Goal: Task Accomplishment & Management: Complete application form

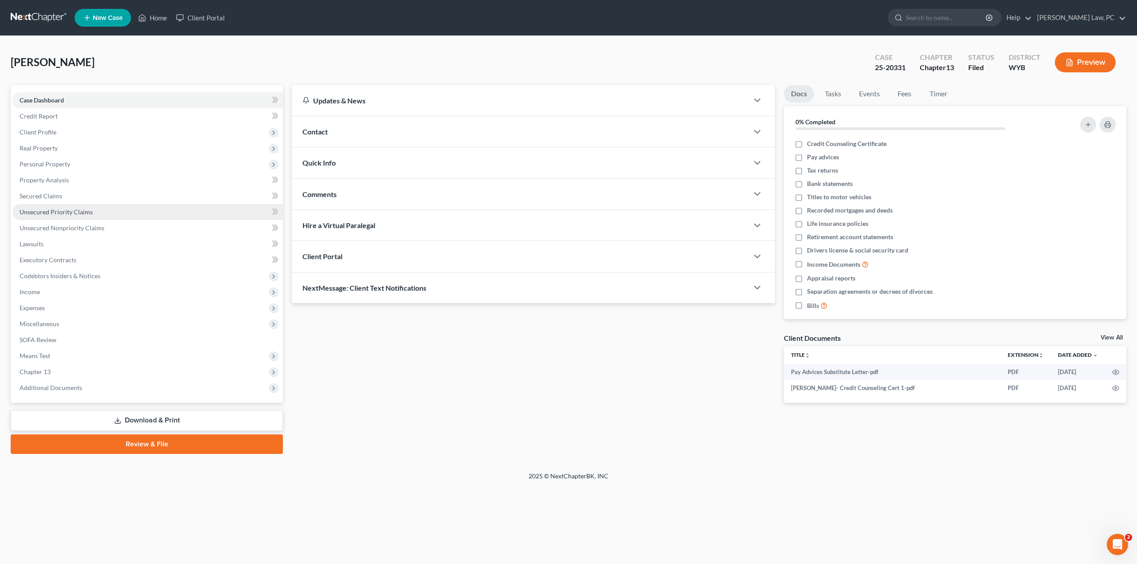
click at [40, 210] on span "Unsecured Priority Claims" at bounding box center [56, 212] width 73 height 8
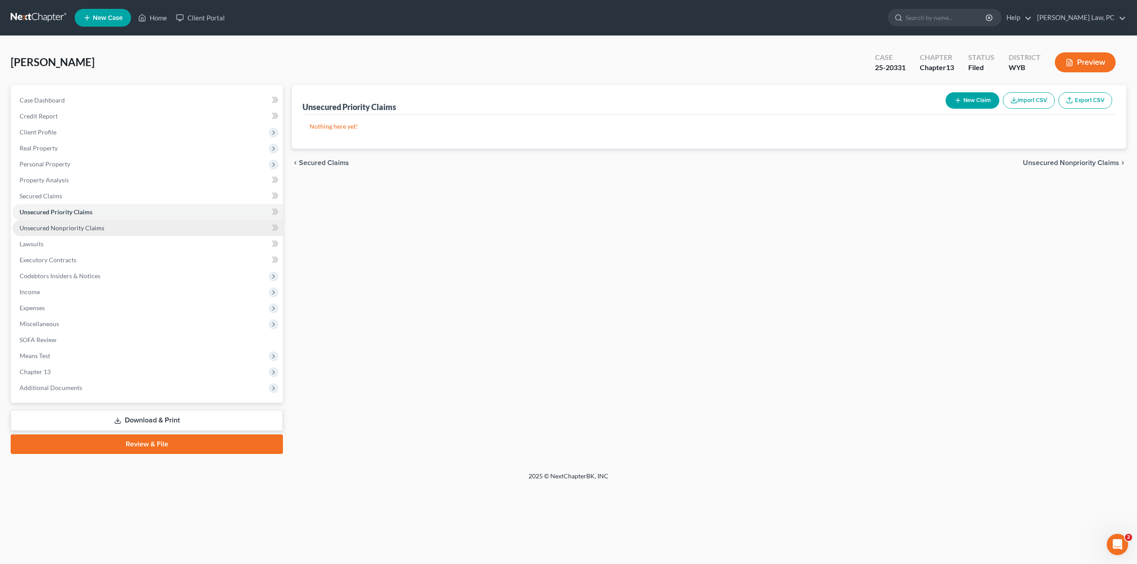
click at [50, 228] on span "Unsecured Nonpriority Claims" at bounding box center [62, 228] width 85 height 8
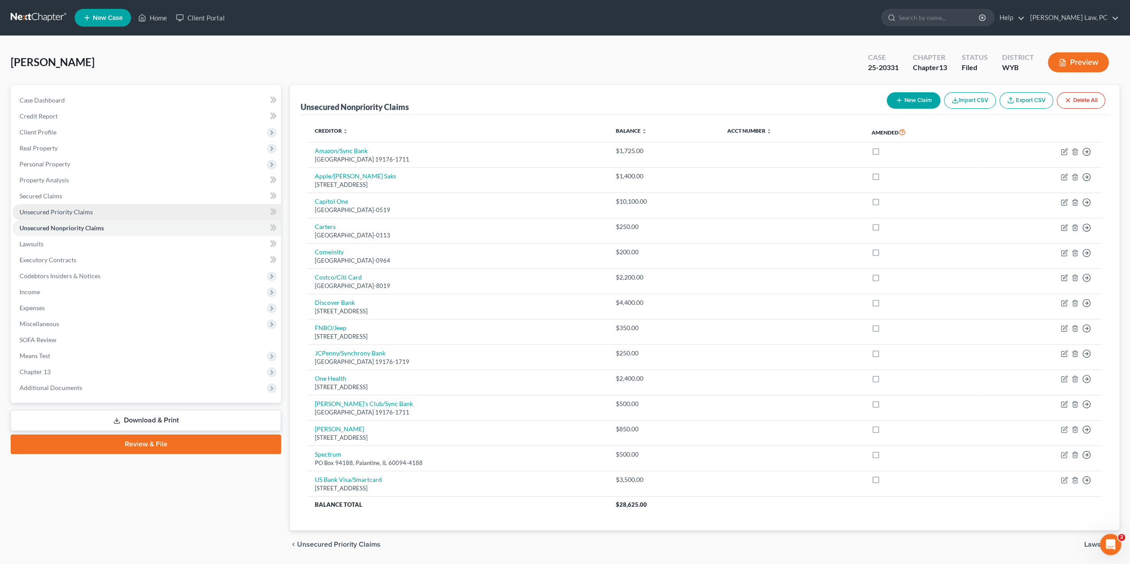
click at [57, 214] on span "Unsecured Priority Claims" at bounding box center [56, 212] width 73 height 8
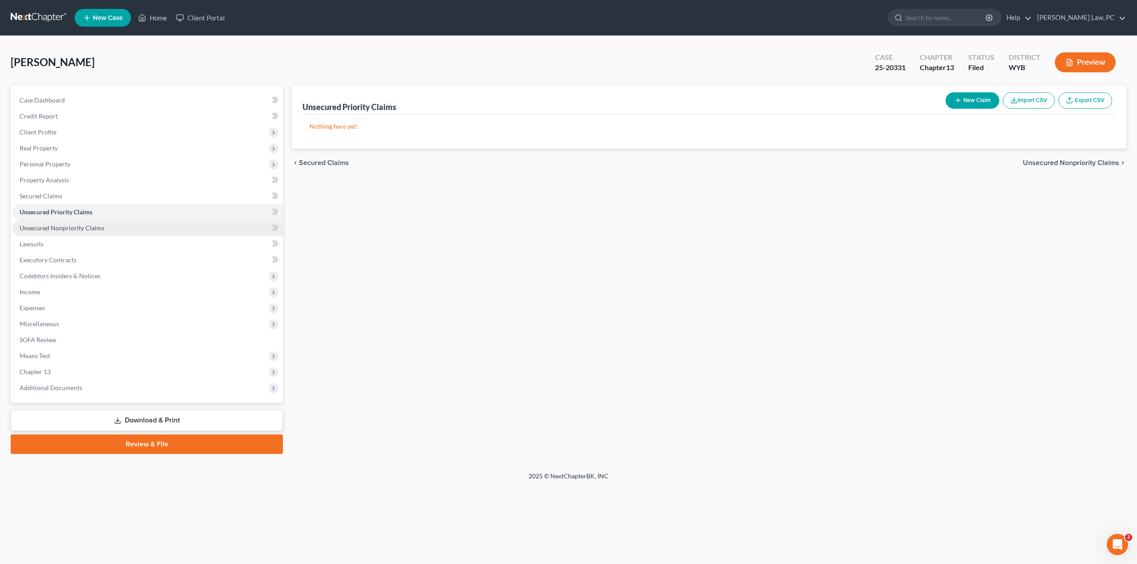
click at [113, 227] on link "Unsecured Nonpriority Claims" at bounding box center [147, 228] width 270 height 16
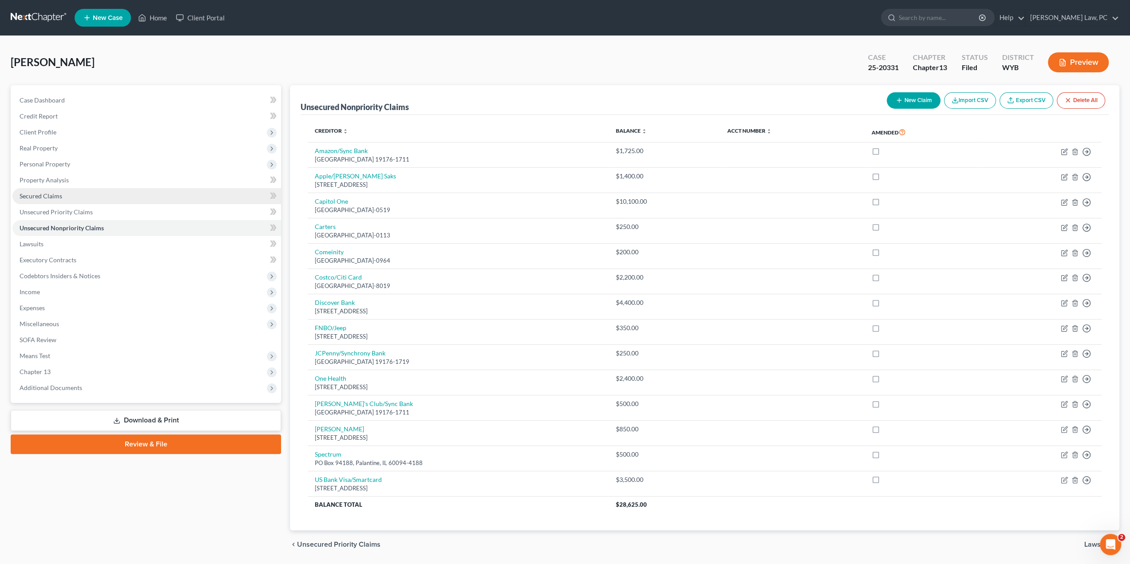
click at [40, 193] on span "Secured Claims" at bounding box center [41, 196] width 43 height 8
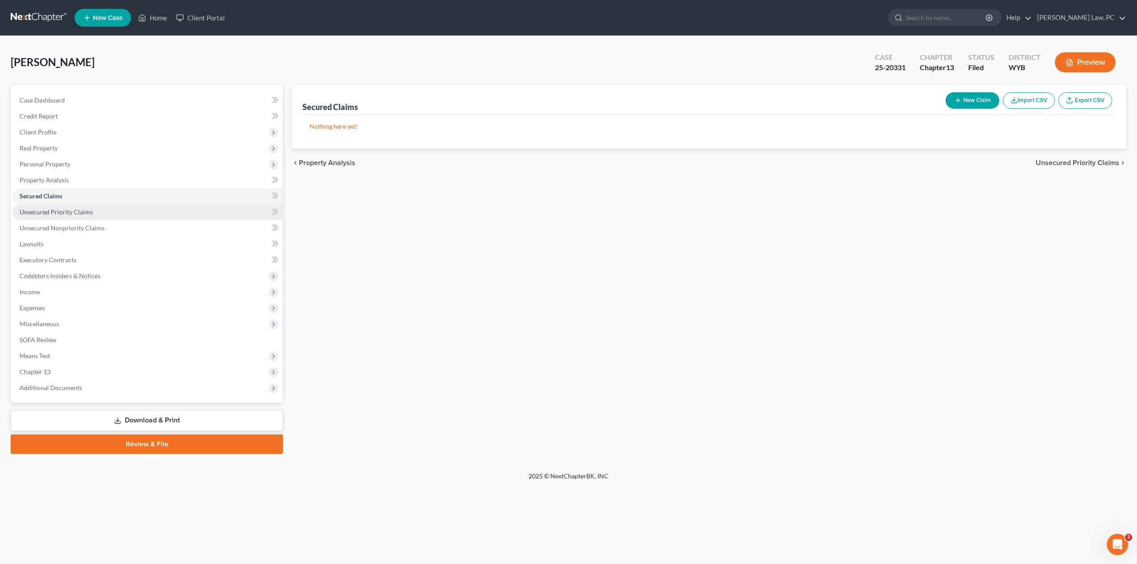
click at [60, 212] on span "Unsecured Priority Claims" at bounding box center [56, 212] width 73 height 8
click at [87, 420] on link "Download & Print" at bounding box center [147, 420] width 272 height 21
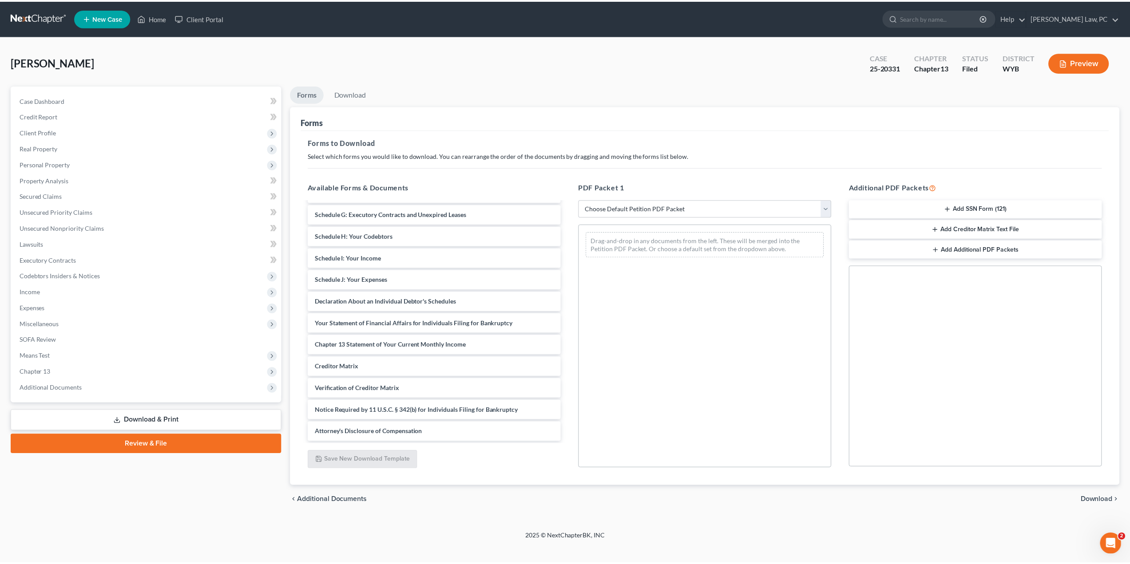
scroll to position [150, 0]
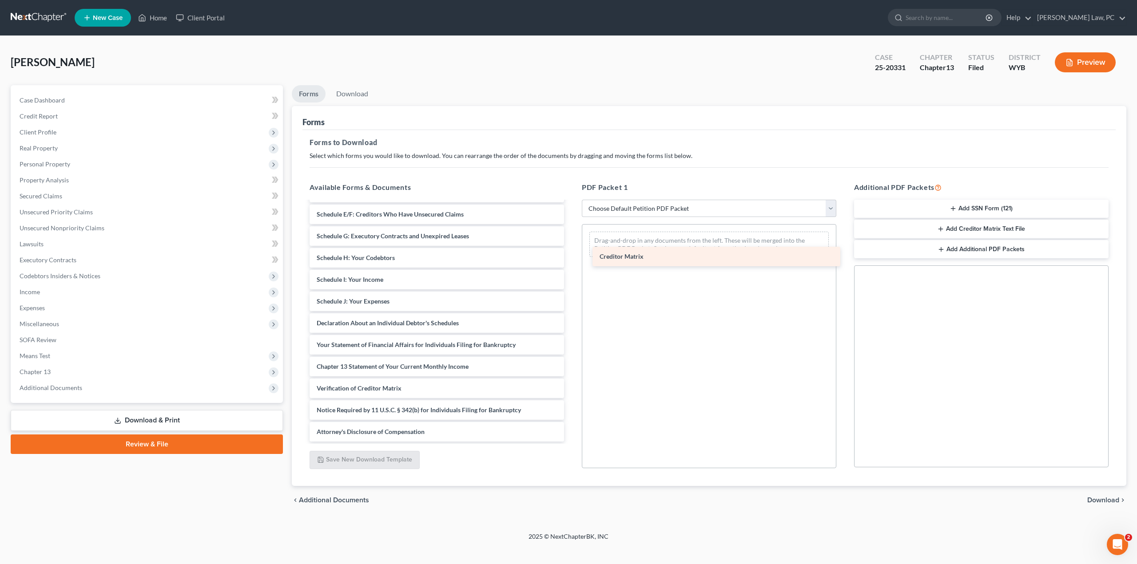
drag, startPoint x: 358, startPoint y: 364, endPoint x: 641, endPoint y: 254, distance: 303.2
click at [571, 254] on div "Creditor Matrix Pay Advices Substitute Letter-pdf [PERSON_NAME]- Credit Counsel…" at bounding box center [436, 246] width 269 height 389
click at [1093, 497] on span "Download" at bounding box center [1103, 500] width 32 height 7
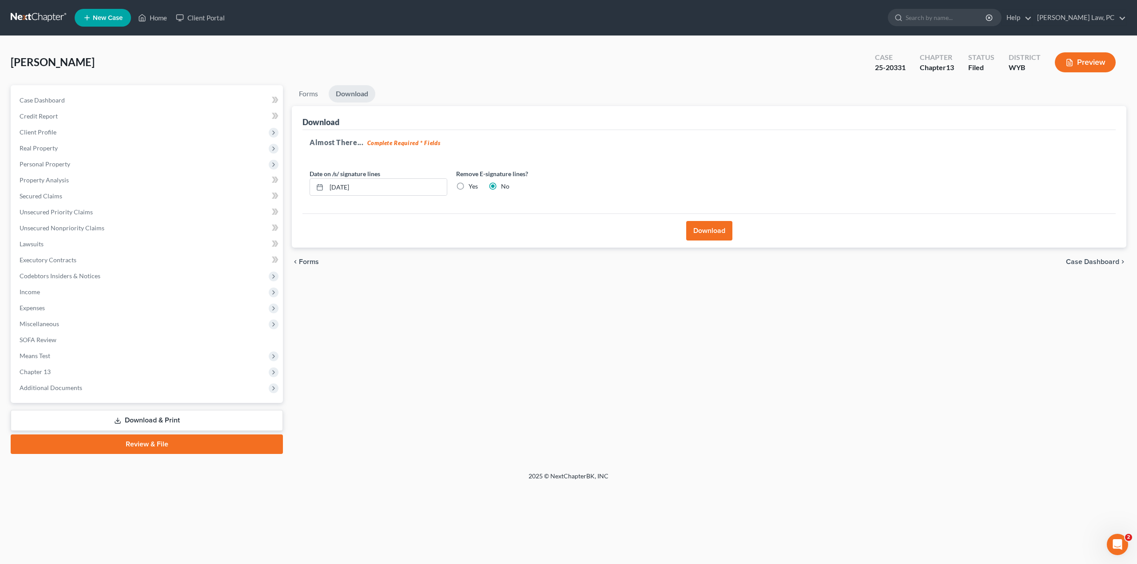
click at [468, 184] on label "Yes" at bounding box center [472, 186] width 9 height 9
click at [472, 184] on input "Yes" at bounding box center [475, 185] width 6 height 6
radio input "true"
radio input "false"
click at [706, 229] on button "Download" at bounding box center [709, 231] width 46 height 20
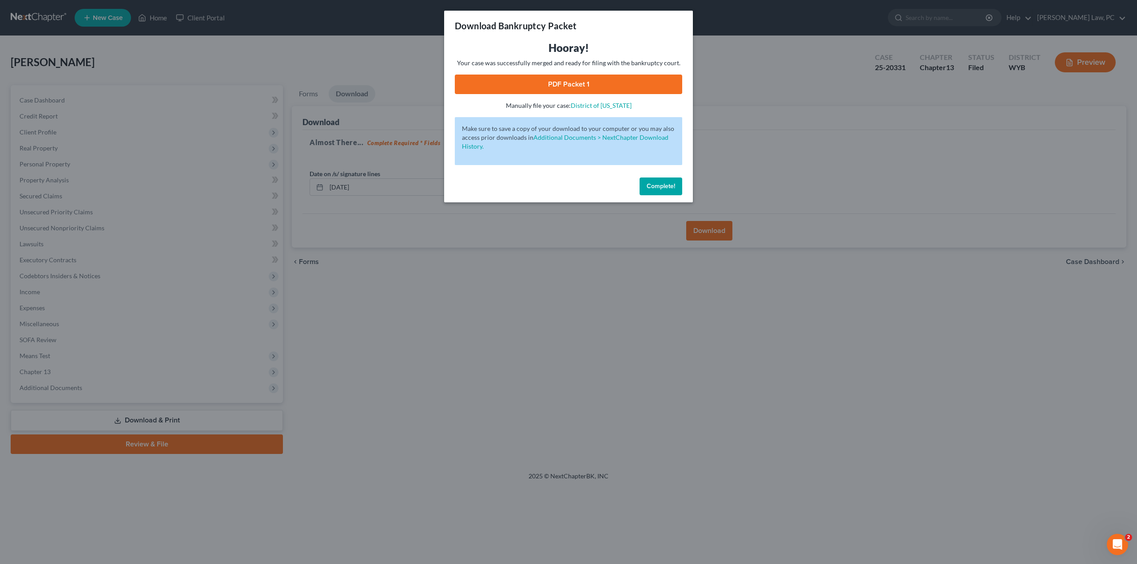
click at [542, 84] on link "PDF Packet 1" at bounding box center [568, 85] width 227 height 20
click at [663, 189] on span "Complete!" at bounding box center [660, 186] width 28 height 8
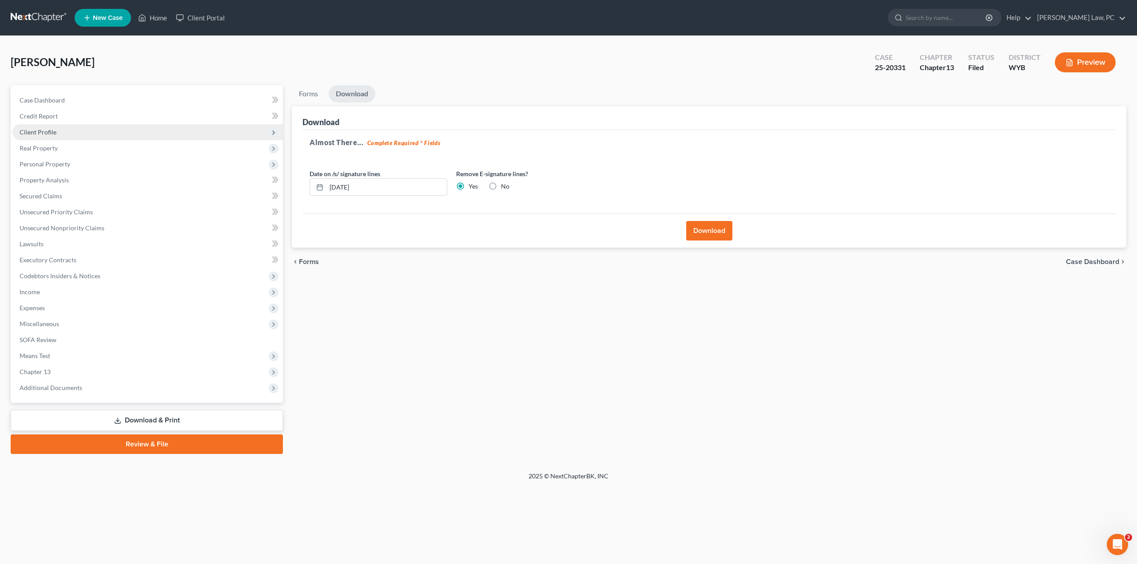
click at [67, 135] on span "Client Profile" at bounding box center [147, 132] width 270 height 16
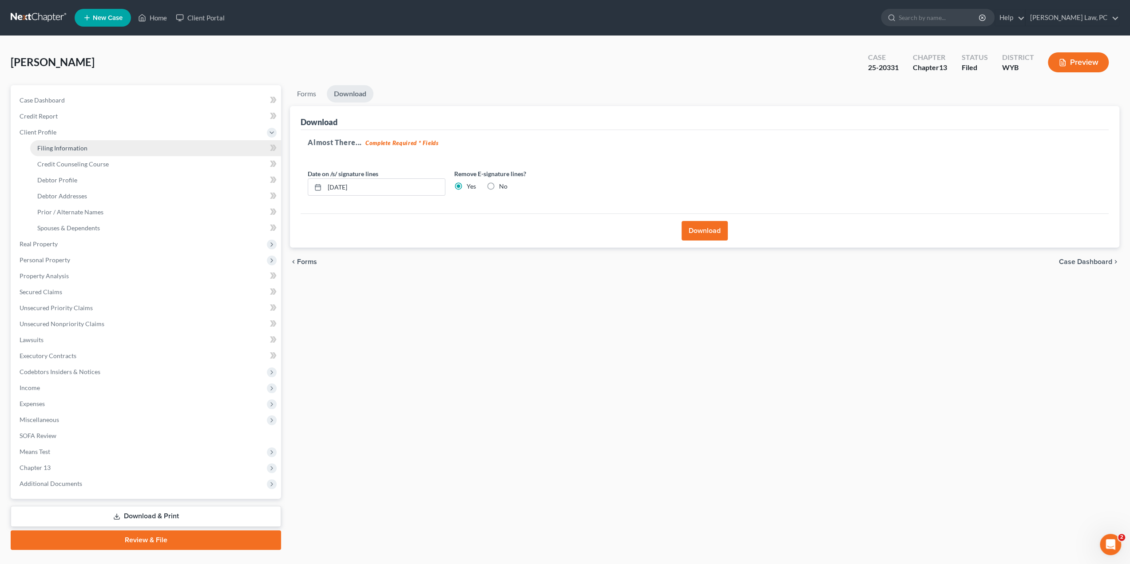
click at [73, 148] on span "Filing Information" at bounding box center [62, 148] width 50 height 8
select select "1"
select select "0"
select select "3"
select select "53"
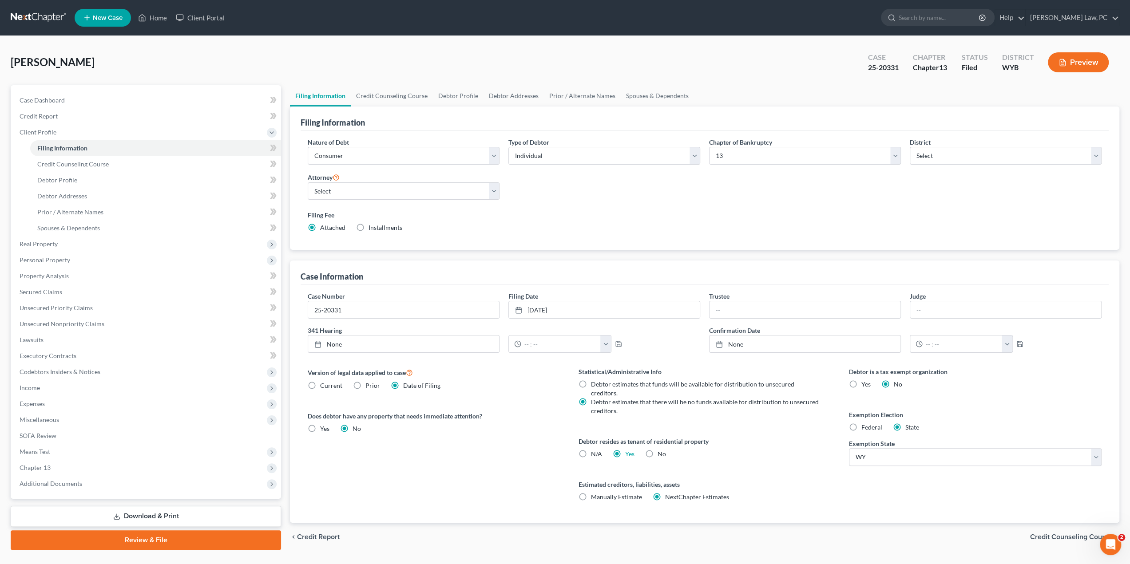
click at [25, 16] on link at bounding box center [39, 18] width 57 height 16
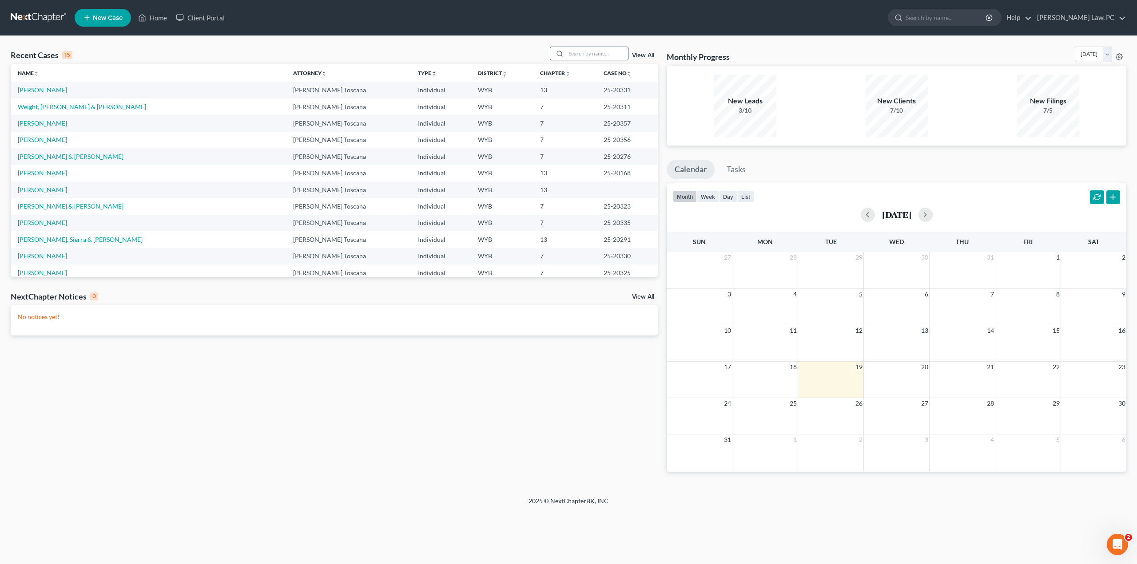
click at [582, 55] on input "search" at bounding box center [597, 53] width 62 height 13
type input "test"
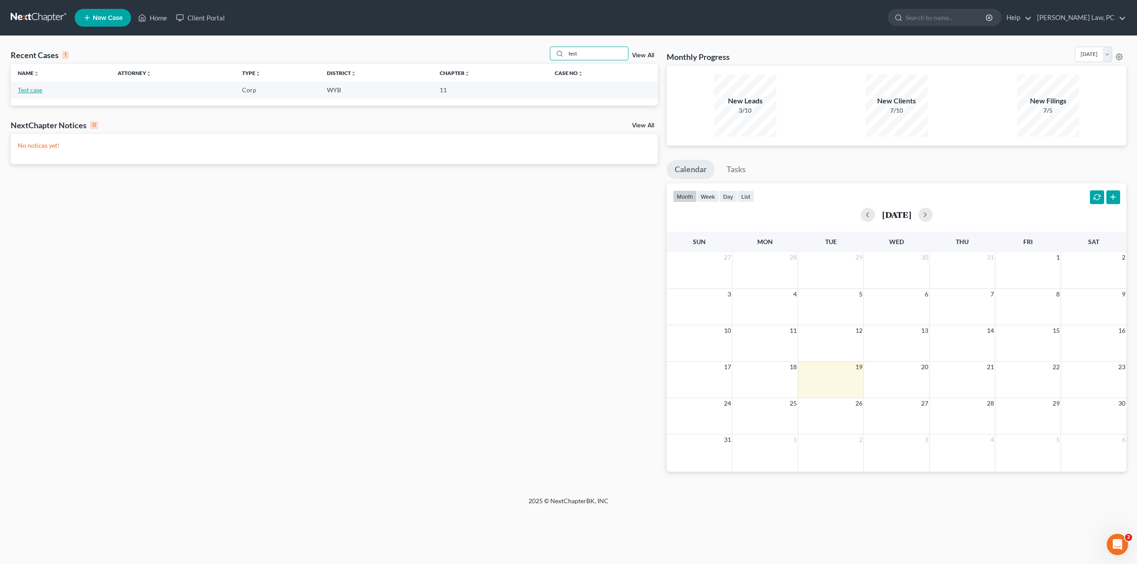
click at [20, 87] on link "Test case" at bounding box center [30, 90] width 24 height 8
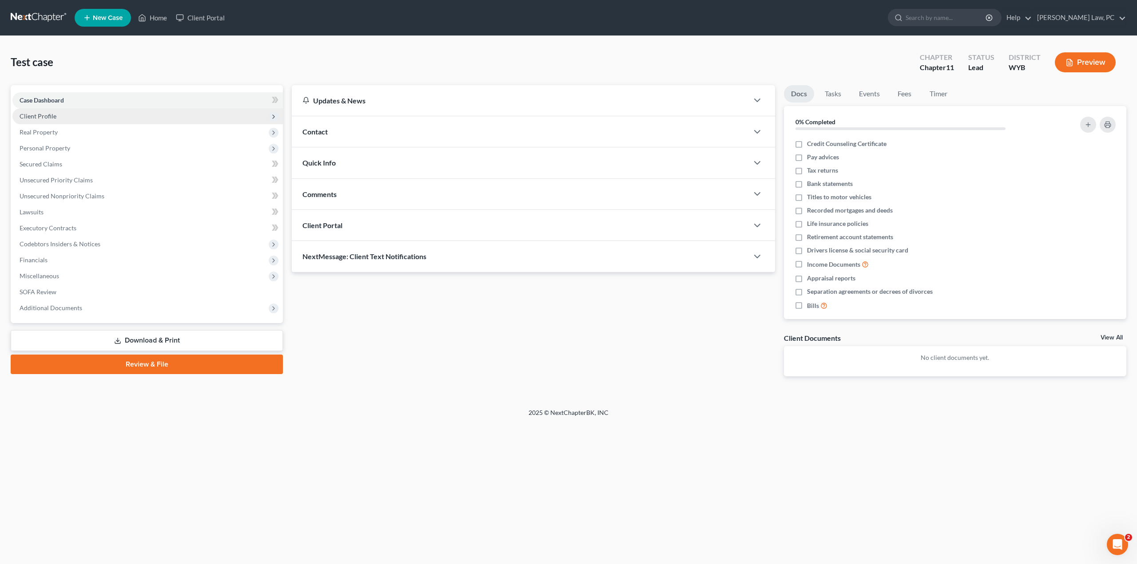
click at [62, 117] on span "Client Profile" at bounding box center [147, 116] width 270 height 16
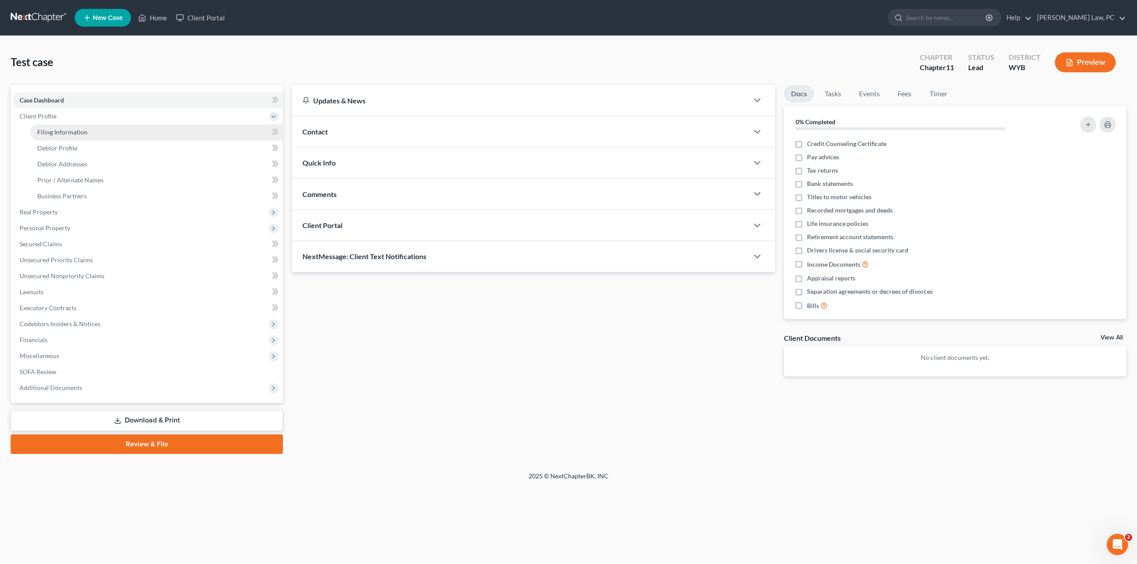
click at [170, 136] on link "Filing Information" at bounding box center [156, 132] width 253 height 16
select select "2"
select select "1"
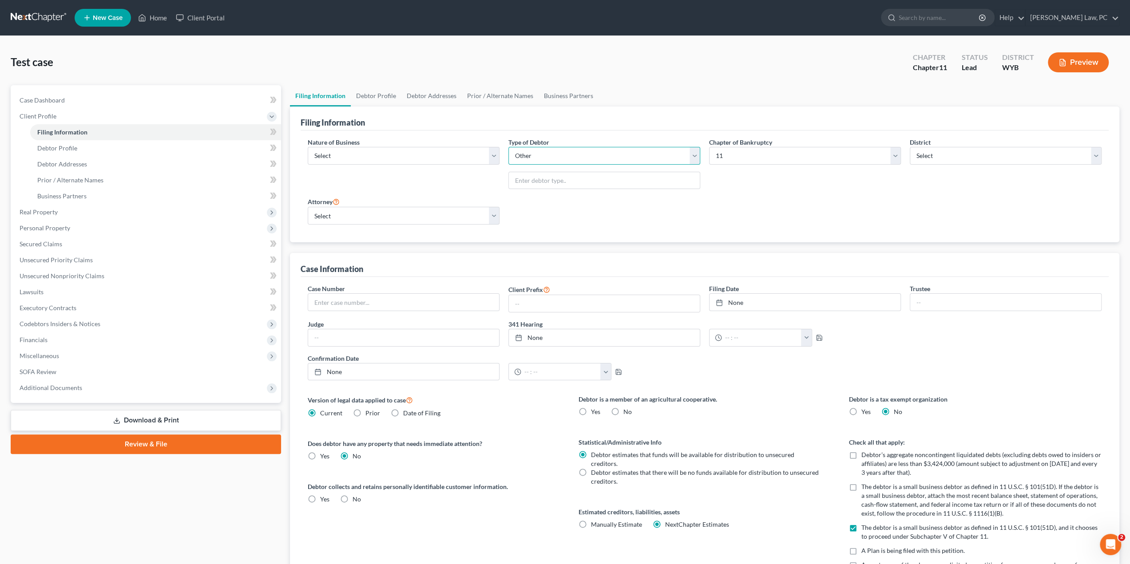
click at [552, 157] on select "Select Partnership Corp (incl. LLC, LLP) Other" at bounding box center [604, 156] width 192 height 18
click at [824, 158] on select "Select 7 11 12" at bounding box center [805, 156] width 192 height 18
drag, startPoint x: 572, startPoint y: 225, endPoint x: 562, endPoint y: 224, distance: 10.2
click at [572, 225] on div "Nature of Business Select Clearing Bank Commodity Broker Health Care Business O…" at bounding box center [704, 185] width 803 height 94
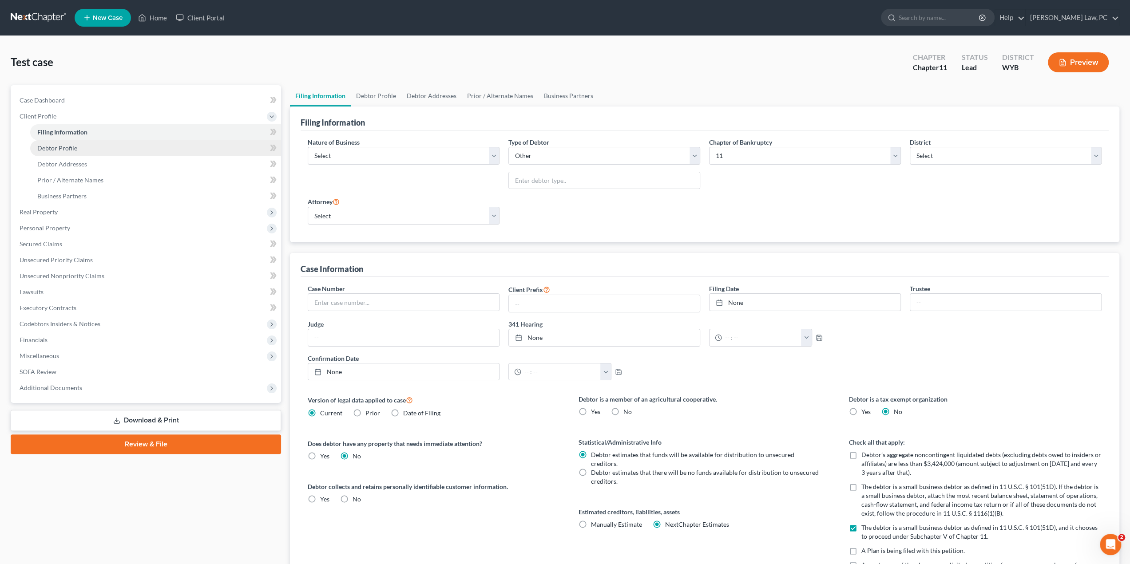
click at [53, 145] on span "Debtor Profile" at bounding box center [57, 148] width 40 height 8
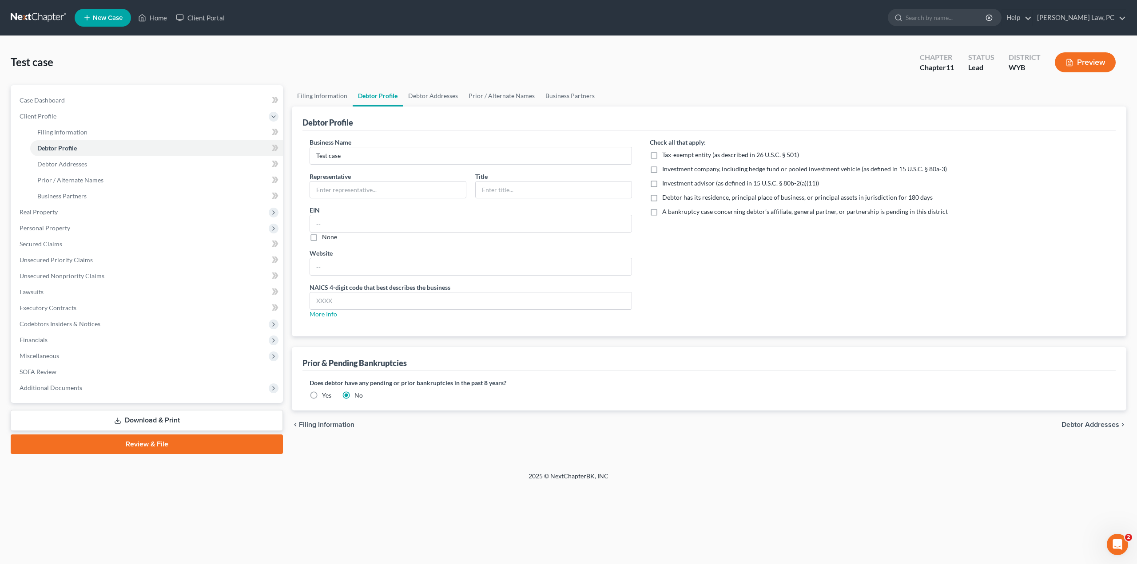
click at [40, 16] on link at bounding box center [39, 18] width 57 height 16
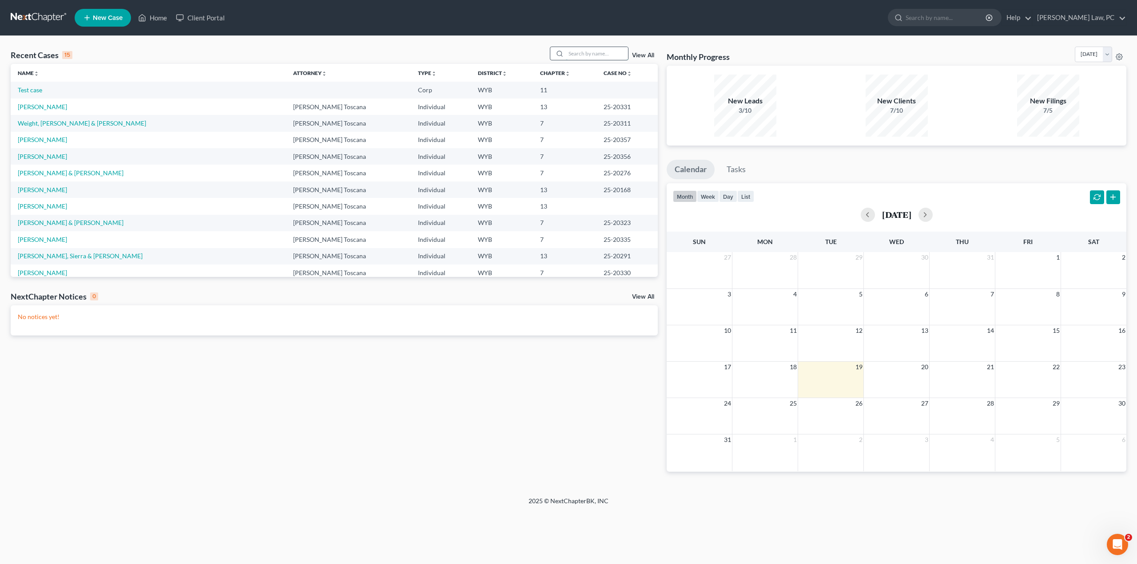
click at [574, 55] on input "search" at bounding box center [597, 53] width 62 height 13
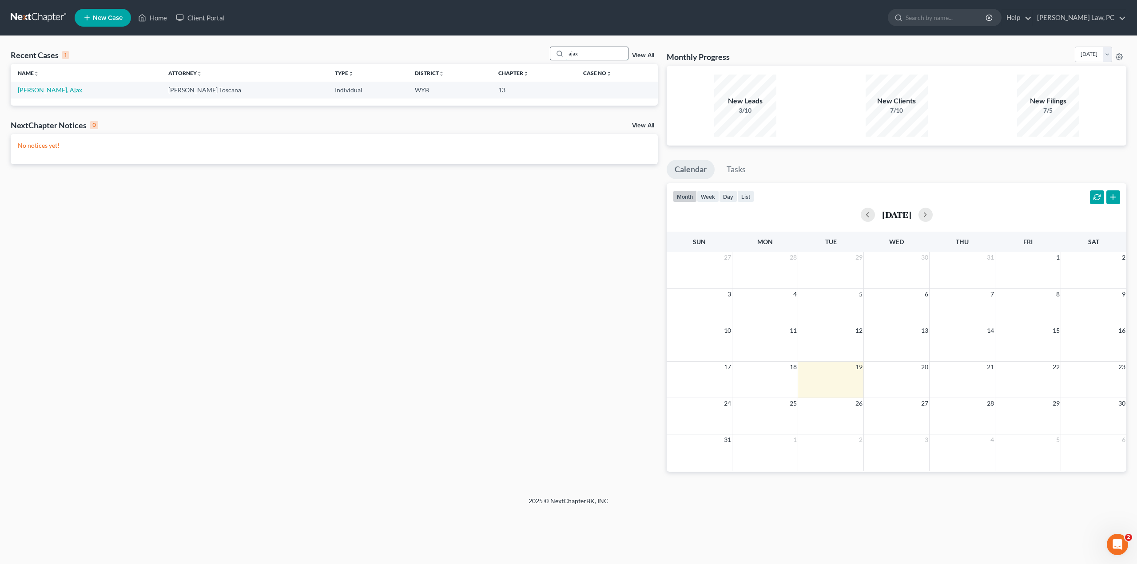
type input "ajax"
click at [49, 90] on link "Berger, Ajax" at bounding box center [50, 90] width 64 height 8
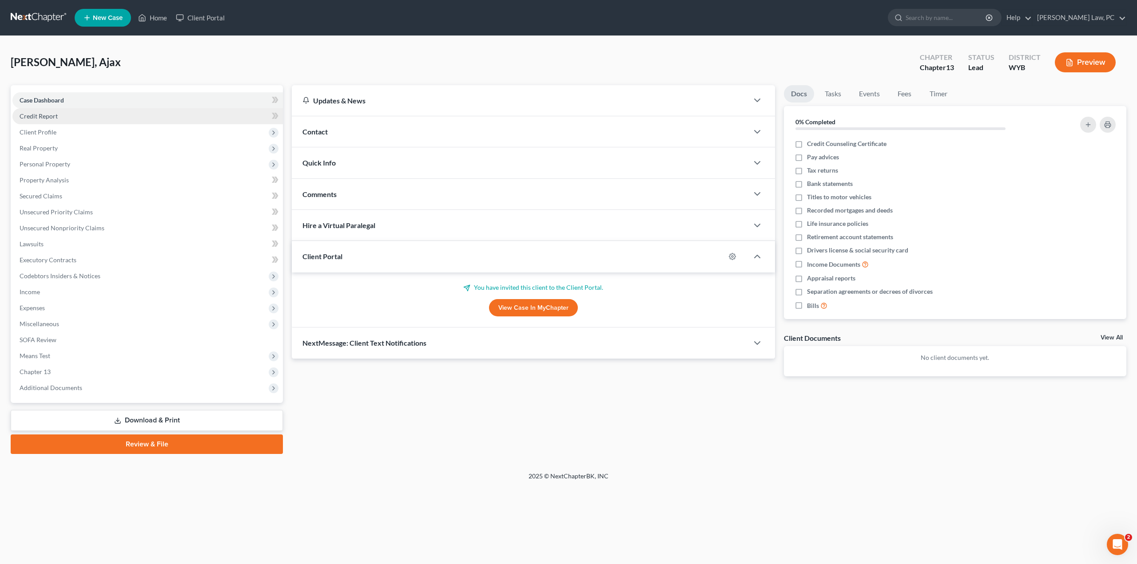
click at [51, 115] on span "Credit Report" at bounding box center [39, 116] width 38 height 8
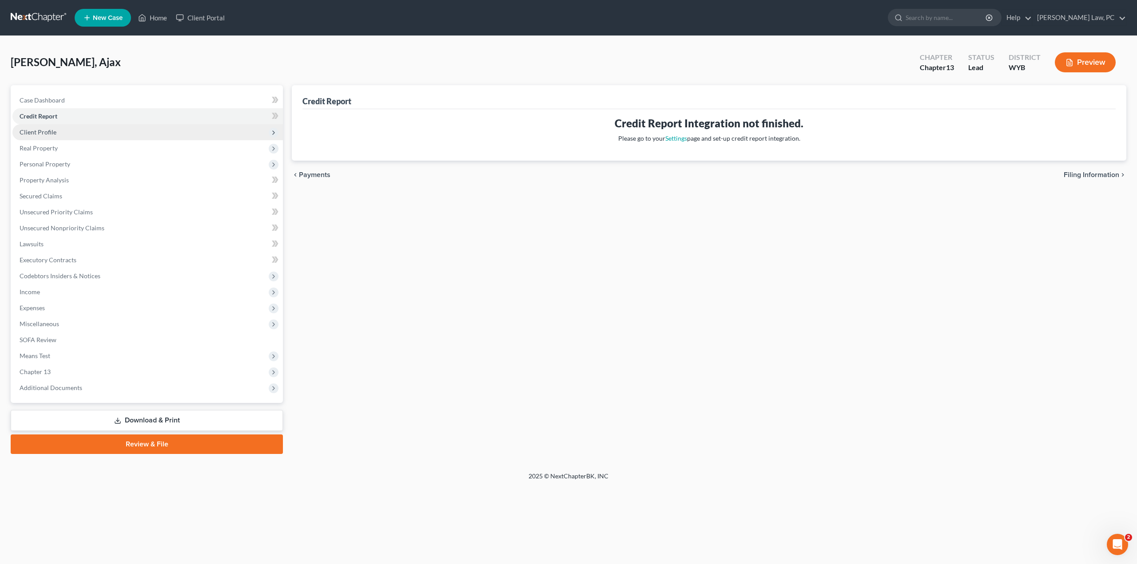
click at [48, 129] on span "Client Profile" at bounding box center [38, 132] width 37 height 8
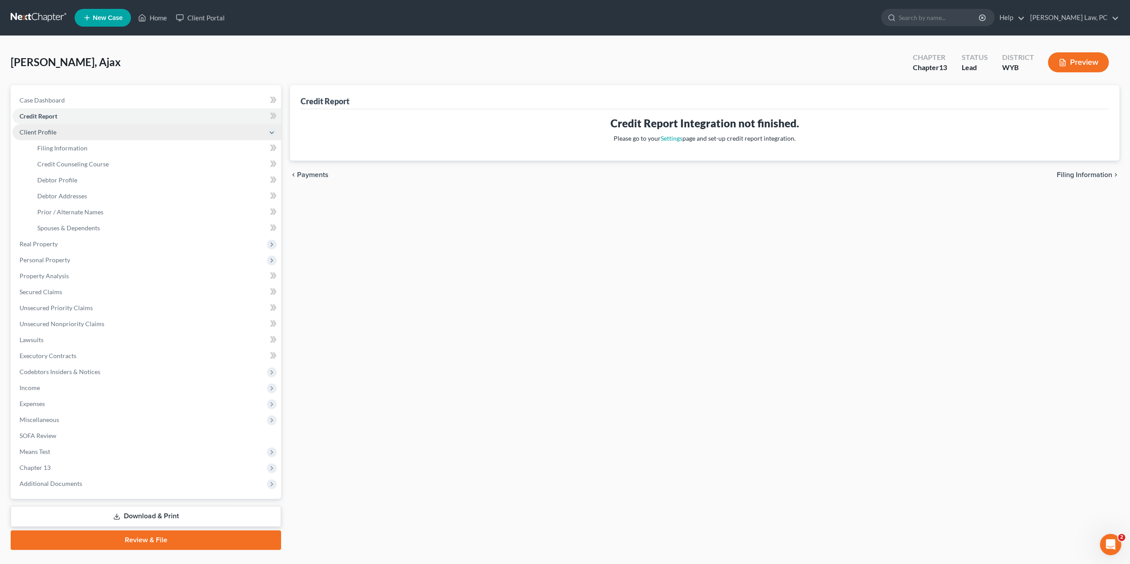
click at [49, 133] on span "Client Profile" at bounding box center [38, 132] width 37 height 8
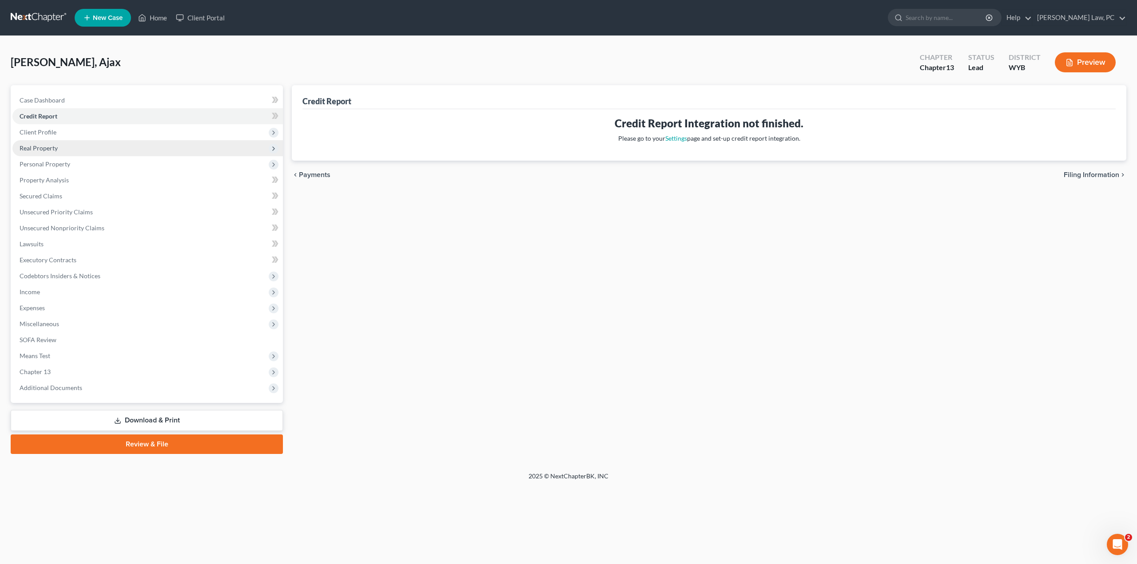
click at [47, 145] on span "Real Property" at bounding box center [39, 148] width 38 height 8
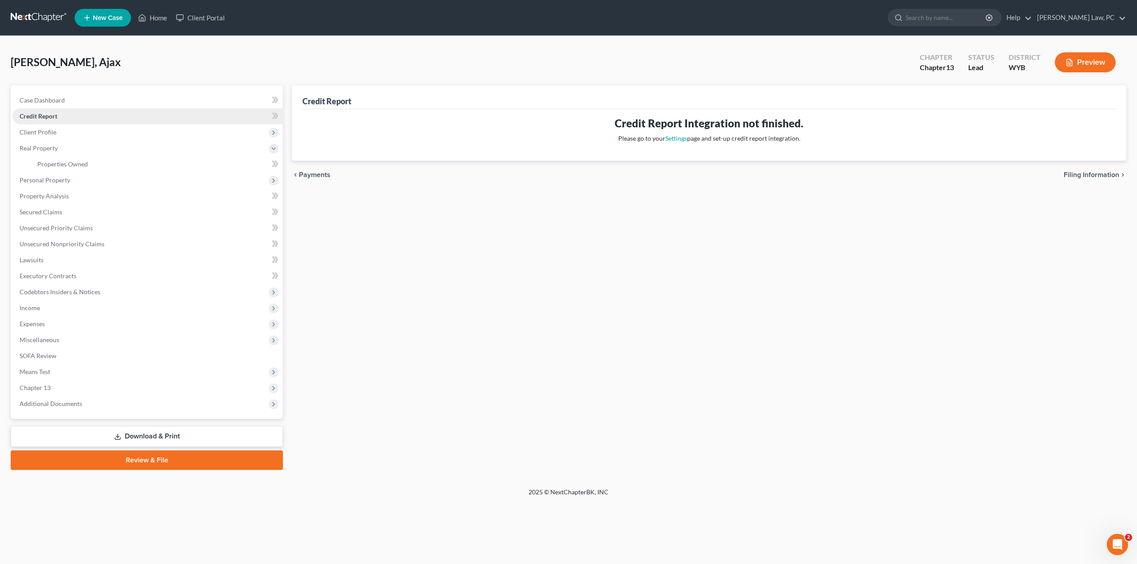
click at [46, 118] on span "Credit Report" at bounding box center [39, 116] width 38 height 8
click at [48, 134] on span "Client Profile" at bounding box center [38, 132] width 37 height 8
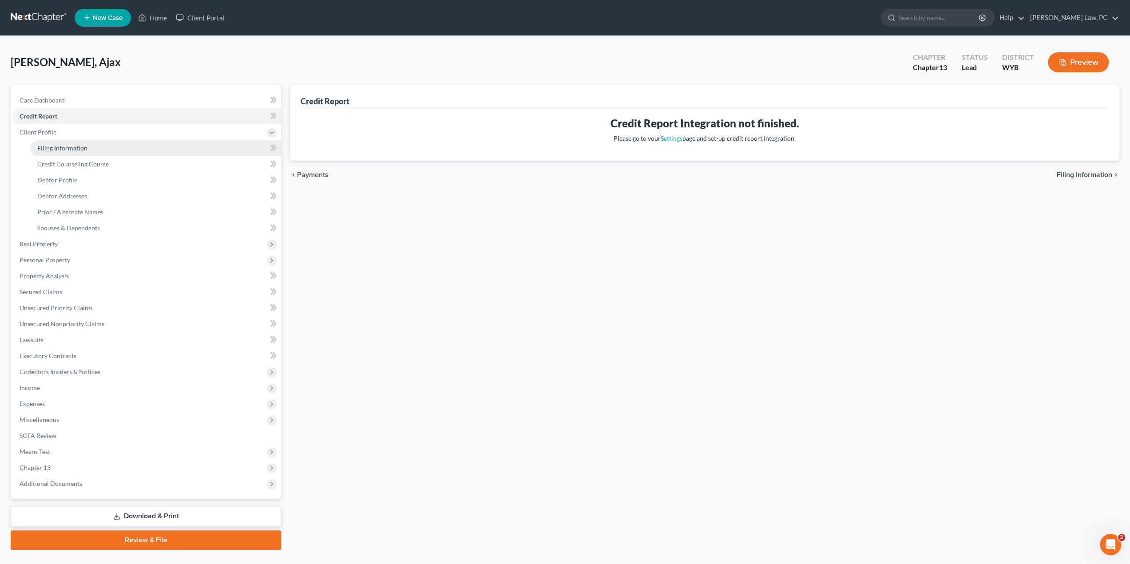
click at [78, 148] on span "Filing Information" at bounding box center [62, 148] width 50 height 8
select select "1"
select select "0"
select select "3"
select select "53"
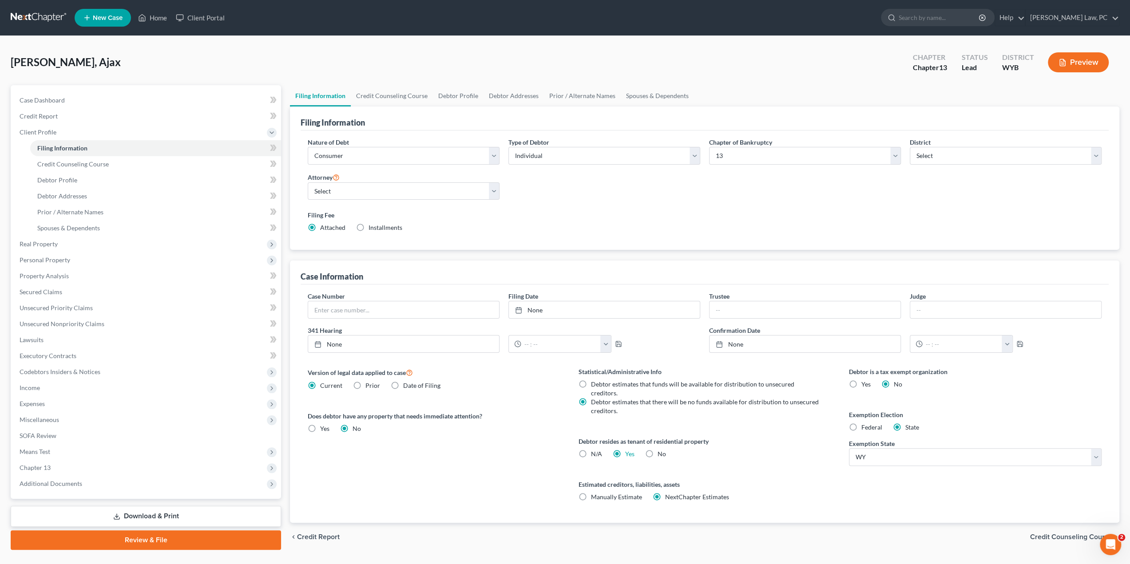
click at [657, 450] on label "No" at bounding box center [661, 454] width 8 height 9
click at [661, 450] on input "No" at bounding box center [664, 453] width 6 height 6
radio input "true"
radio input "false"
click at [83, 183] on link "Debtor Profile" at bounding box center [155, 180] width 251 height 16
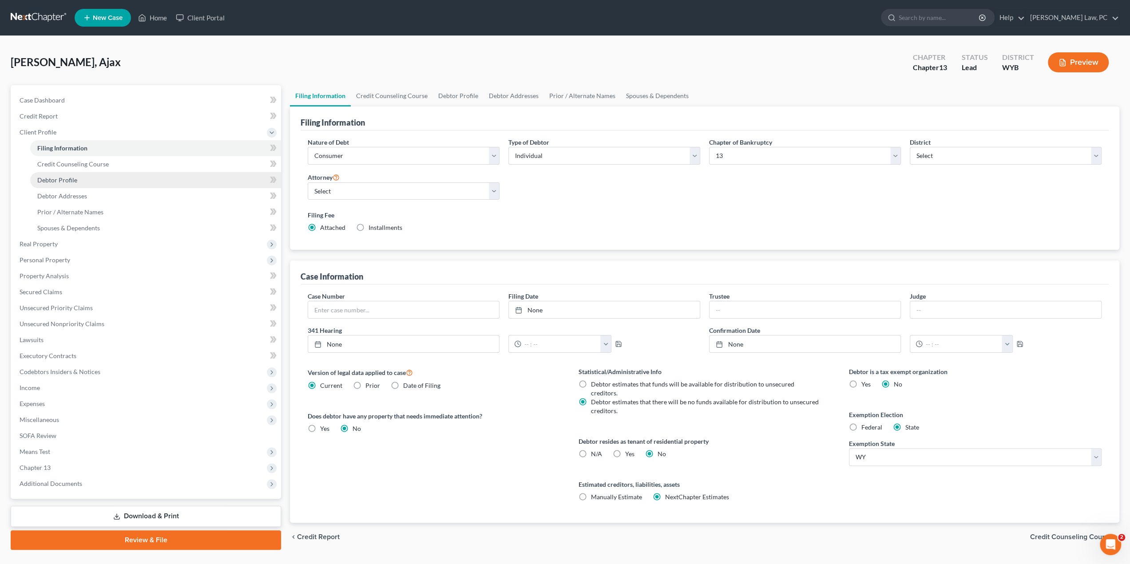
select select "1"
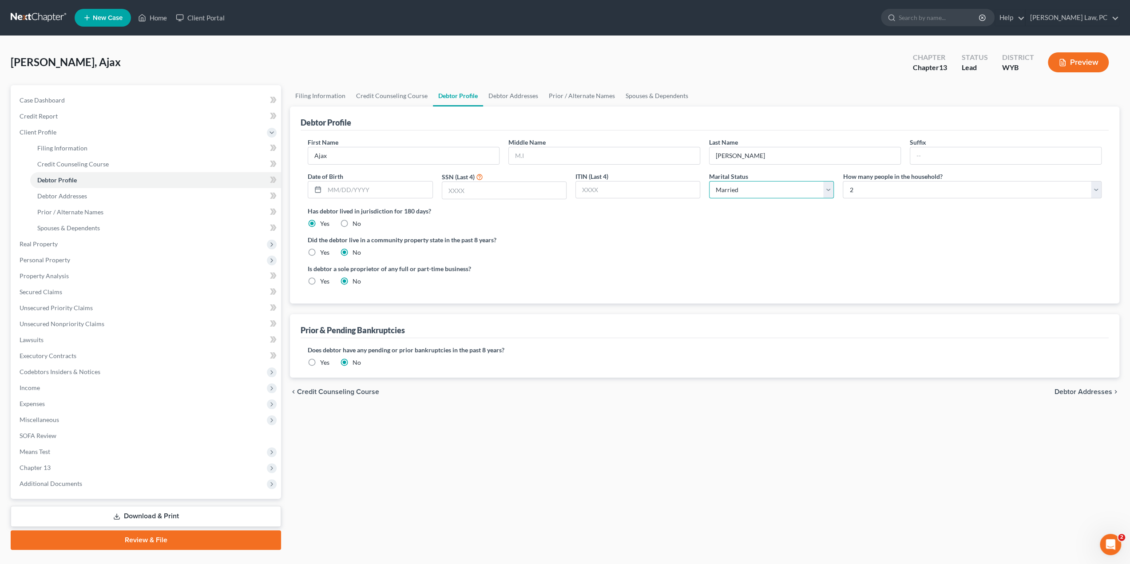
click at [744, 183] on select "Select Single Married Separated Divorced Widowed" at bounding box center [771, 190] width 125 height 18
select select "0"
click at [709, 181] on select "Select Single Married Separated Divorced Widowed" at bounding box center [771, 190] width 125 height 18
click at [89, 197] on link "Debtor Addresses" at bounding box center [155, 196] width 251 height 16
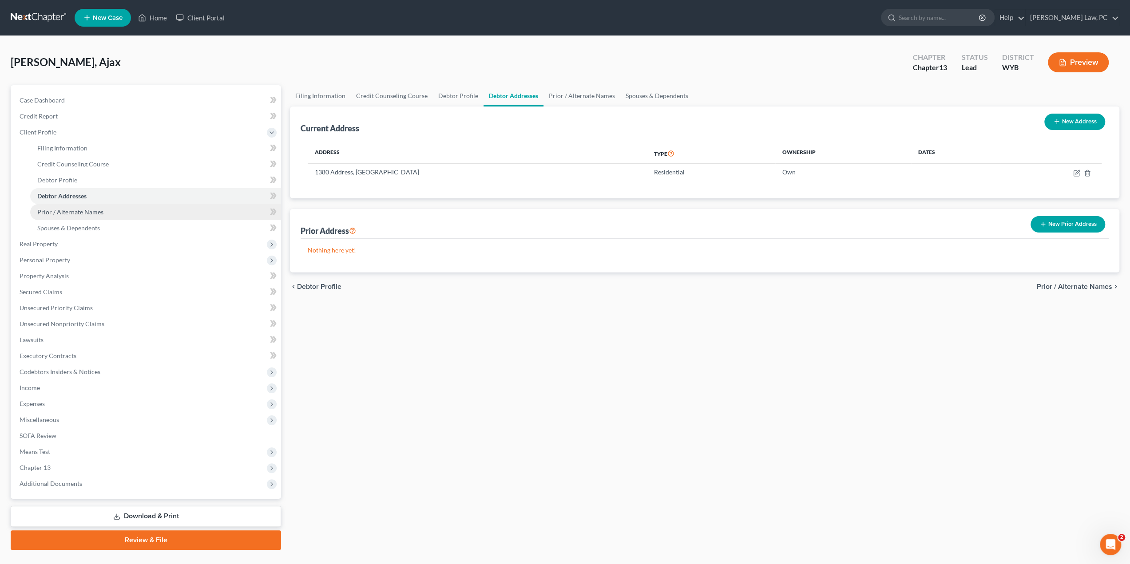
click at [91, 211] on span "Prior / Alternate Names" at bounding box center [70, 212] width 66 height 8
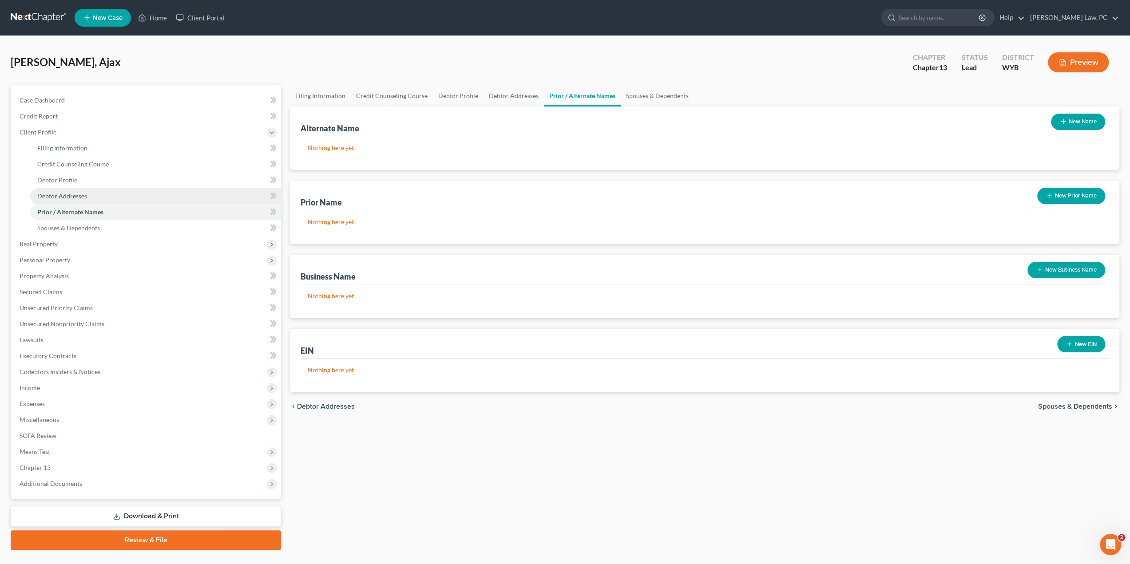
click at [88, 198] on link "Debtor Addresses" at bounding box center [155, 196] width 251 height 16
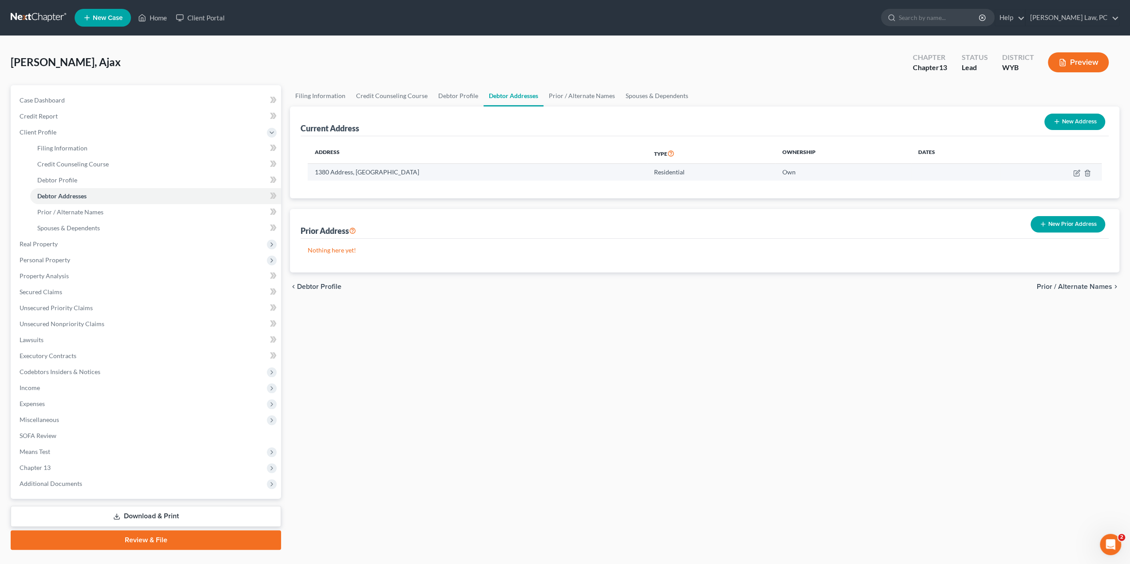
click at [1072, 173] on td at bounding box center [1051, 172] width 102 height 17
click at [1076, 175] on icon "button" at bounding box center [1076, 173] width 7 height 7
select select "53"
select select "0"
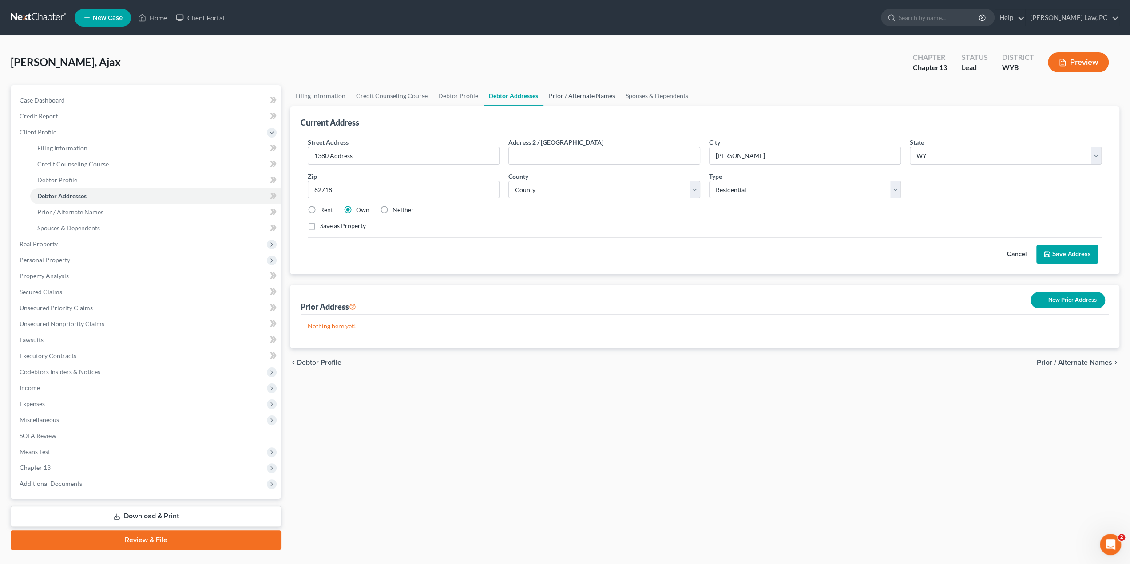
click at [574, 96] on link "Prior / Alternate Names" at bounding box center [581, 95] width 77 height 21
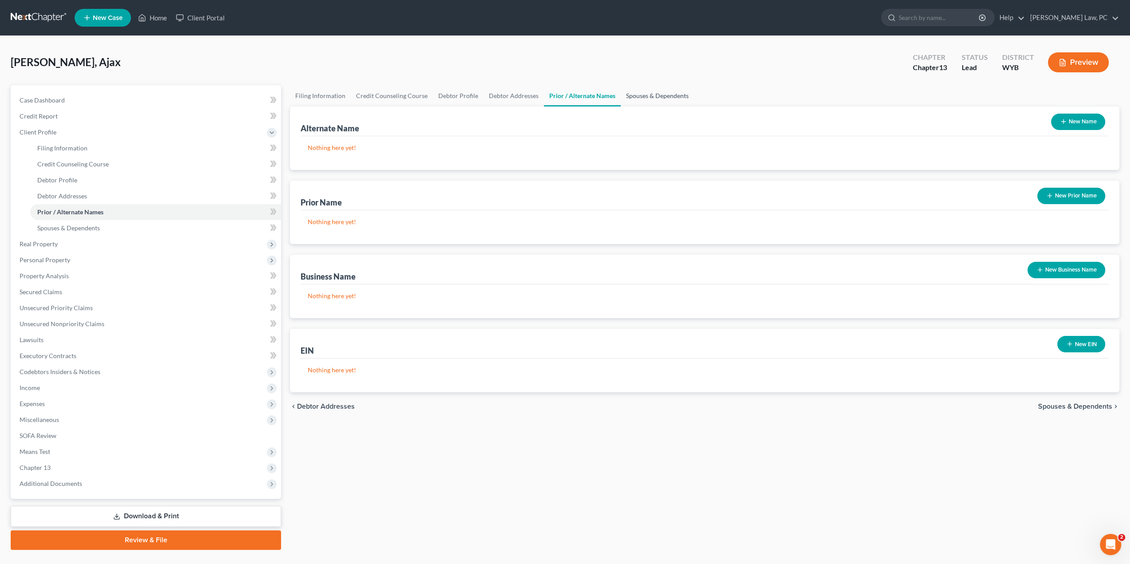
click at [672, 93] on link "Spouses & Dependents" at bounding box center [657, 95] width 73 height 21
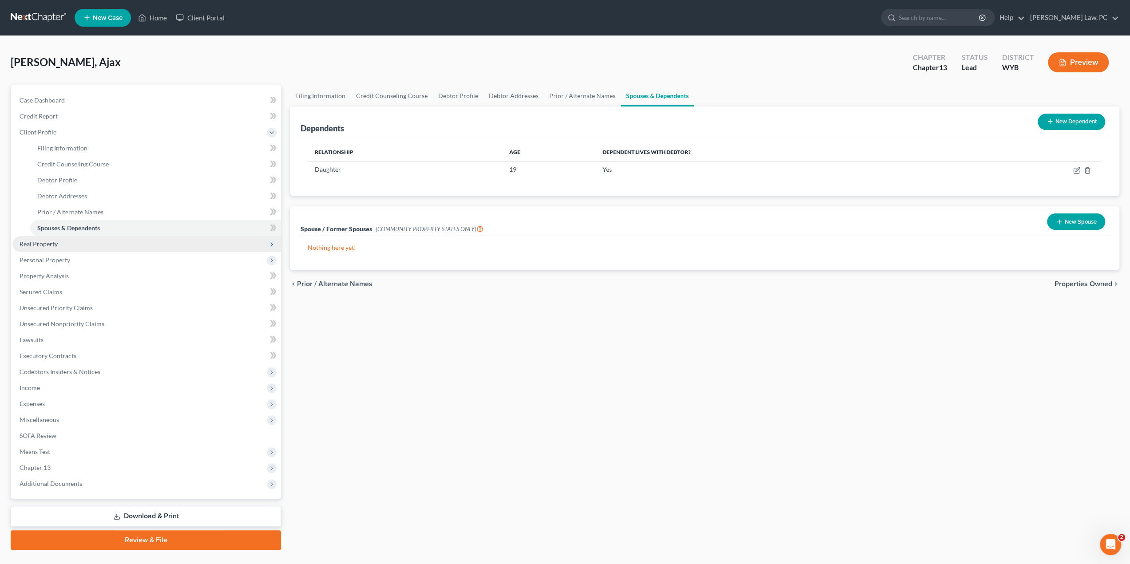
click at [53, 244] on span "Real Property" at bounding box center [39, 244] width 38 height 8
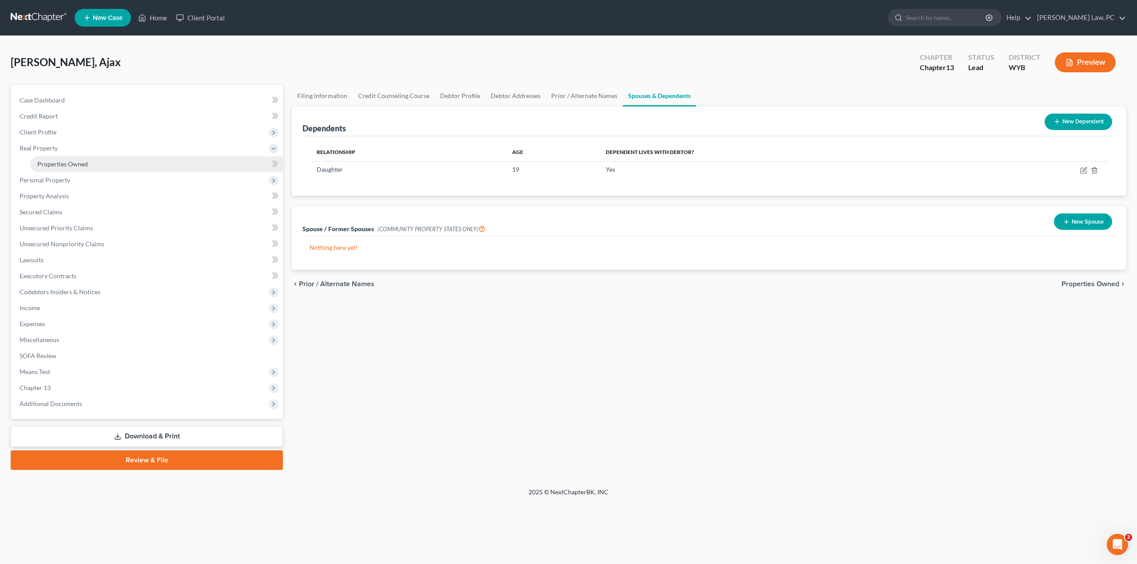
click at [79, 168] on link "Properties Owned" at bounding box center [156, 164] width 253 height 16
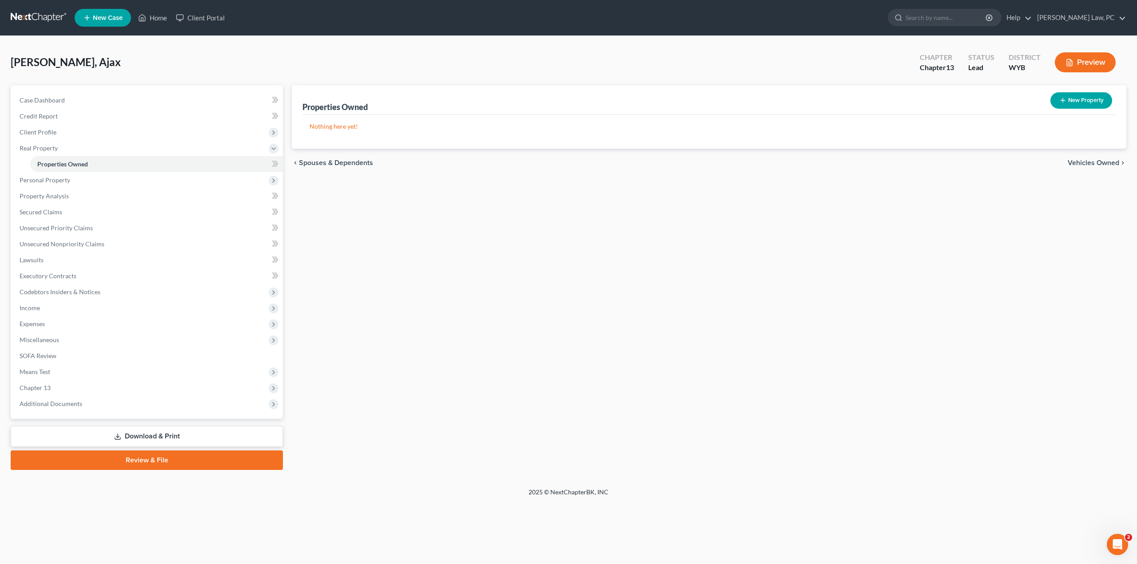
click at [1080, 102] on button "New Property" at bounding box center [1081, 100] width 62 height 16
select select "53"
select select "2"
select select "0"
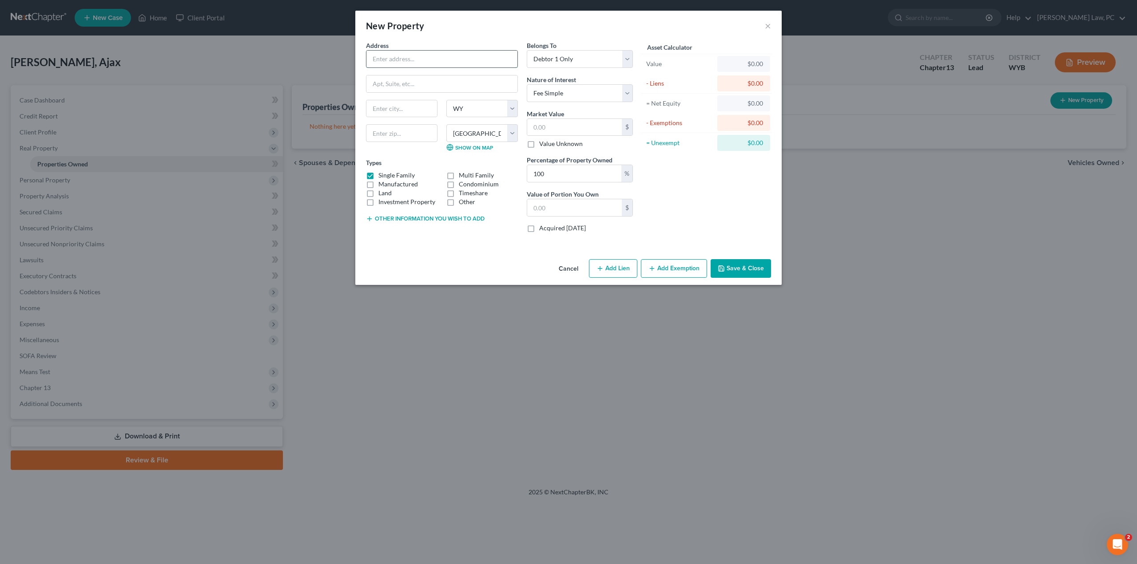
click at [425, 55] on input "text" at bounding box center [441, 59] width 151 height 17
type input "123"
click at [553, 130] on input "text" at bounding box center [574, 127] width 95 height 17
type input "2"
type input "2.00"
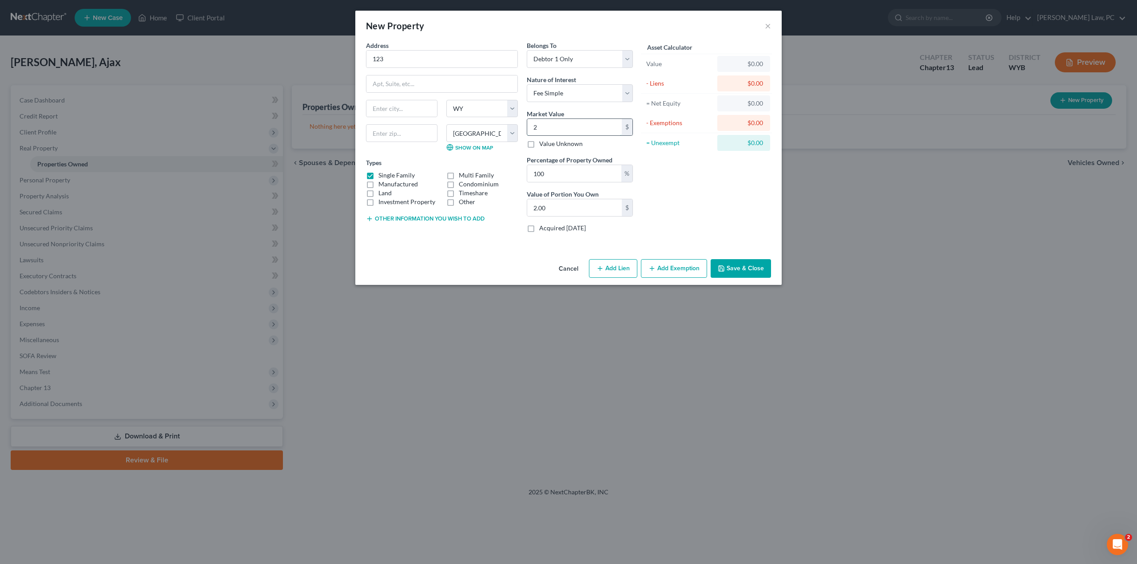
type input "26"
type input "26.00"
type input "267"
type input "267.00"
type input "2670"
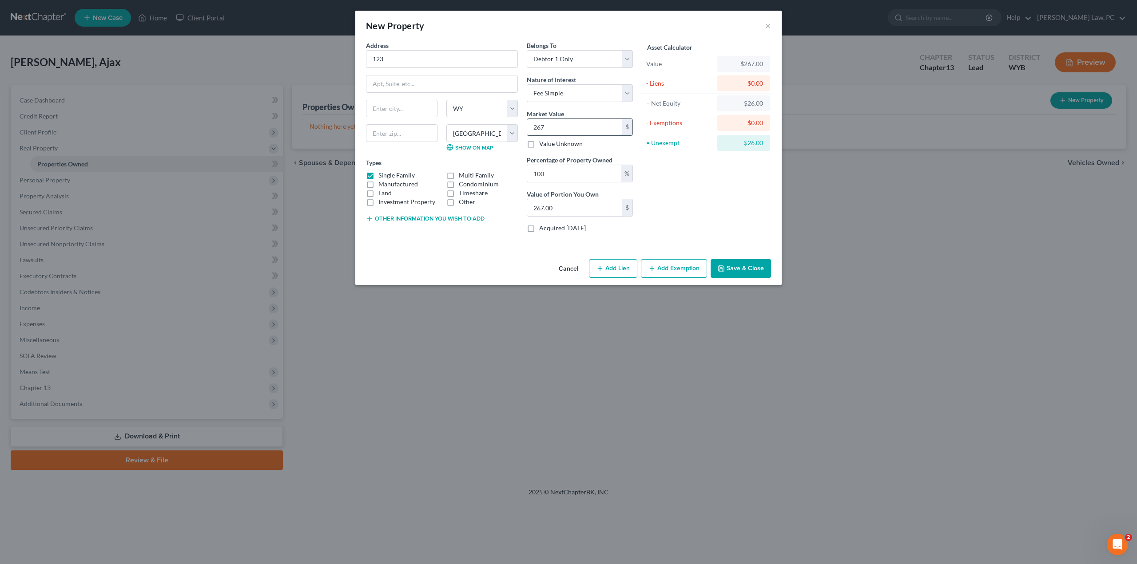
type input "2,670.00"
type input "2,6700"
type input "26,700.00"
type input "26,7000"
type input "267,000.00"
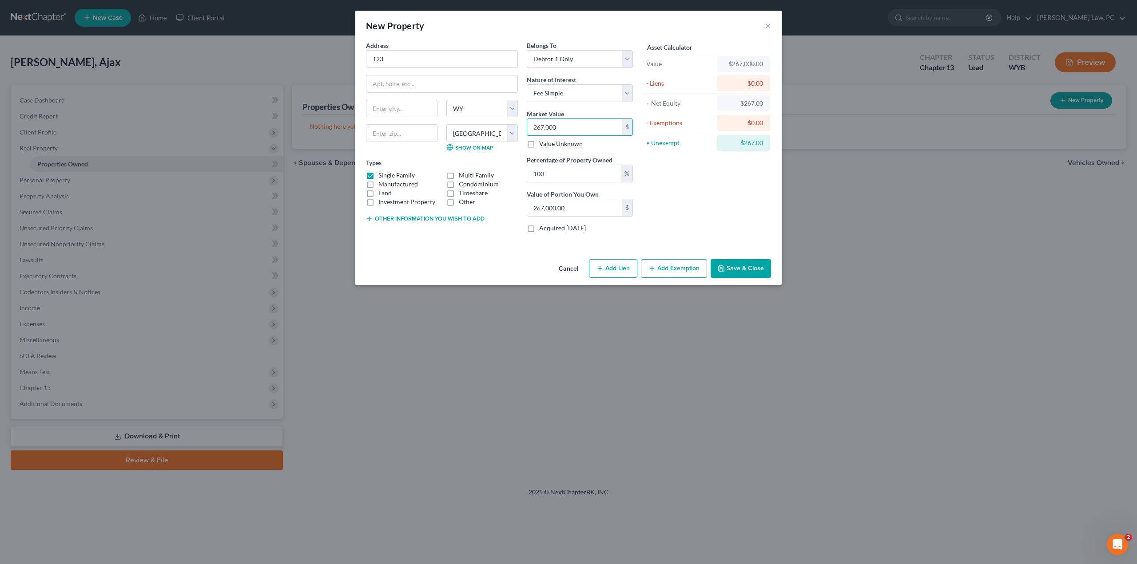
type input "267,000"
click at [607, 265] on button "Add Lien" at bounding box center [613, 268] width 48 height 19
select select "0"
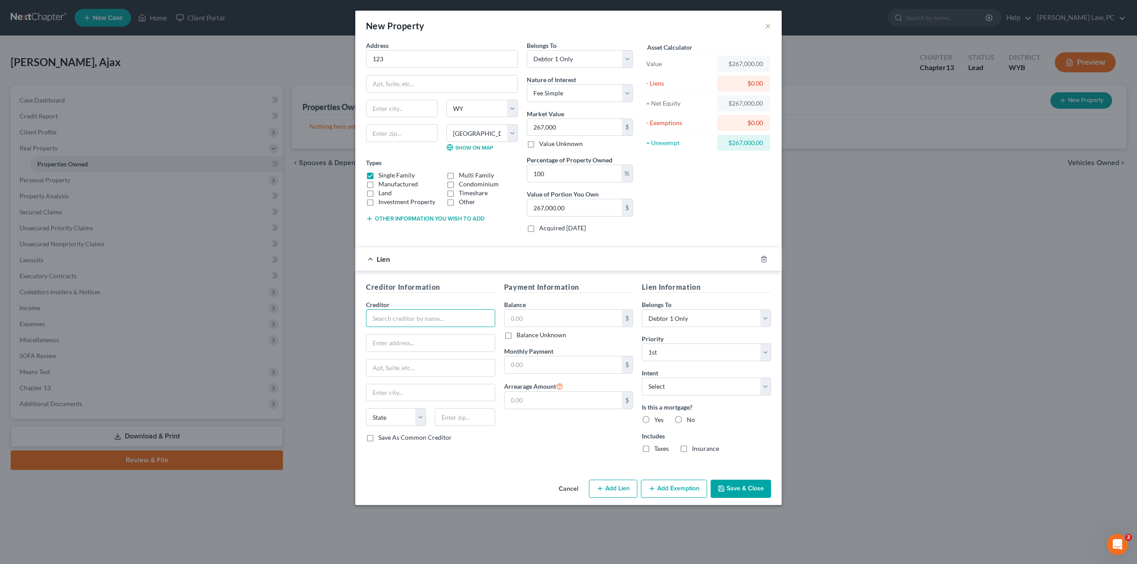
click at [416, 319] on input "text" at bounding box center [430, 318] width 129 height 18
type input "ABC Bank"
click at [515, 367] on input "text" at bounding box center [563, 364] width 118 height 17
type input "1,927"
click at [654, 419] on label "Yes" at bounding box center [658, 420] width 9 height 9
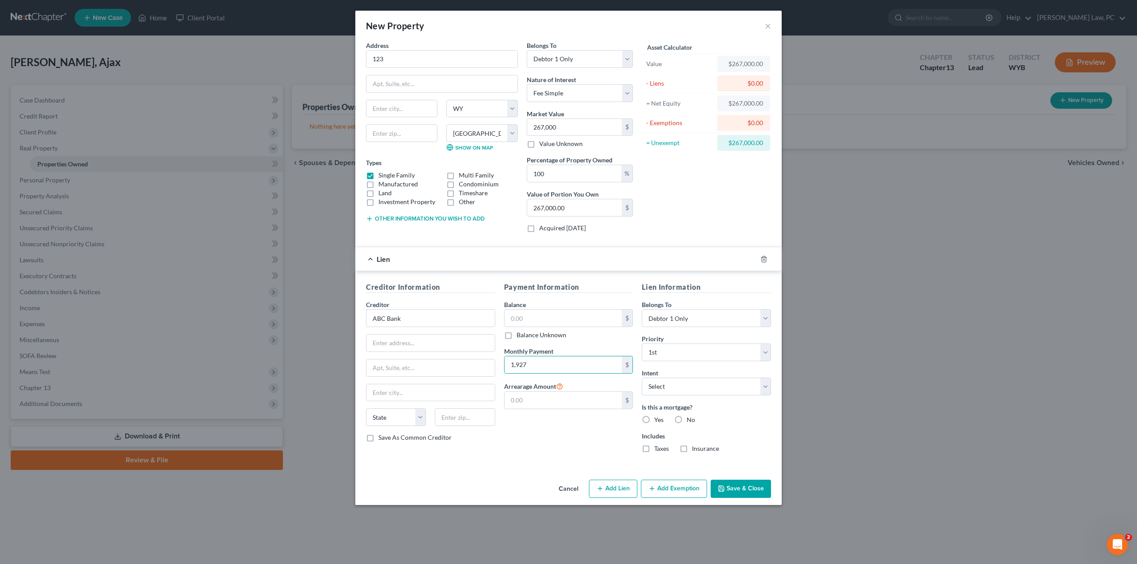
click at [657, 419] on input "Yes" at bounding box center [660, 419] width 6 height 6
radio input "true"
click at [527, 399] on input "text" at bounding box center [563, 400] width 118 height 17
type input "2,000"
click at [659, 381] on select "Select Surrender Redeem Reaffirm Avoid Other" at bounding box center [706, 387] width 129 height 18
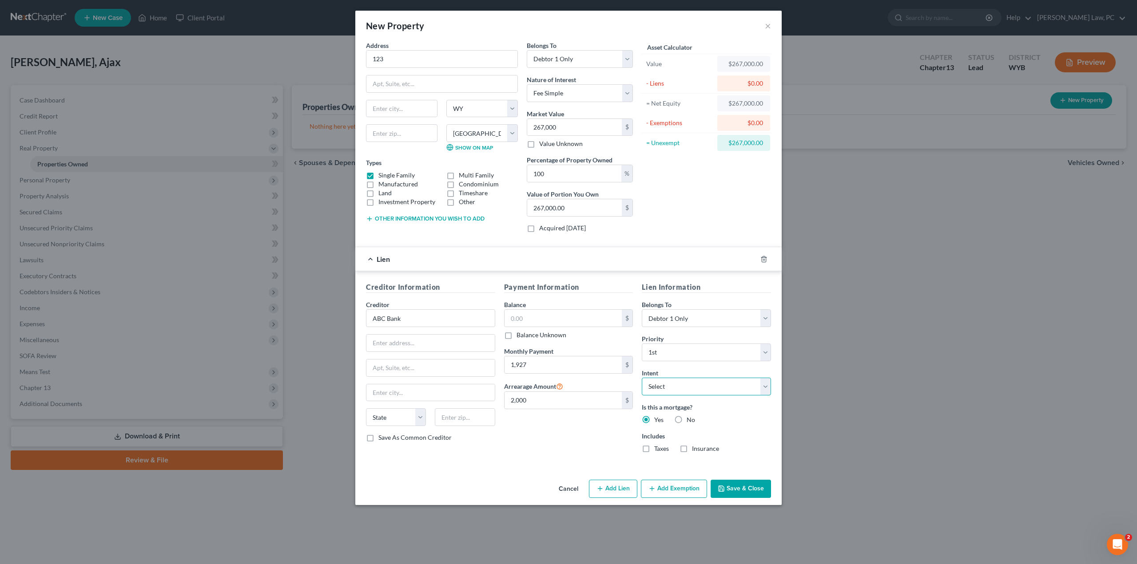
select select "2"
click at [642, 378] on select "Select Surrender Redeem Reaffirm Avoid Other" at bounding box center [706, 387] width 129 height 18
click at [519, 316] on input "text" at bounding box center [563, 318] width 118 height 17
type input "200,000"
click at [664, 486] on button "Add Exemption" at bounding box center [674, 489] width 66 height 19
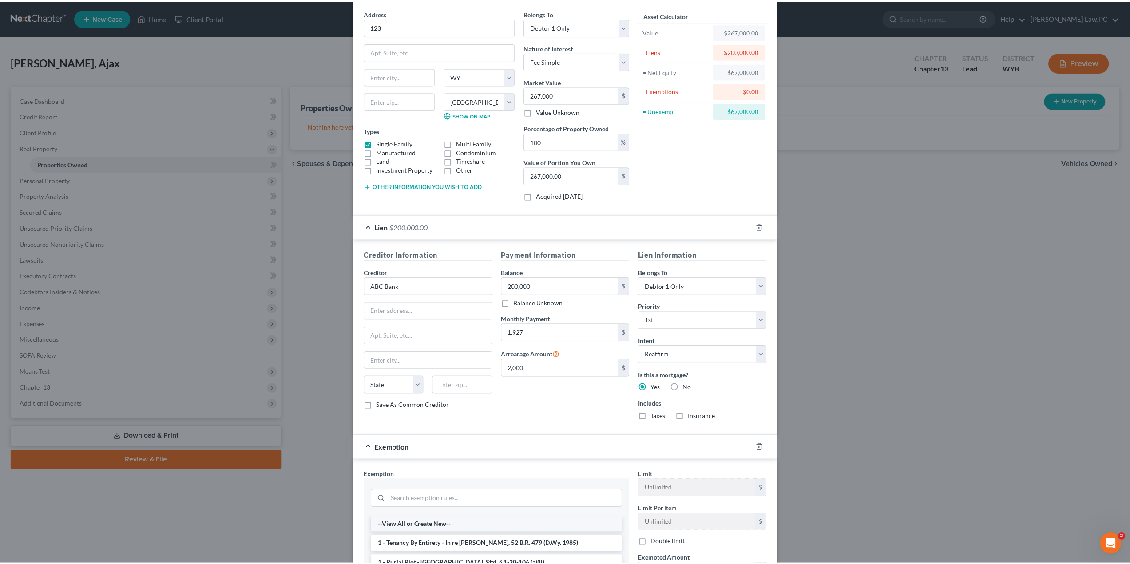
scroll to position [133, 0]
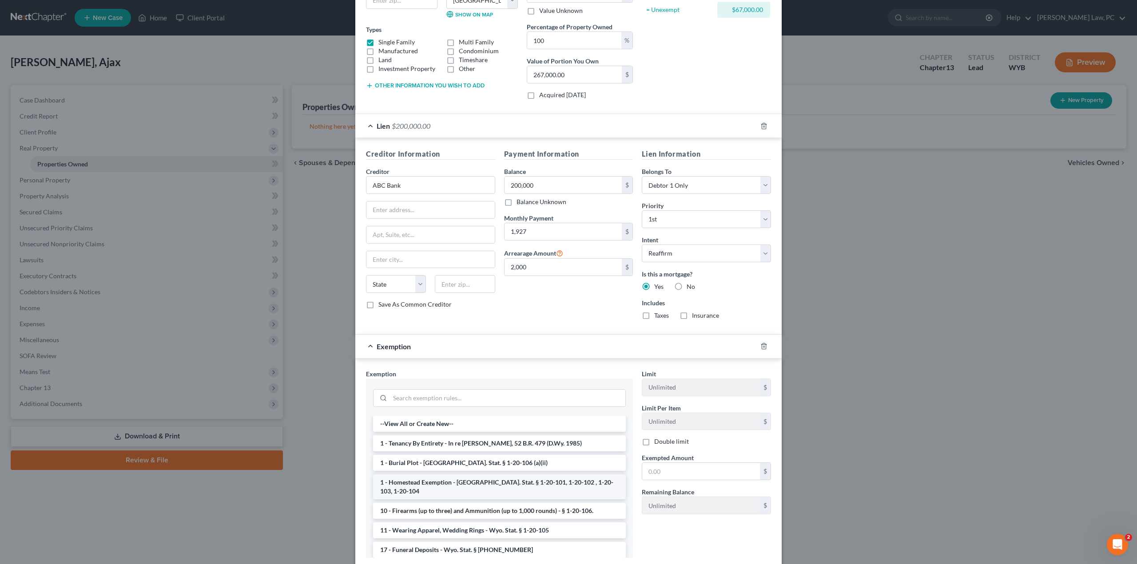
click at [412, 478] on li "1 - Homestead Exemption - Wyo. Stat. § 1-20-101, 1-20-102 , 1-20-103, 1-20-104" at bounding box center [499, 487] width 253 height 25
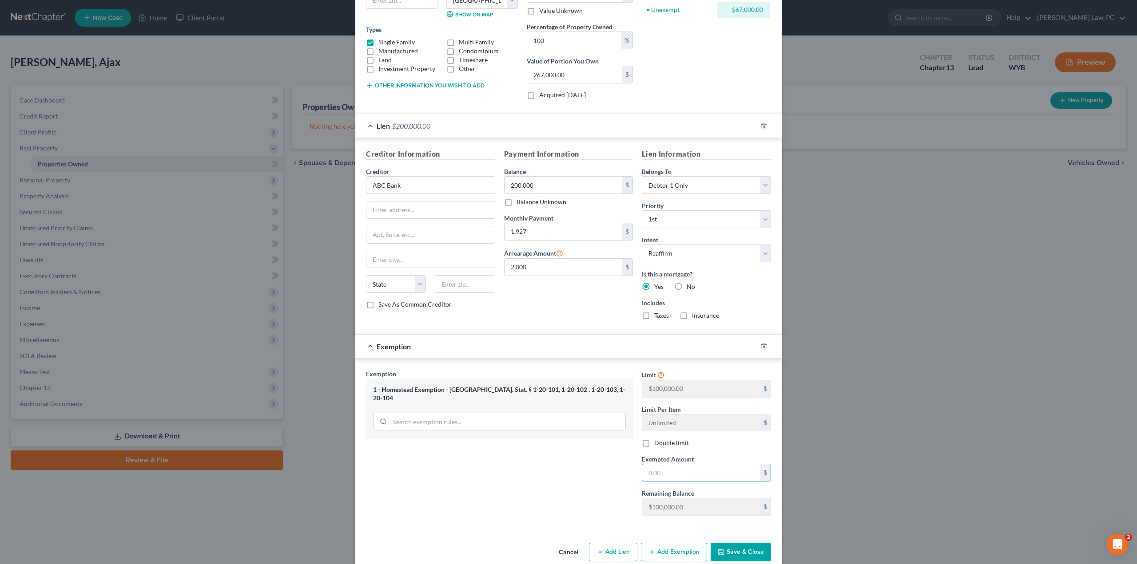
drag, startPoint x: 660, startPoint y: 469, endPoint x: 652, endPoint y: 451, distance: 20.3
click at [660, 469] on input "text" at bounding box center [701, 472] width 118 height 17
type input "67,000"
click at [726, 554] on button "Save & Close" at bounding box center [740, 552] width 60 height 19
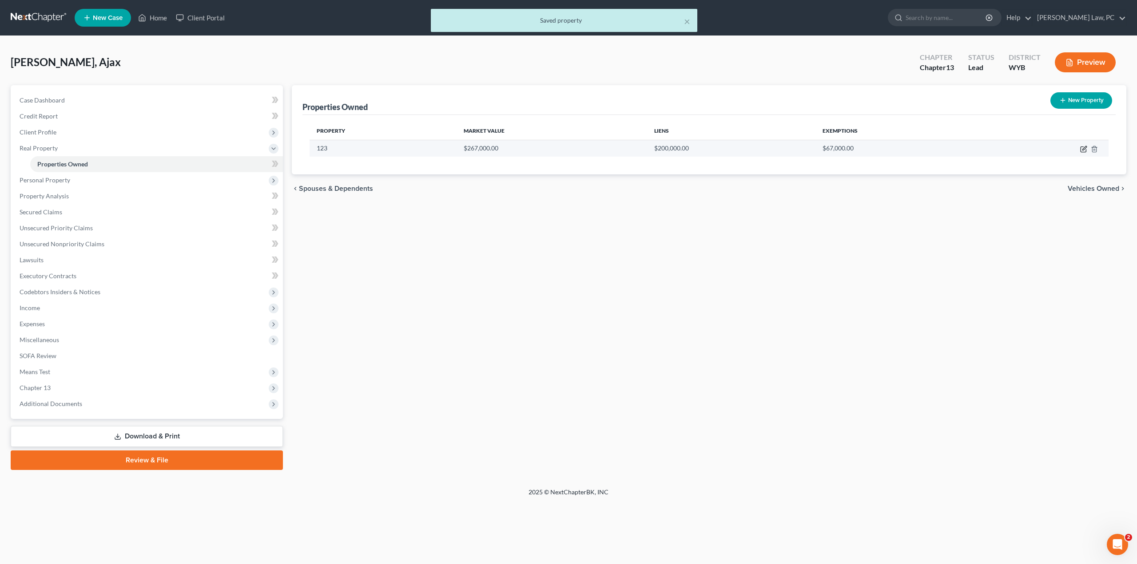
click at [1085, 148] on icon "button" at bounding box center [1083, 149] width 7 height 7
select select "53"
select select "2"
select select "0"
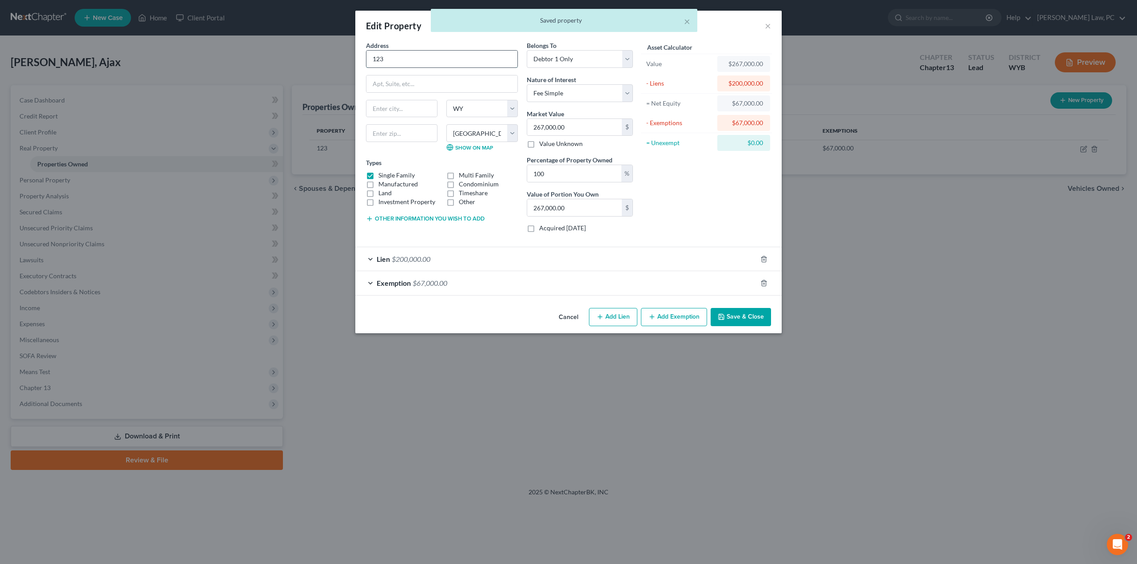
click at [404, 59] on input "123" at bounding box center [441, 59] width 151 height 17
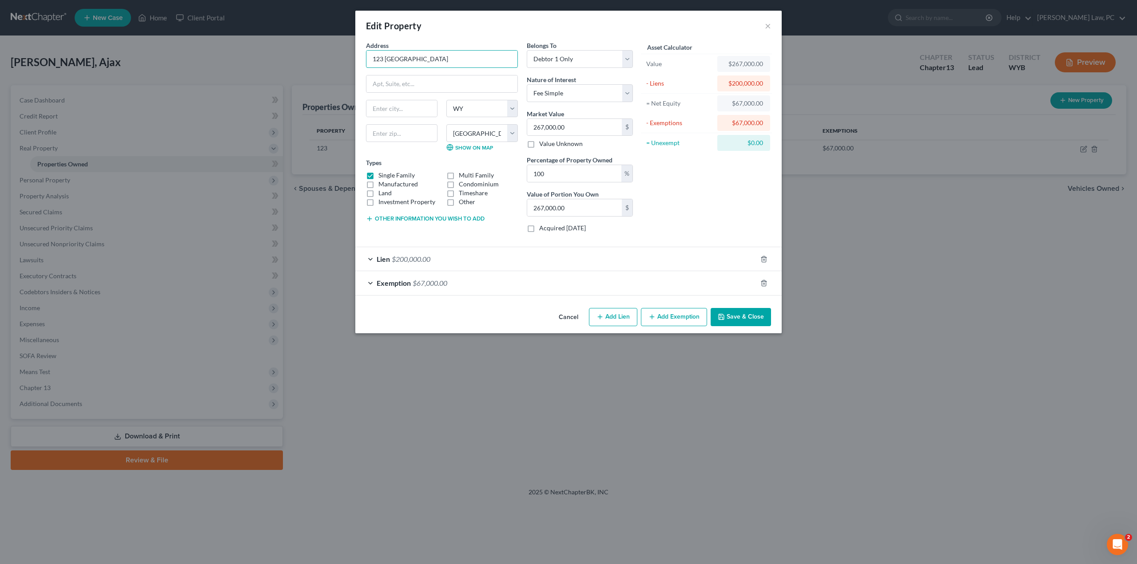
type input "123 Summerfield"
click at [737, 313] on button "Save & Close" at bounding box center [740, 317] width 60 height 19
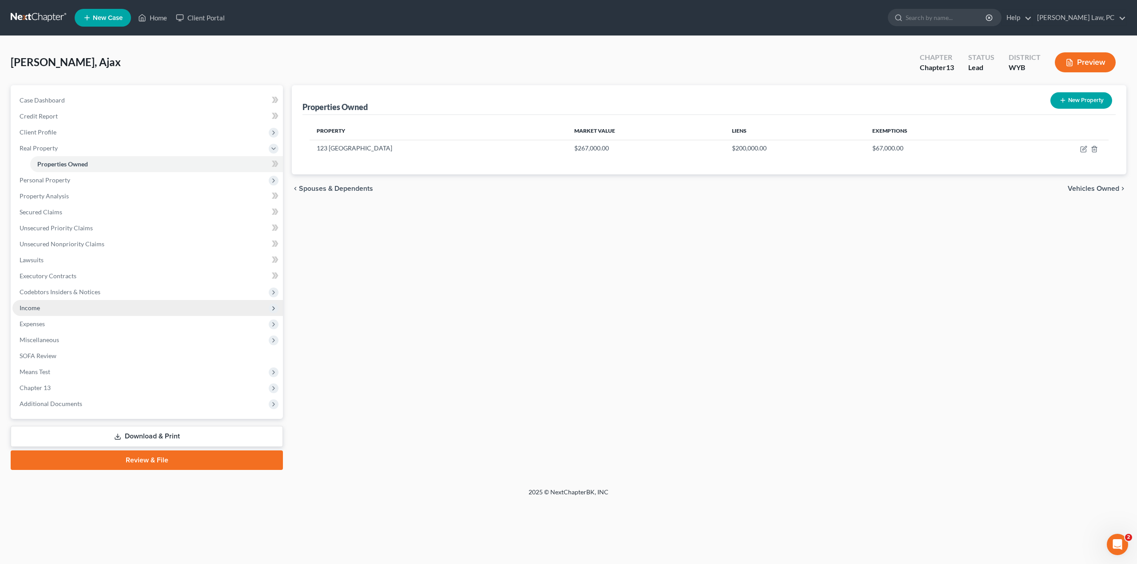
click at [38, 310] on span "Income" at bounding box center [30, 308] width 20 height 8
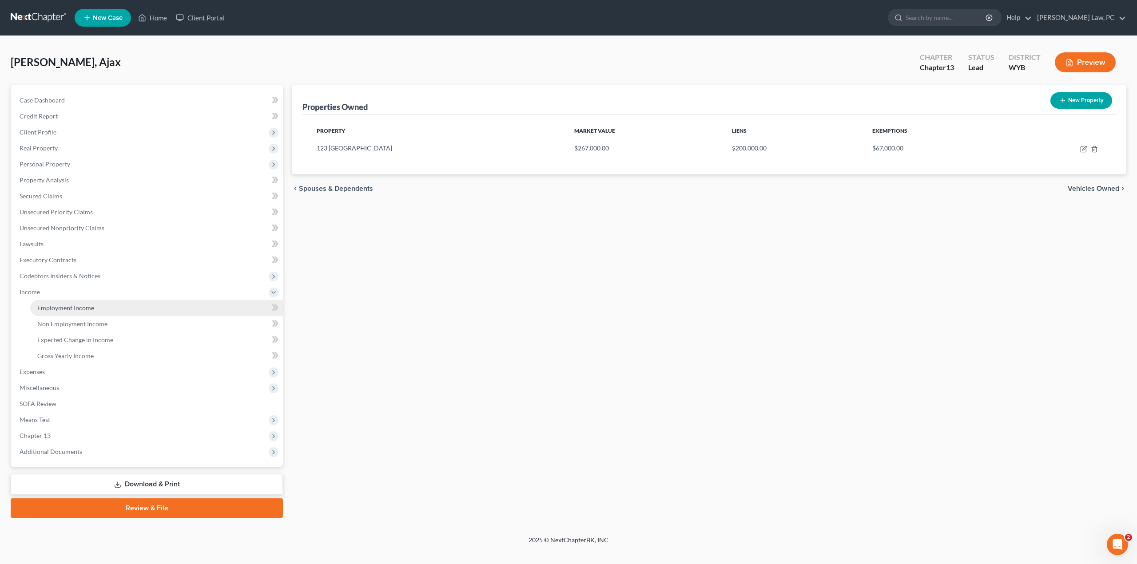
click at [61, 309] on span "Employment Income" at bounding box center [65, 308] width 57 height 8
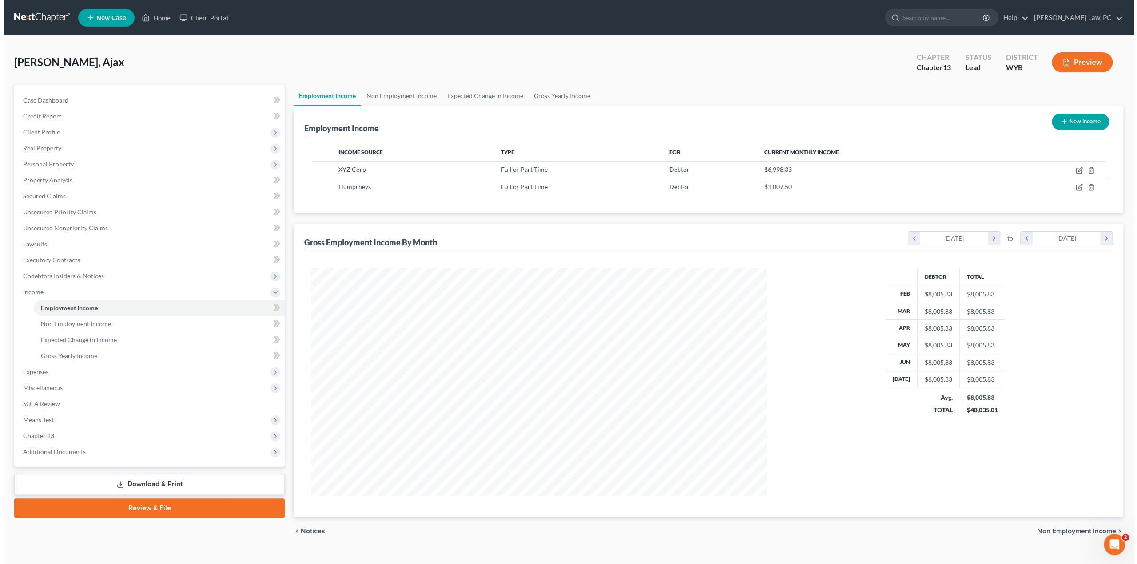
scroll to position [443726, 443481]
click at [1086, 186] on icon "button" at bounding box center [1087, 187] width 7 height 7
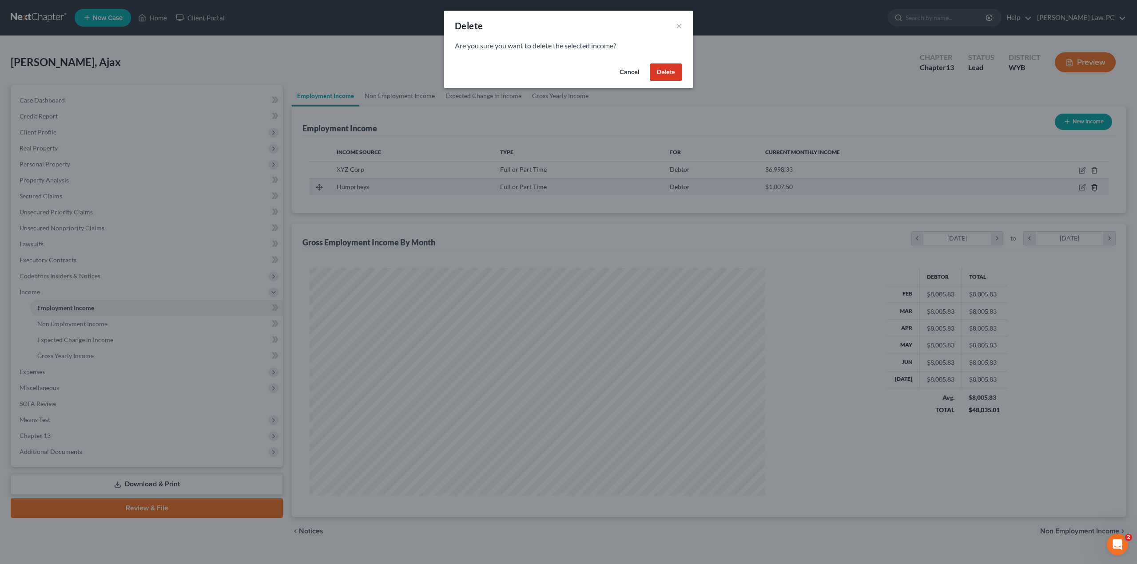
scroll to position [229, 476]
click at [651, 67] on button "Delete" at bounding box center [666, 72] width 32 height 18
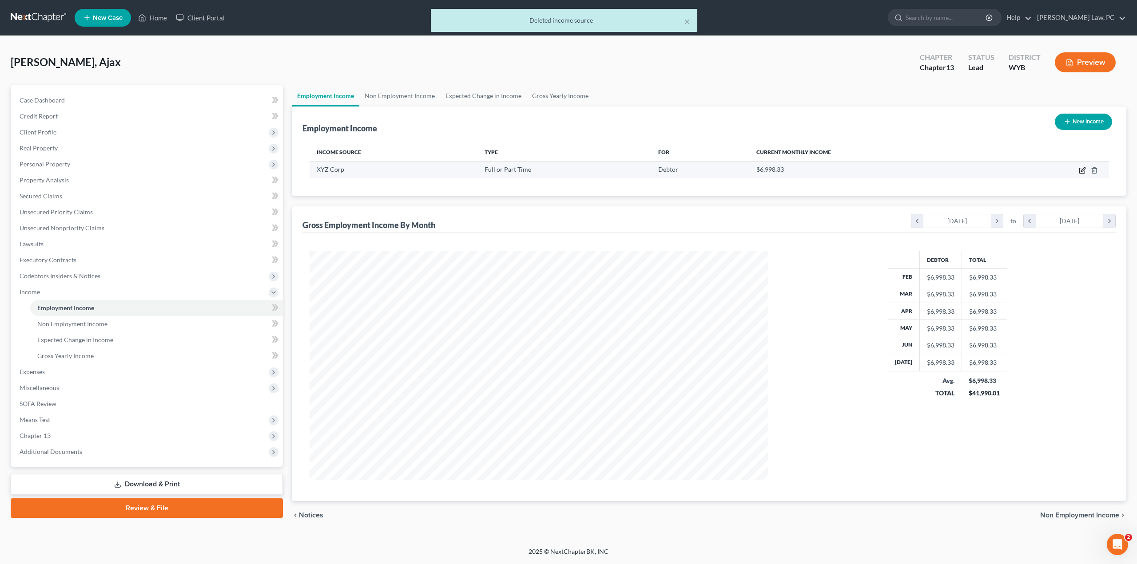
click at [1082, 170] on icon "button" at bounding box center [1081, 170] width 7 height 7
select select "0"
select select "2"
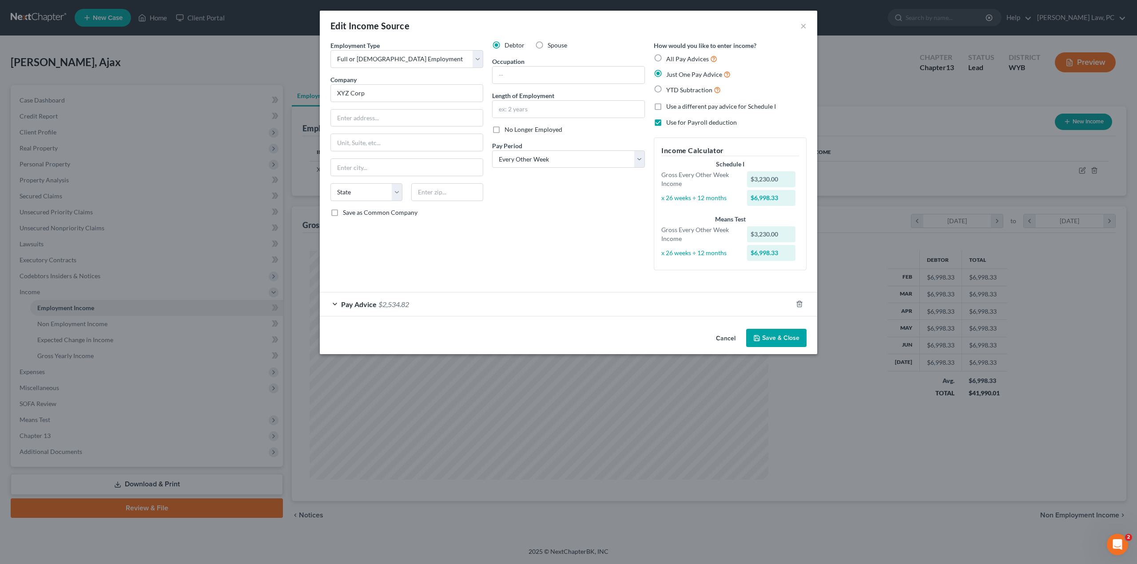
click at [666, 89] on label "YTD Subtraction" at bounding box center [693, 90] width 55 height 10
click at [669, 89] on input "YTD Subtraction" at bounding box center [672, 88] width 6 height 6
radio input "true"
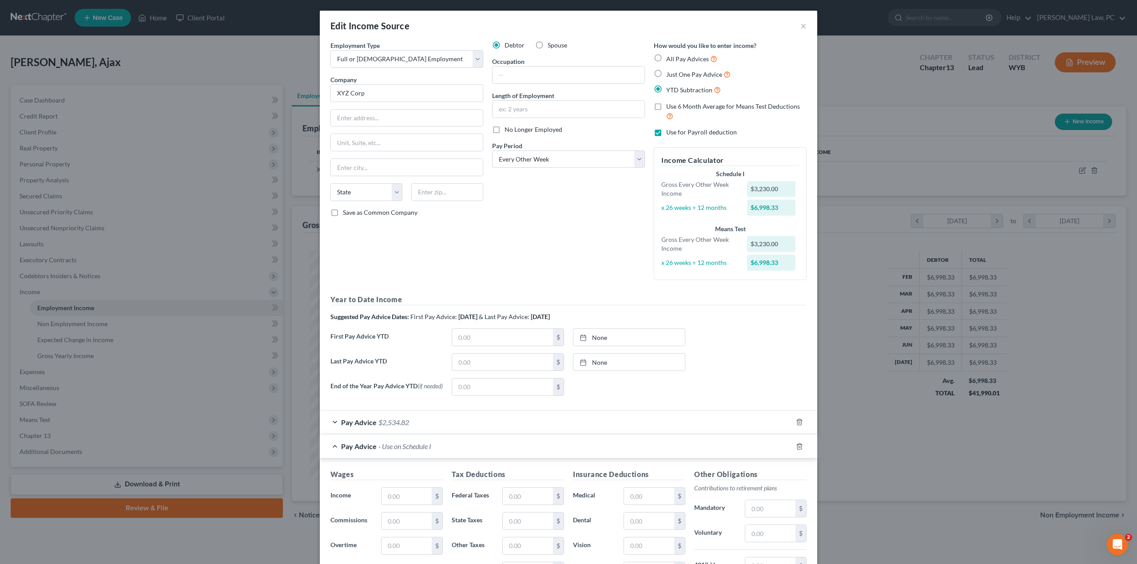
click at [666, 108] on label "Use 6 Month Average for Means Test Deductions" at bounding box center [736, 111] width 140 height 19
click at [669, 108] on input "Use 6 Month Average for Means Test Deductions" at bounding box center [672, 105] width 6 height 6
checkbox input "true"
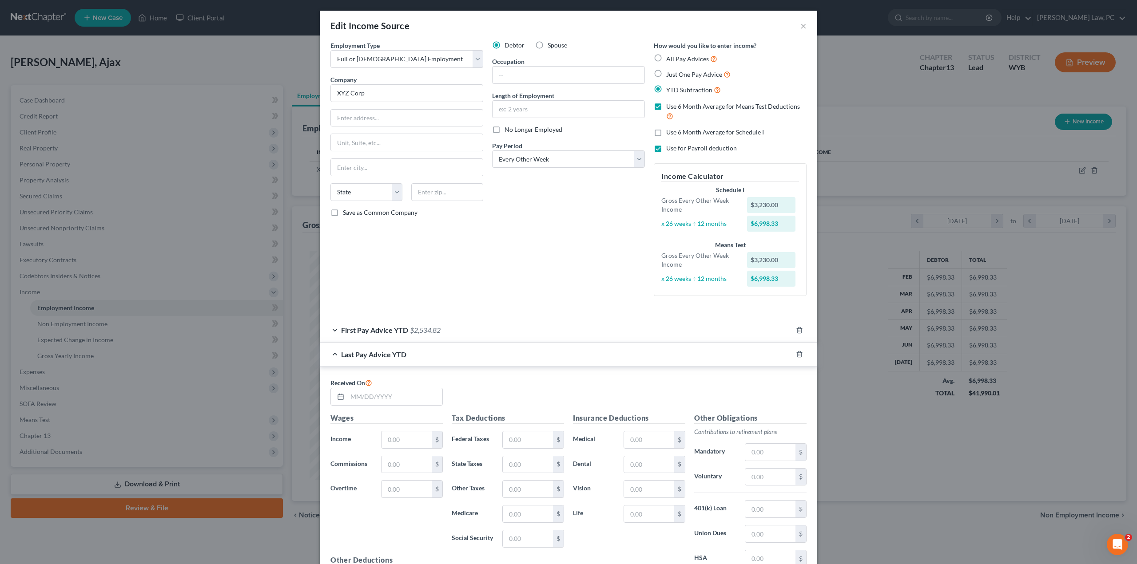
click at [666, 132] on label "Use 6 Month Average for Schedule I" at bounding box center [715, 132] width 98 height 9
click at [669, 132] on input "Use 6 Month Average for Schedule I" at bounding box center [672, 131] width 6 height 6
checkbox input "true"
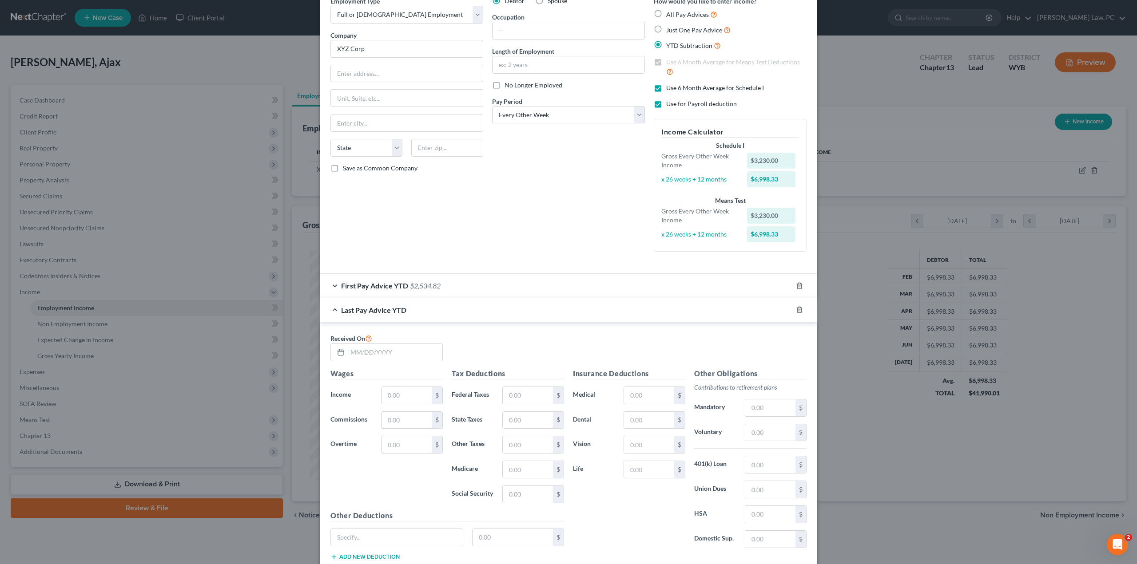
click at [332, 284] on div "First Pay Advice YTD $2,534.82" at bounding box center [556, 286] width 472 height 24
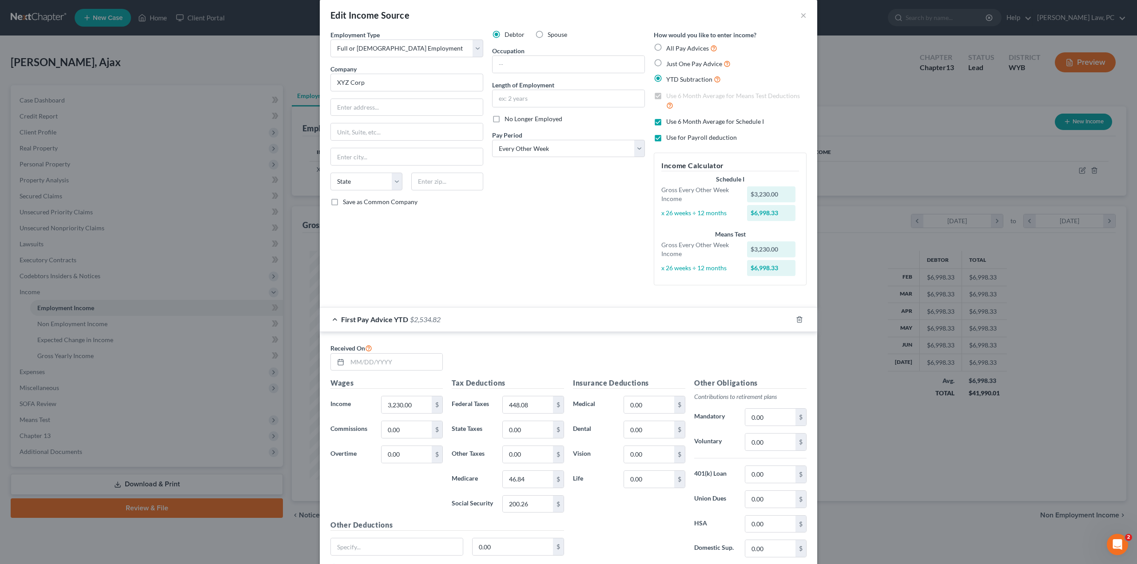
scroll to position [0, 0]
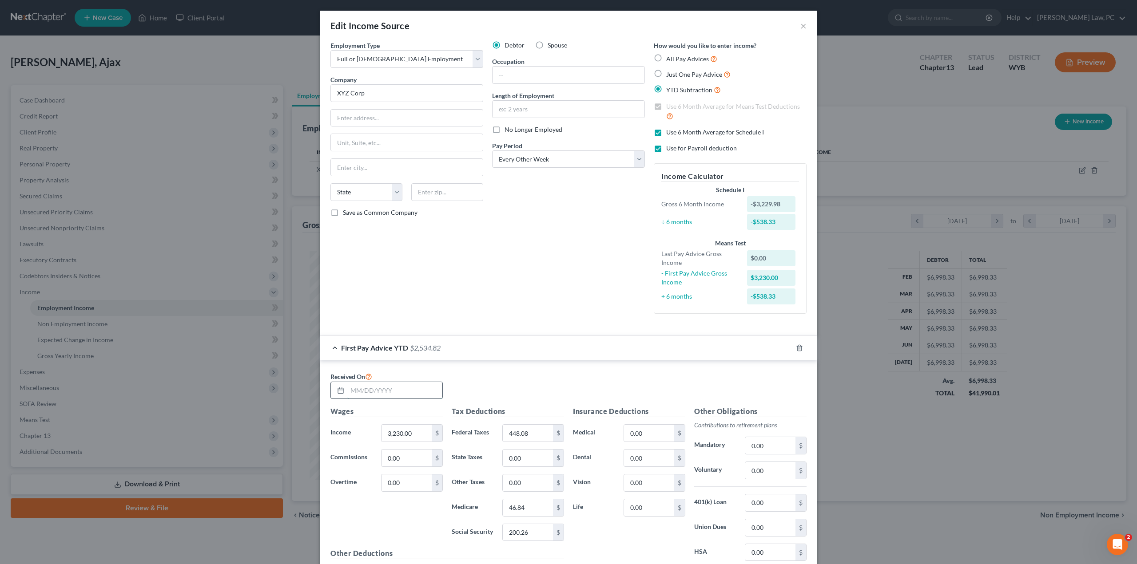
click at [370, 392] on input "text" at bounding box center [394, 390] width 95 height 17
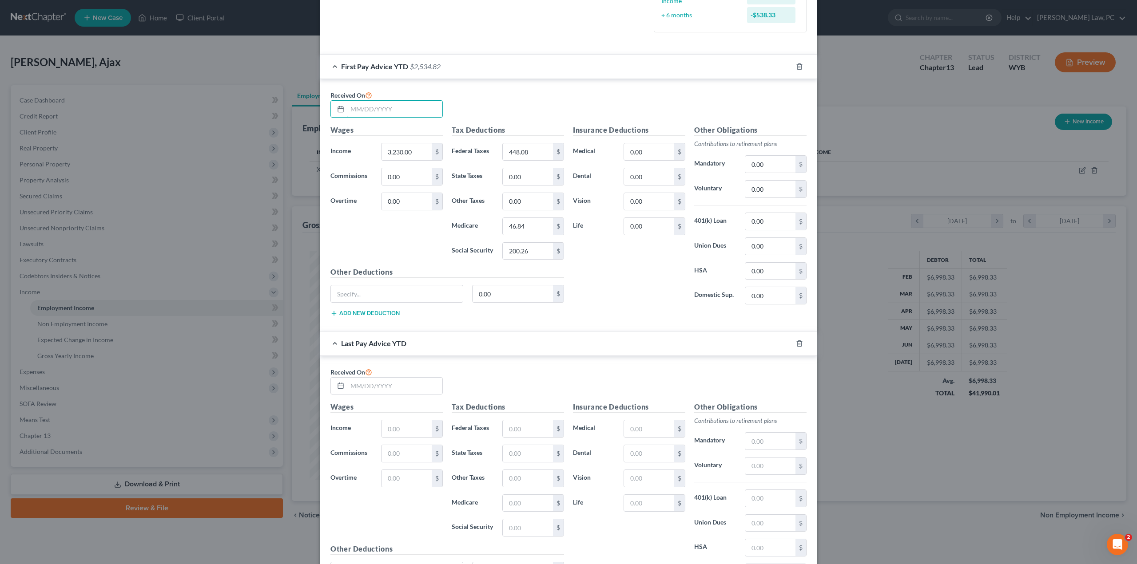
scroll to position [266, 0]
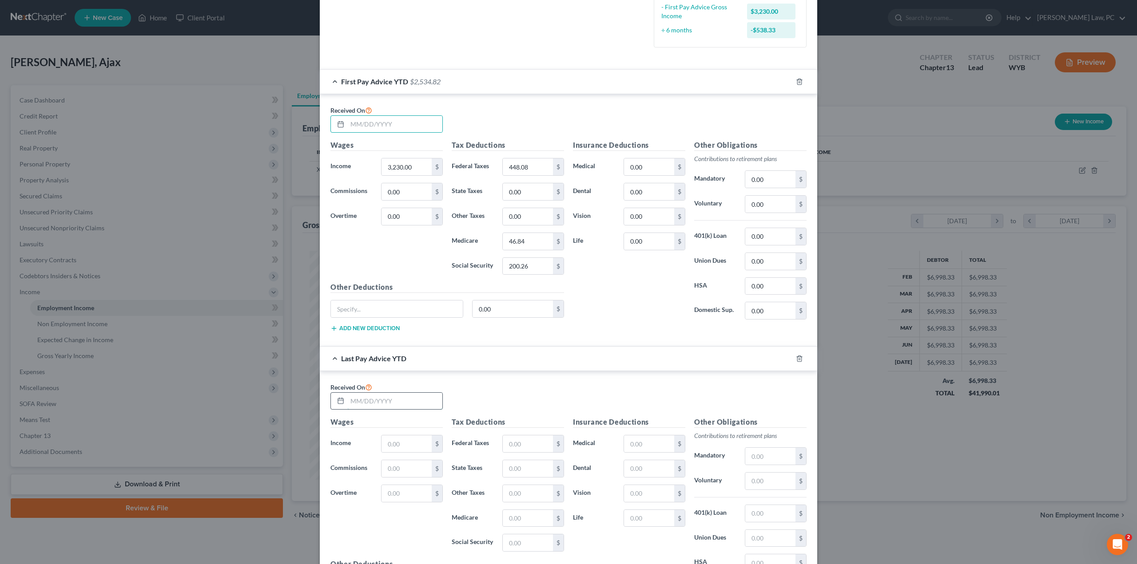
click at [363, 399] on input "text" at bounding box center [394, 401] width 95 height 17
type input "07/31/2025"
click at [383, 444] on input "text" at bounding box center [406, 444] width 50 height 17
type input "63,498"
click at [412, 164] on input "3,230.00" at bounding box center [406, 166] width 50 height 17
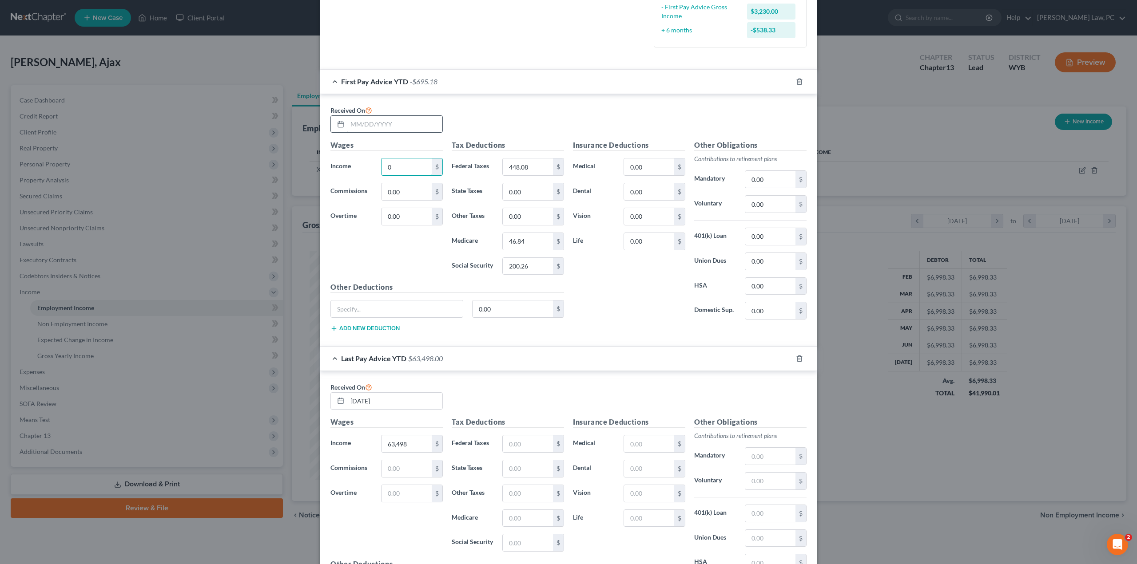
type input "0"
click at [356, 127] on input "text" at bounding box center [394, 124] width 95 height 17
click at [356, 125] on input "1/12/2025" at bounding box center [394, 124] width 95 height 17
type input "1/26/2025"
click at [526, 169] on input "448.08" at bounding box center [528, 166] width 50 height 17
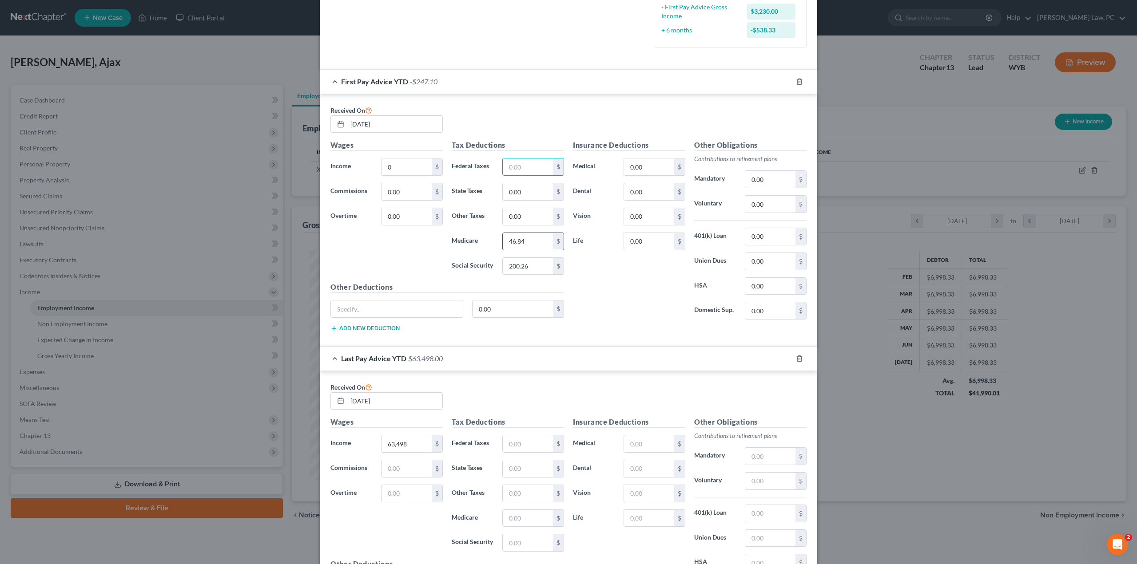
click at [534, 239] on input "46.84" at bounding box center [528, 241] width 50 height 17
click at [528, 263] on input "200.26" at bounding box center [528, 266] width 50 height 17
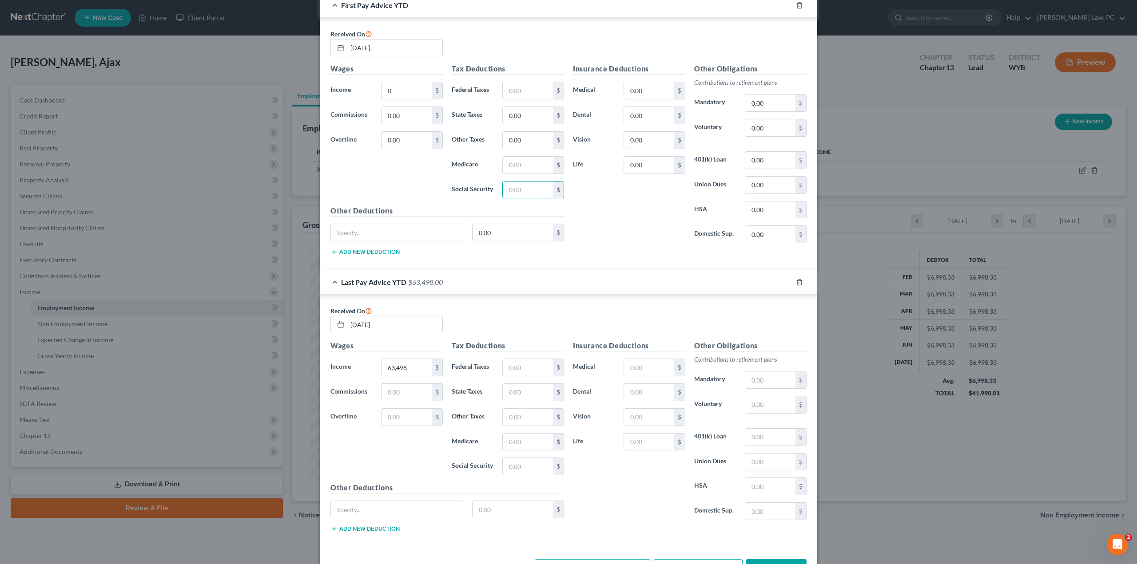
scroll to position [355, 0]
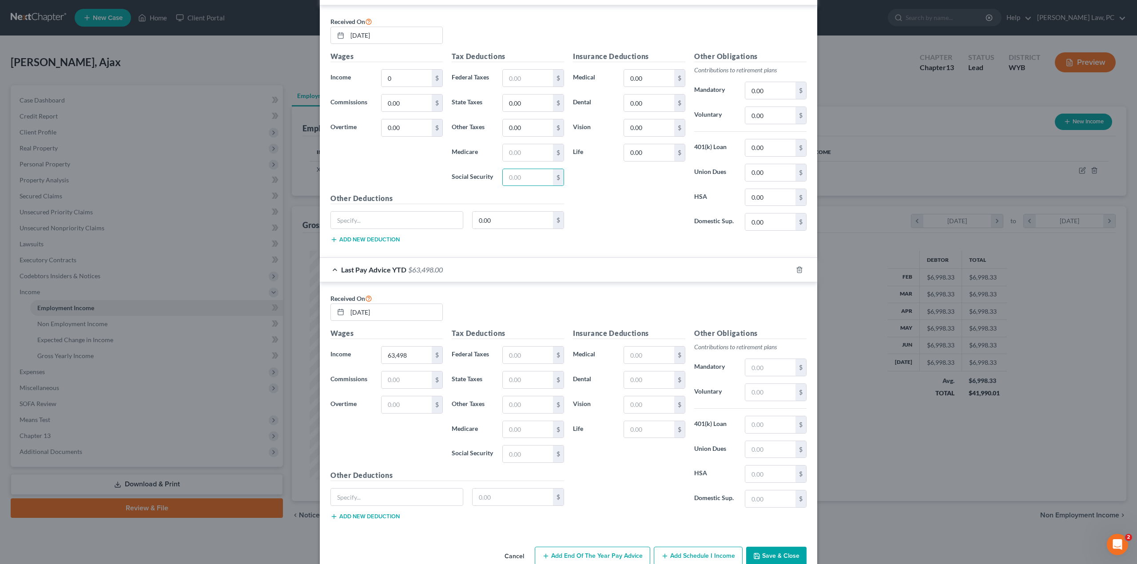
click at [761, 547] on button "Save & Close" at bounding box center [776, 556] width 60 height 19
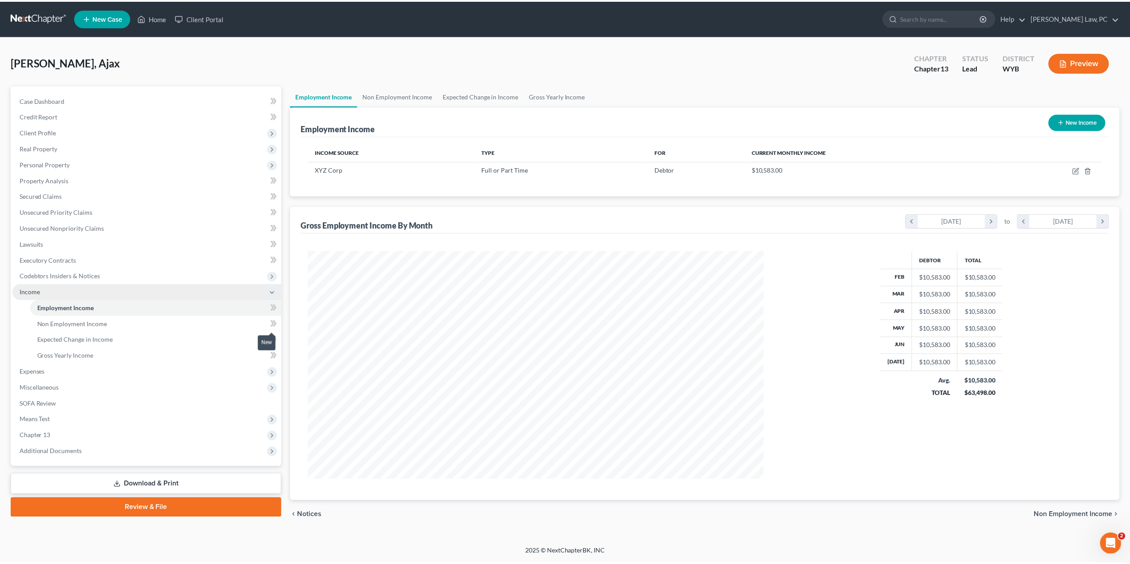
scroll to position [229, 476]
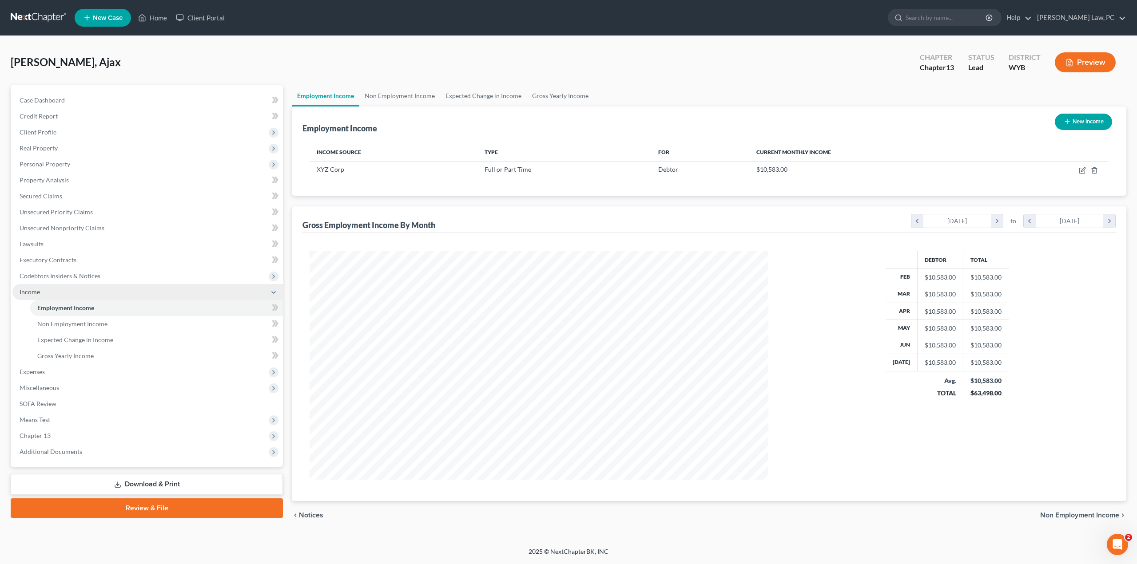
click at [272, 293] on icon at bounding box center [273, 292] width 7 height 7
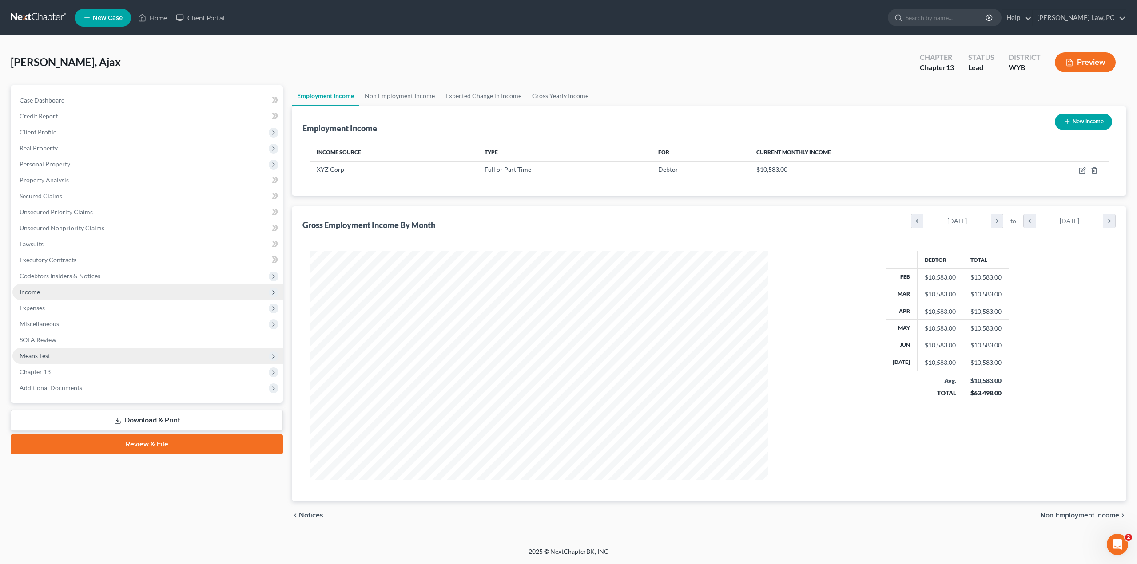
click at [39, 352] on span "Means Test" at bounding box center [35, 356] width 31 height 8
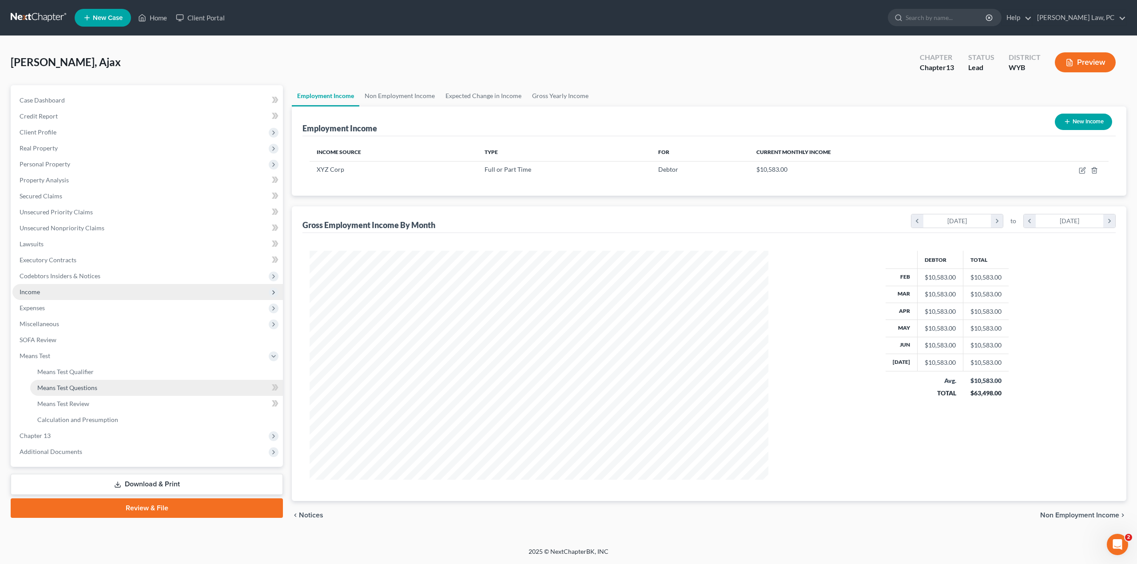
click at [74, 388] on span "Means Test Questions" at bounding box center [67, 388] width 60 height 8
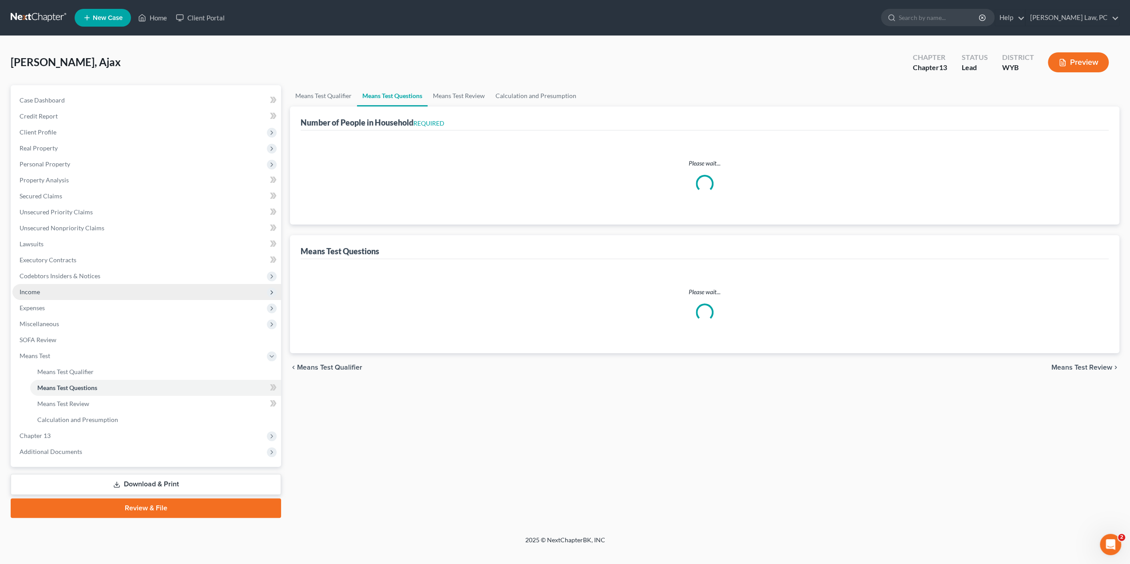
select select "1"
select select "36"
select select "0"
select select "60"
select select "1"
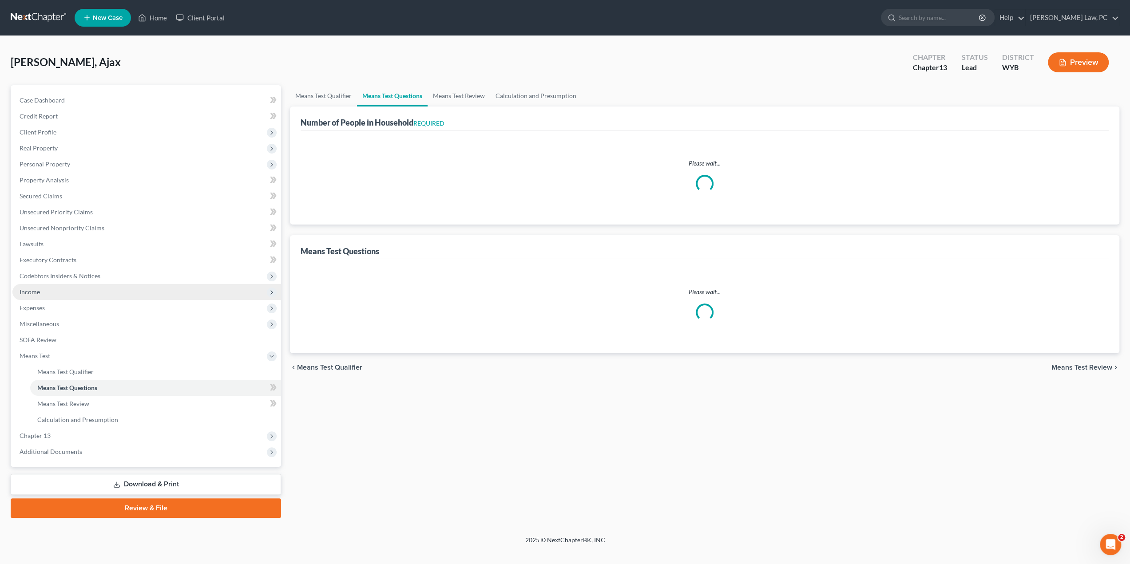
select select "2"
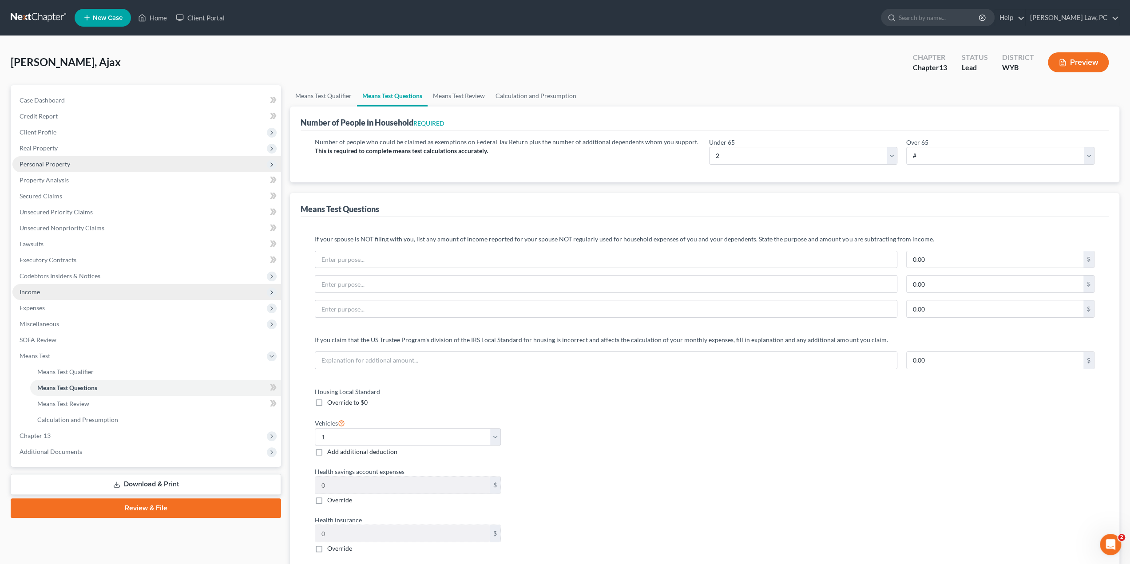
click at [63, 165] on span "Personal Property" at bounding box center [45, 164] width 51 height 8
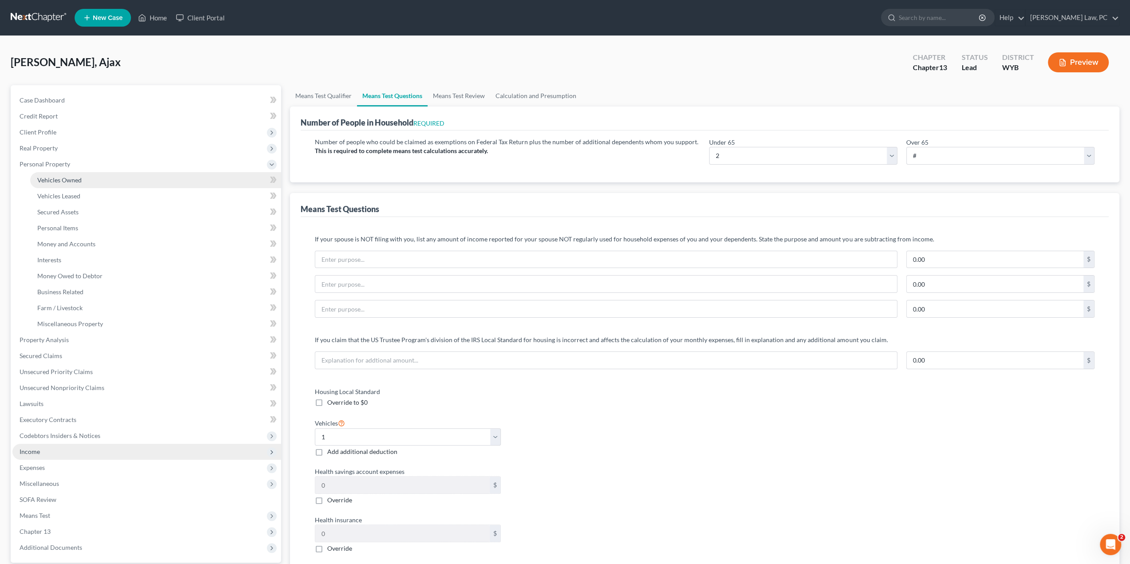
click at [70, 182] on span "Vehicles Owned" at bounding box center [59, 180] width 44 height 8
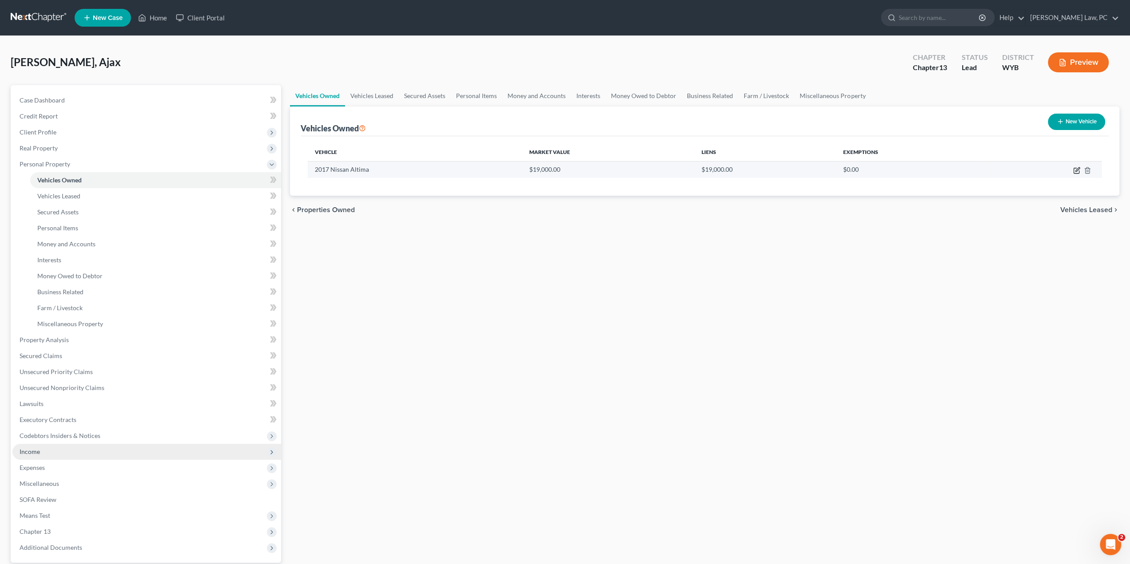
click at [1076, 168] on icon "button" at bounding box center [1075, 170] width 5 height 5
select select "0"
select select "9"
select select "0"
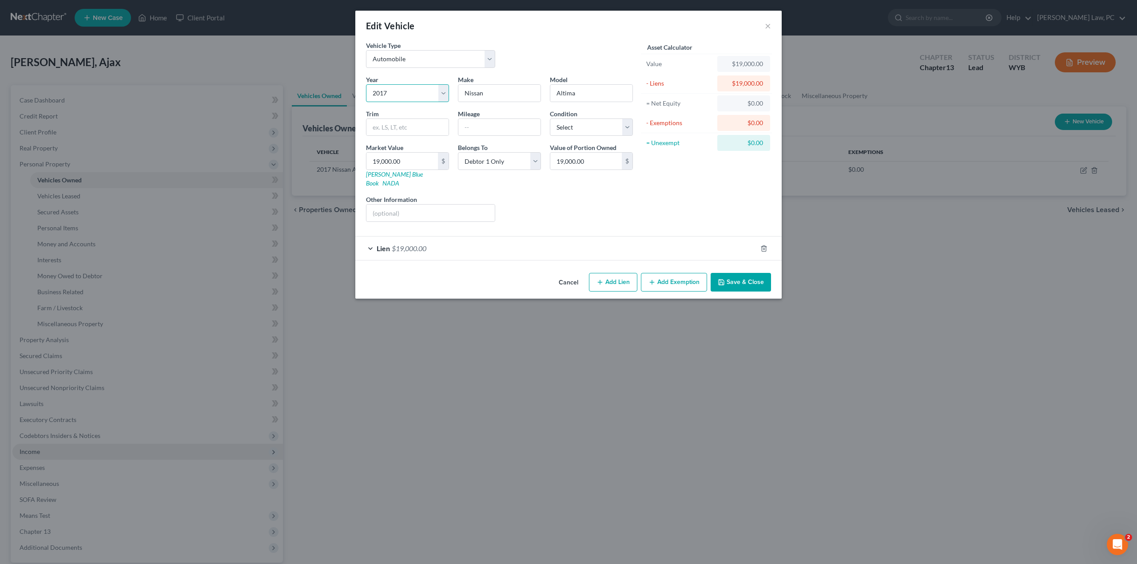
click at [430, 95] on select "Select 2026 2025 2024 2023 2022 2021 2020 2019 2018 2017 2016 2015 2014 2013 20…" at bounding box center [407, 93] width 83 height 18
select select "4"
click at [366, 84] on select "Select 2026 2025 2024 2023 2022 2021 2020 2019 2018 2017 2016 2015 2014 2013 20…" at bounding box center [407, 93] width 83 height 18
click at [420, 159] on input "19,000.00" at bounding box center [401, 161] width 71 height 17
click at [368, 237] on div "Lien $19,000.00" at bounding box center [555, 249] width 401 height 24
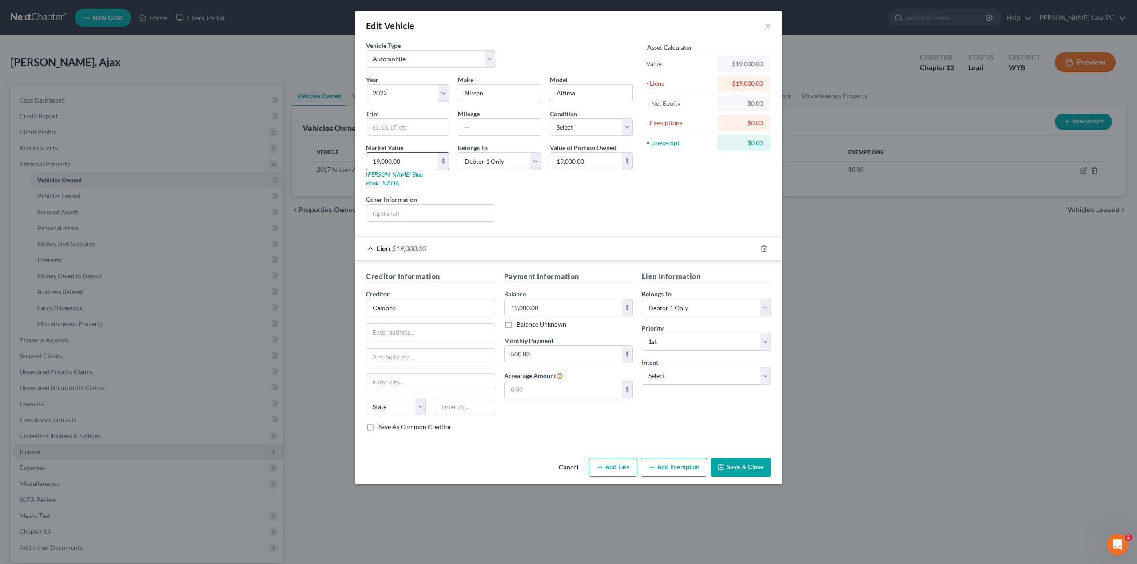
click at [410, 157] on input "19,000.00" at bounding box center [401, 161] width 71 height 17
type input "5"
type input "5.00"
type input "50"
type input "50.00"
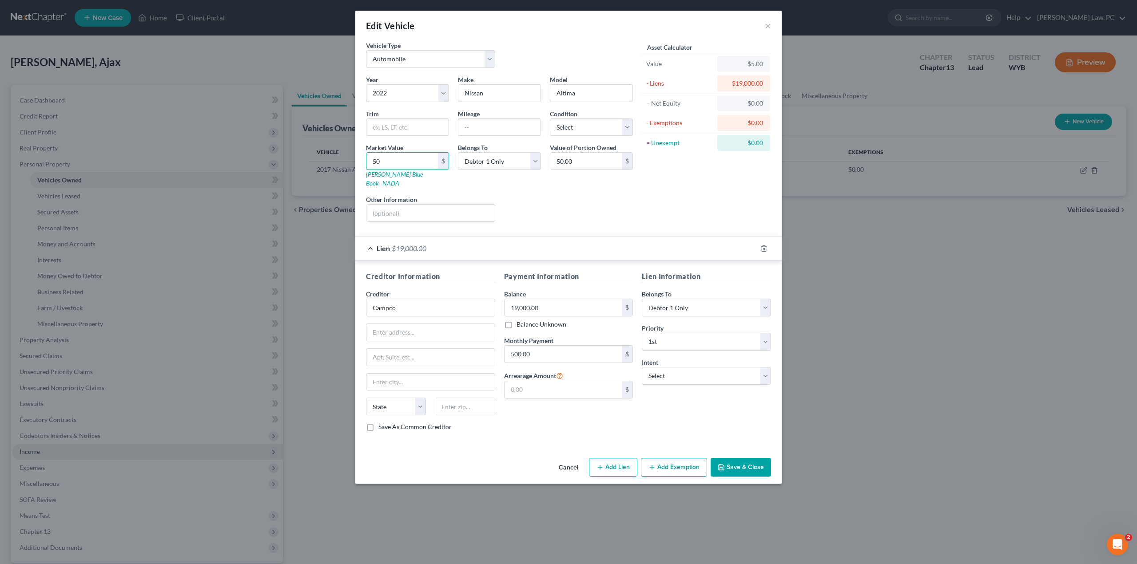
type input "500"
type input "500.00"
type input "5000"
type input "5,000.00"
type input "5,0000"
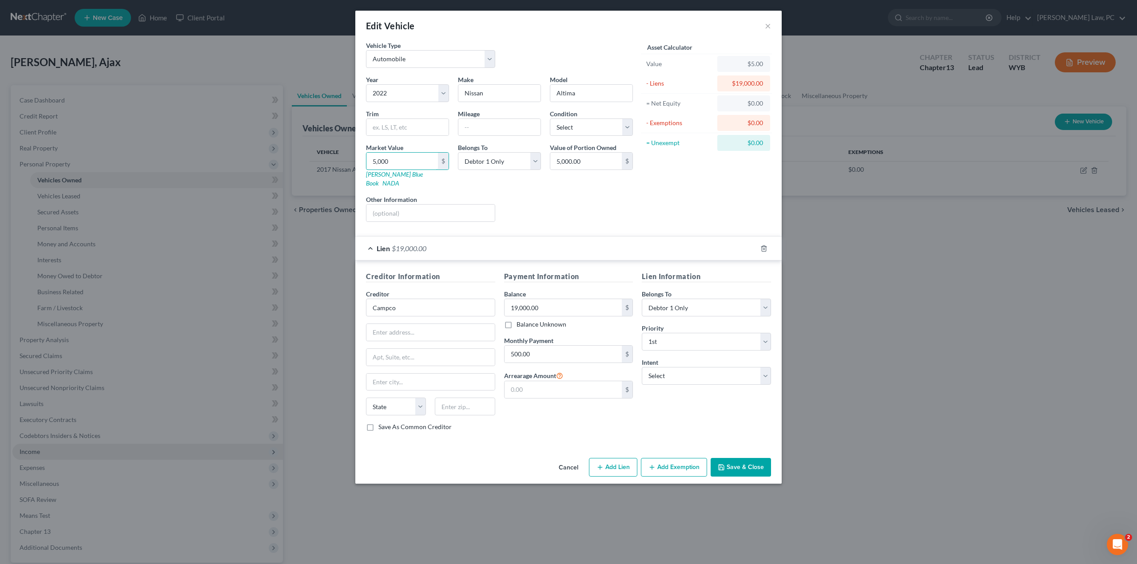
type input "50,000.00"
type input "50,000"
click at [409, 97] on select "Select 2026 2025 2024 2023 2022 2021 2020 2019 2018 2017 2016 2015 2014 2013 20…" at bounding box center [407, 93] width 83 height 18
select select "10"
click at [366, 84] on select "Select 2026 2025 2024 2023 2022 2021 2020 2019 2018 2017 2016 2015 2014 2013 20…" at bounding box center [407, 93] width 83 height 18
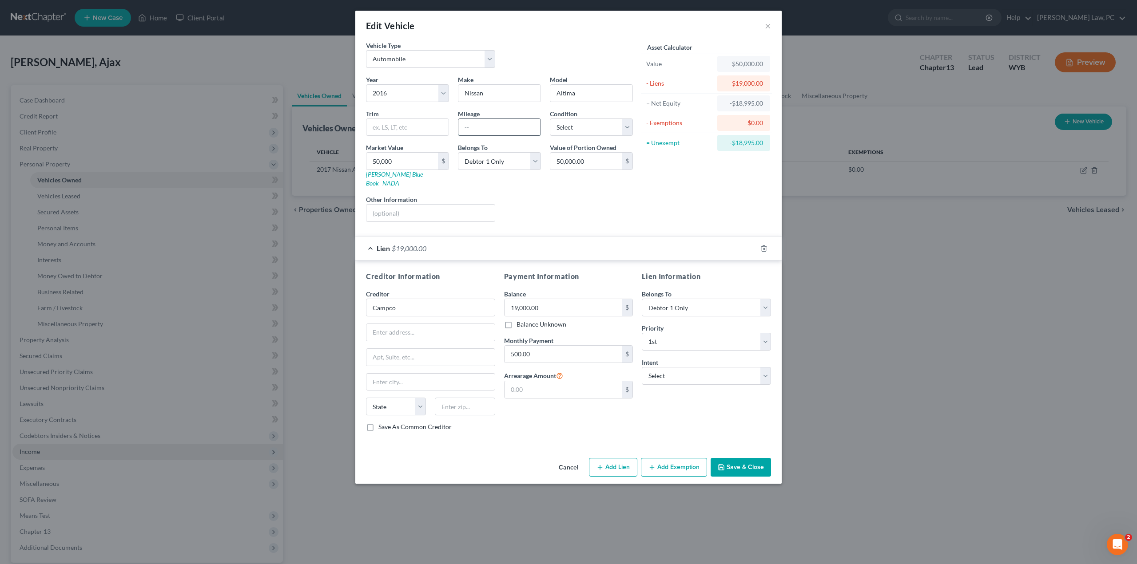
click at [478, 119] on input "text" at bounding box center [499, 127] width 82 height 17
type input "84000"
click at [557, 299] on input "19,000.00" at bounding box center [563, 307] width 118 height 17
type input "49,000"
click at [664, 458] on button "Add Exemption" at bounding box center [674, 467] width 66 height 19
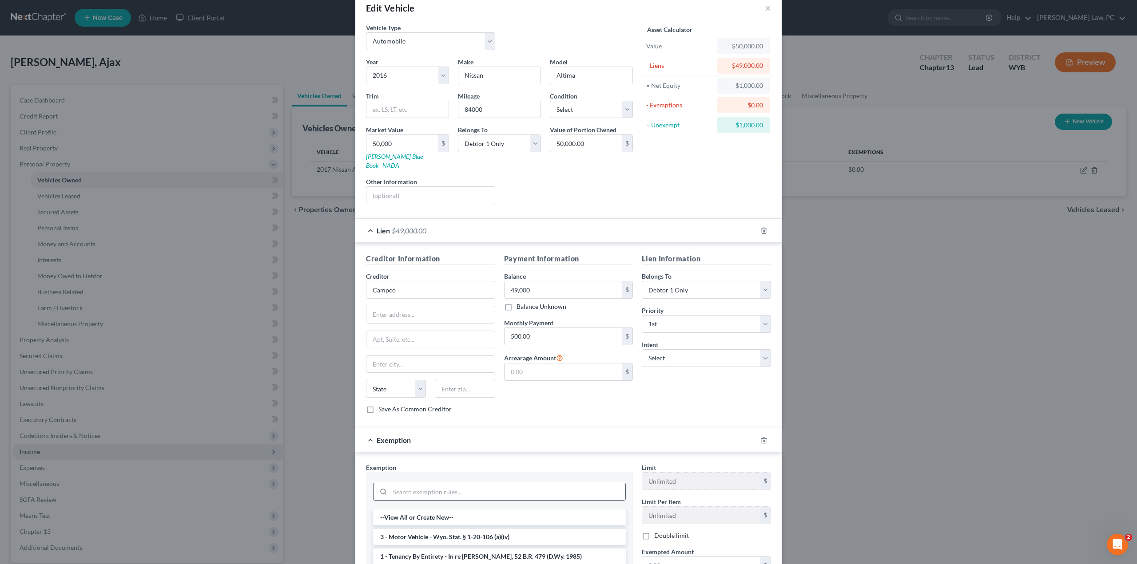
scroll to position [89, 0]
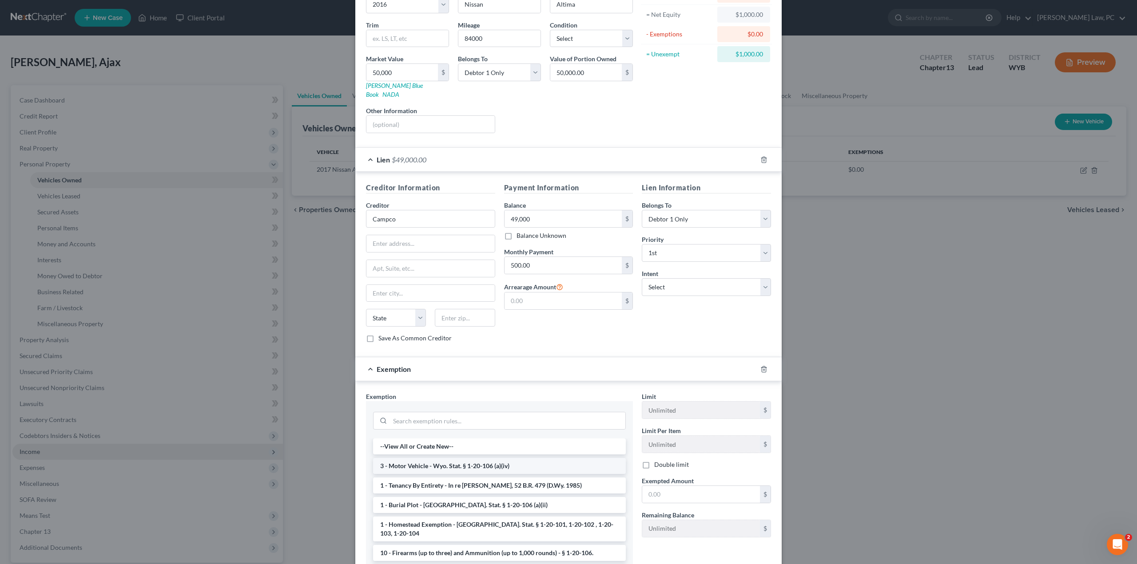
click at [439, 458] on li "3 - Motor Vehicle - Wyo. Stat. § 1-20-106 (a)(iv)" at bounding box center [499, 466] width 253 height 16
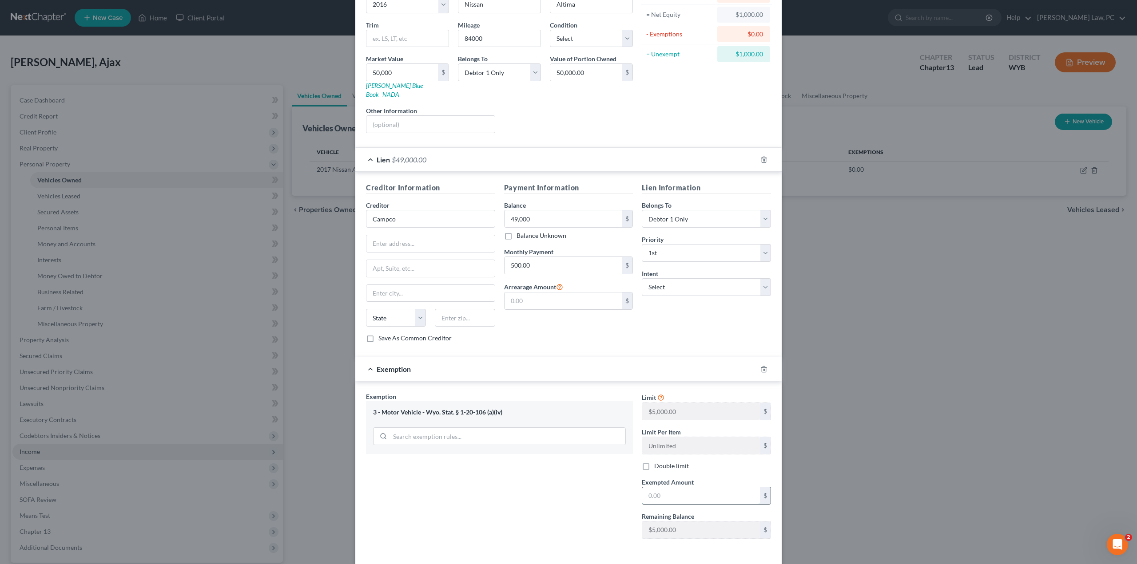
click at [685, 487] on input "text" at bounding box center [701, 495] width 118 height 17
type input "5"
type input "1,000"
click at [540, 258] on input "500.00" at bounding box center [563, 265] width 118 height 17
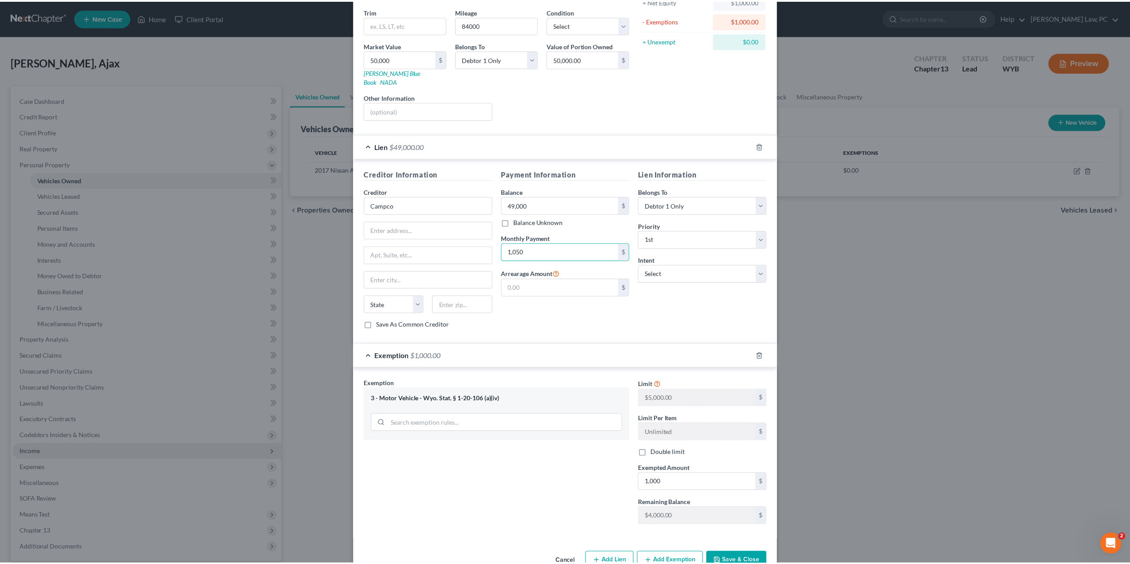
scroll to position [113, 0]
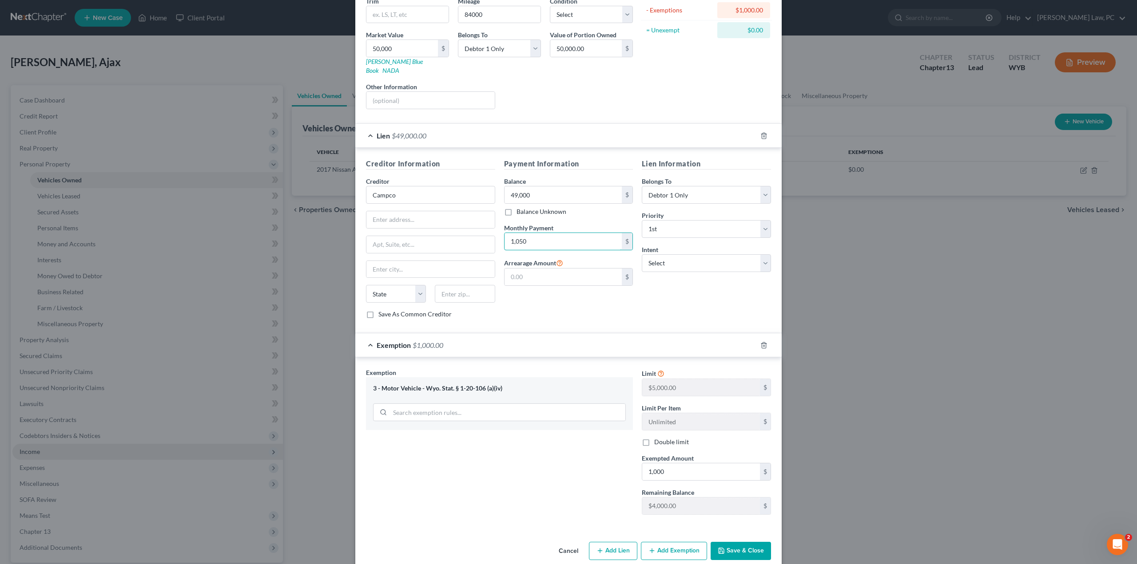
type input "1,050"
click at [728, 542] on button "Save & Close" at bounding box center [740, 551] width 60 height 19
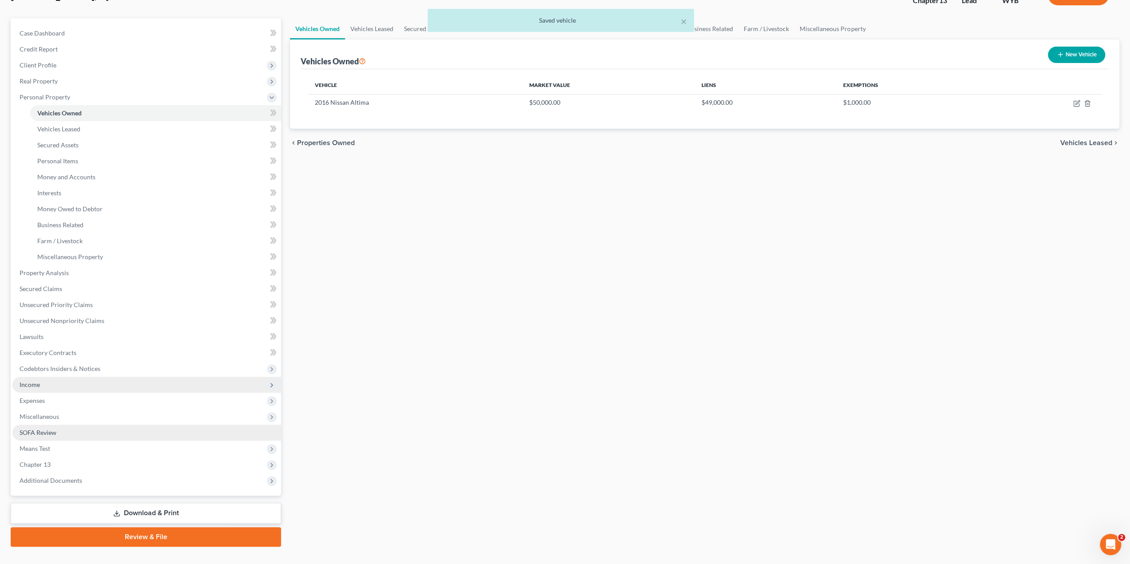
scroll to position [82, 0]
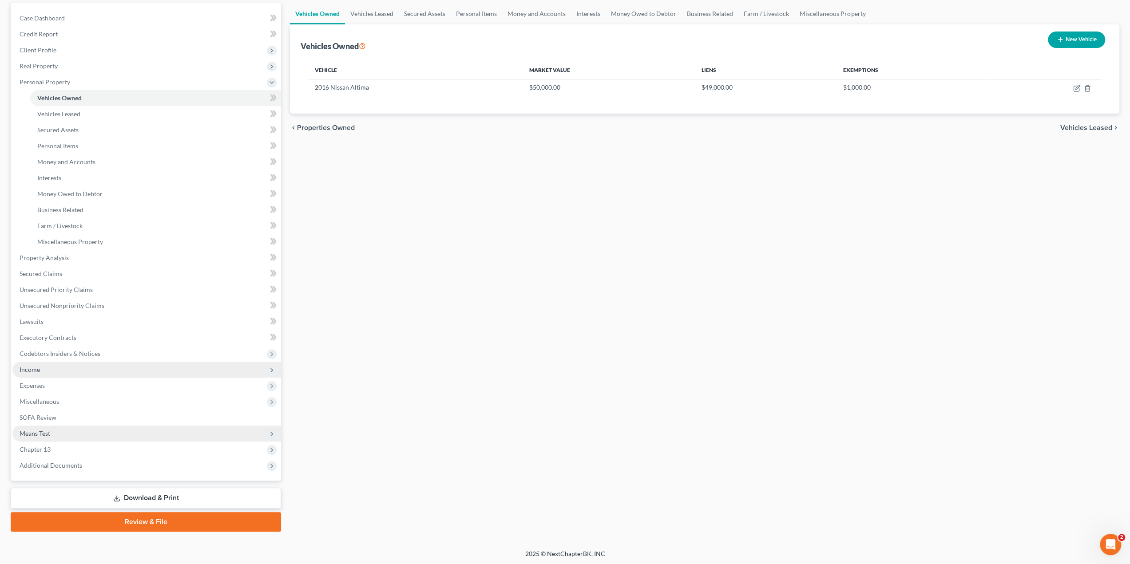
click at [90, 433] on span "Means Test" at bounding box center [146, 434] width 269 height 16
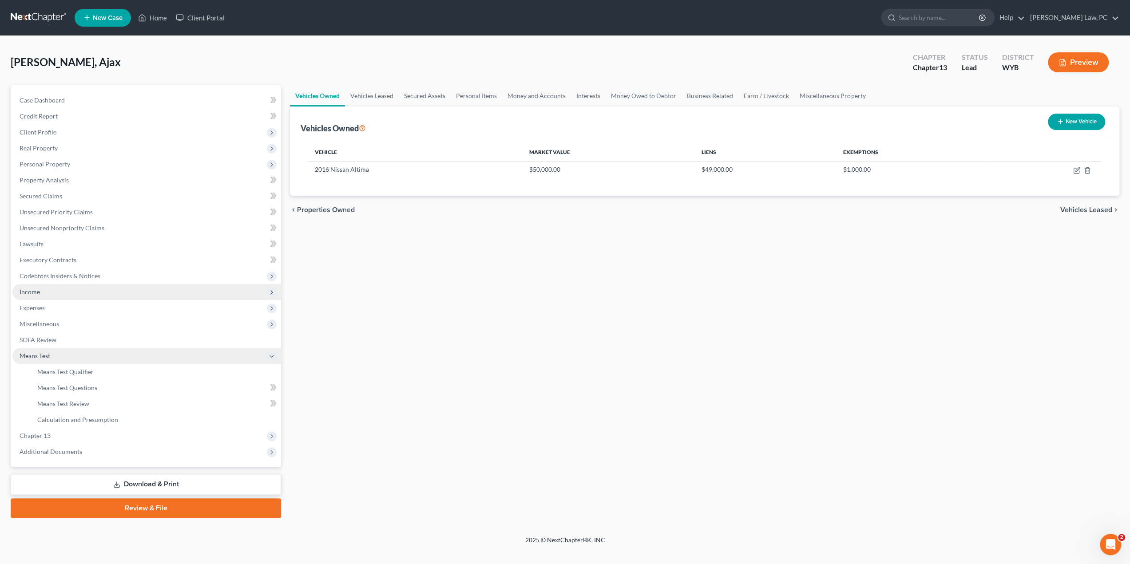
scroll to position [0, 0]
click at [88, 389] on span "Means Test Questions" at bounding box center [67, 388] width 60 height 8
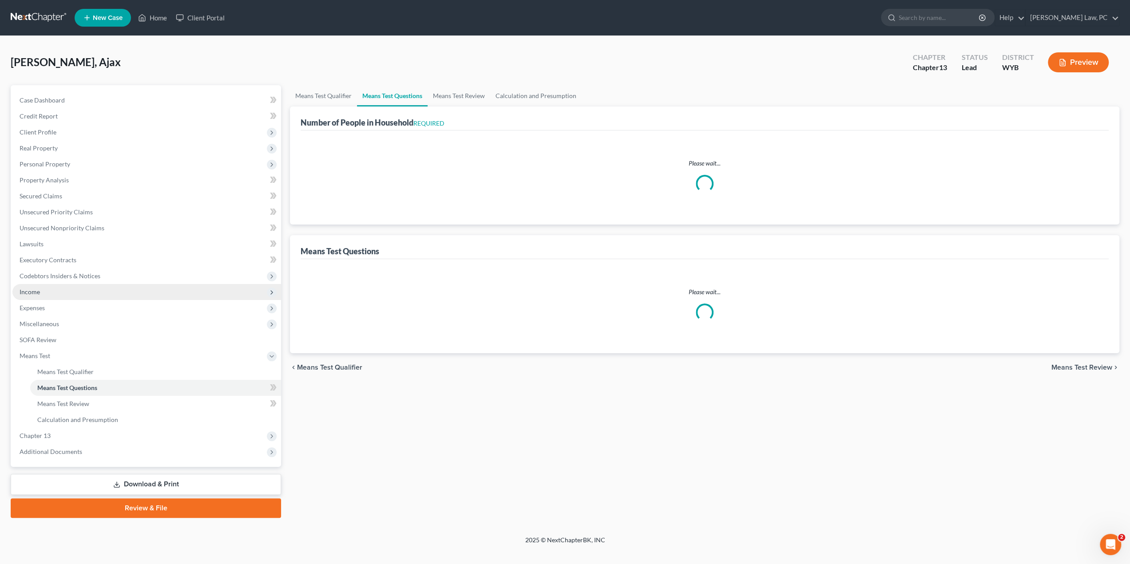
select select "1"
select select "60"
select select "1"
select select "36"
select select "0"
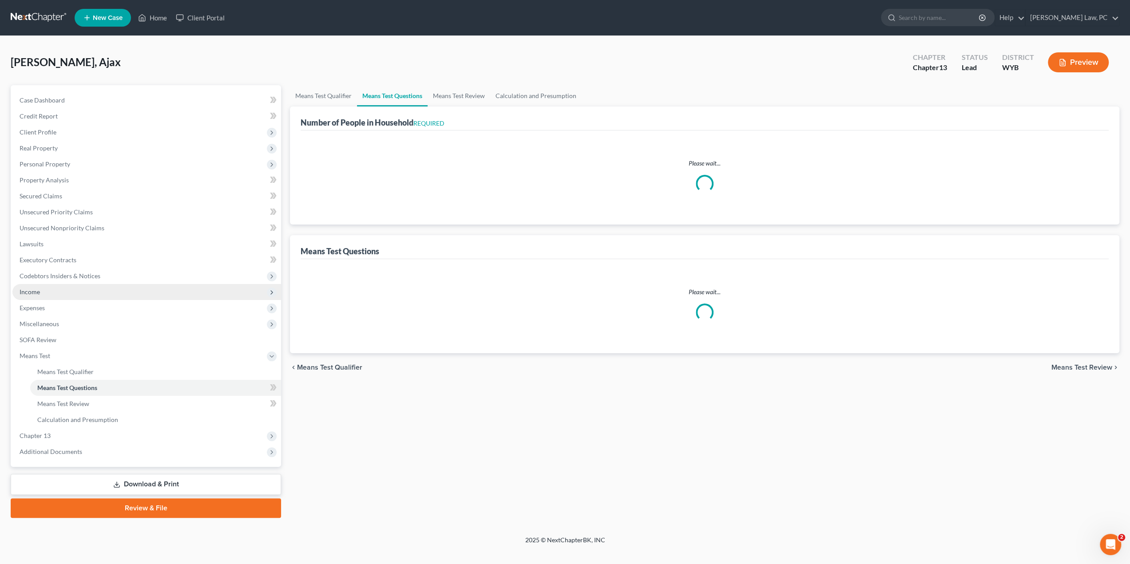
select select "60"
select select "1"
select select "2"
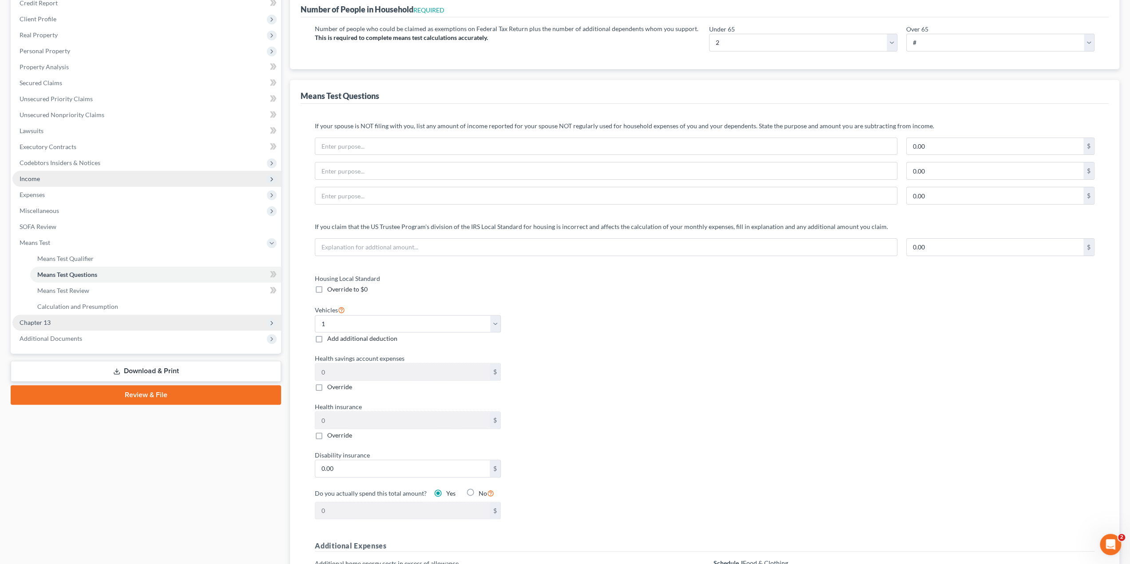
scroll to position [89, 0]
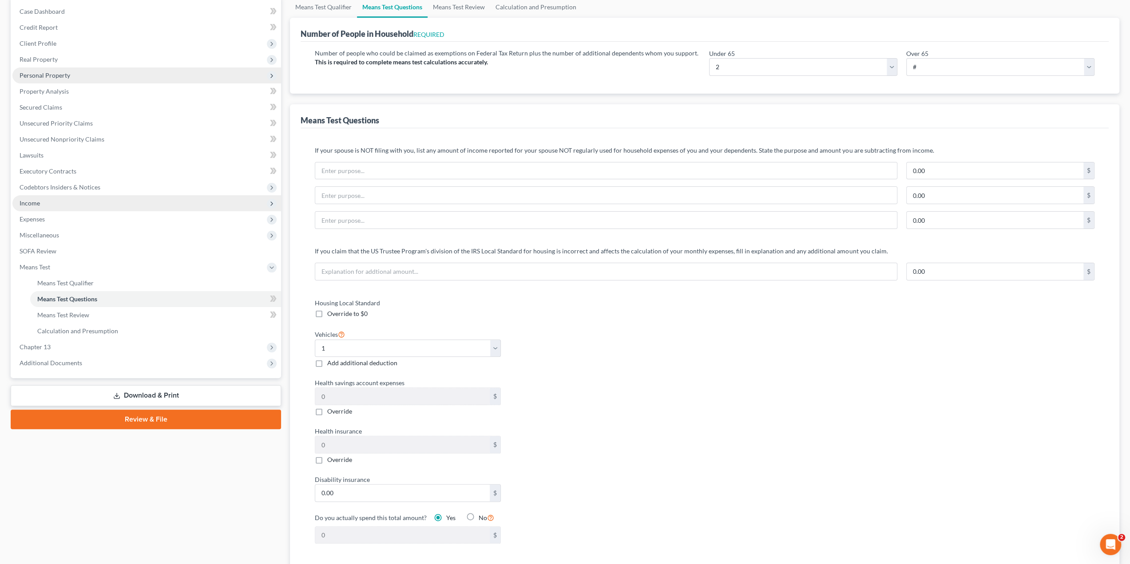
click at [33, 73] on span "Personal Property" at bounding box center [45, 75] width 51 height 8
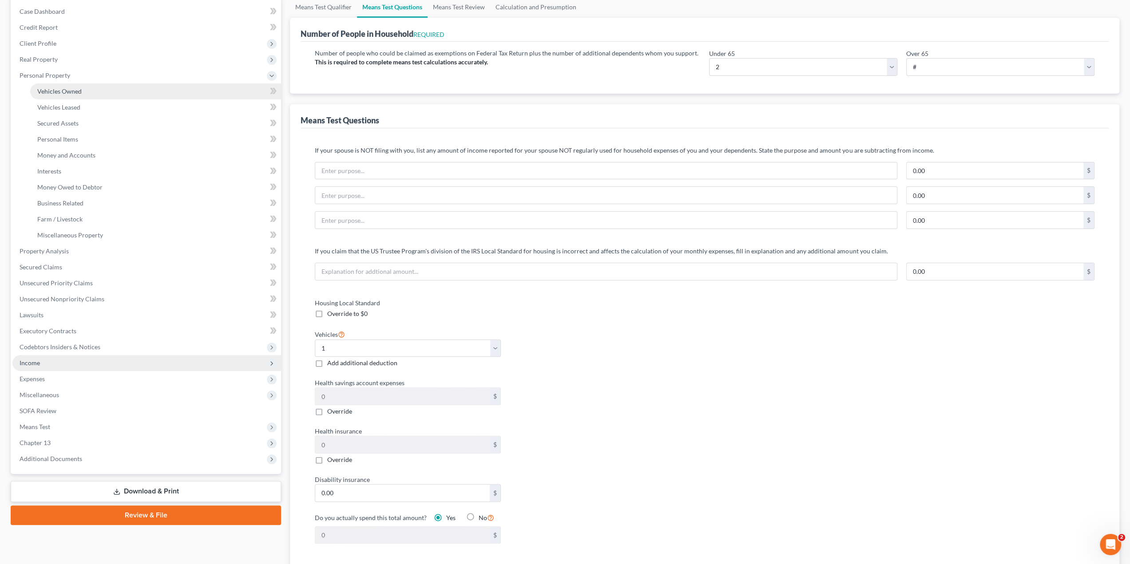
click at [72, 89] on span "Vehicles Owned" at bounding box center [59, 91] width 44 height 8
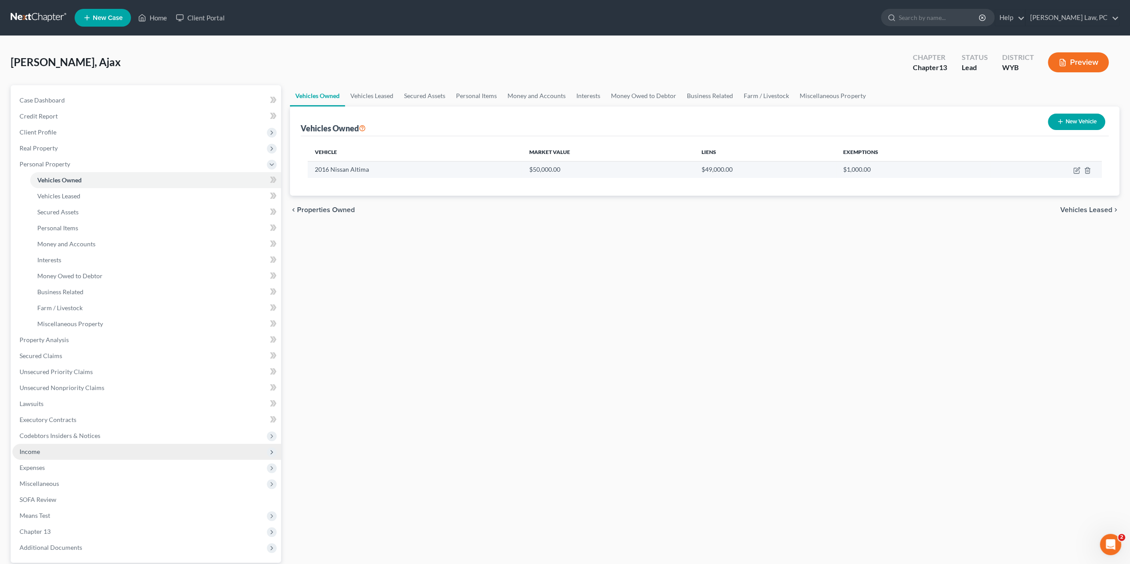
click at [1072, 168] on td at bounding box center [1045, 169] width 111 height 17
click at [1076, 170] on icon "button" at bounding box center [1077, 169] width 4 height 4
select select "0"
select select "10"
select select "0"
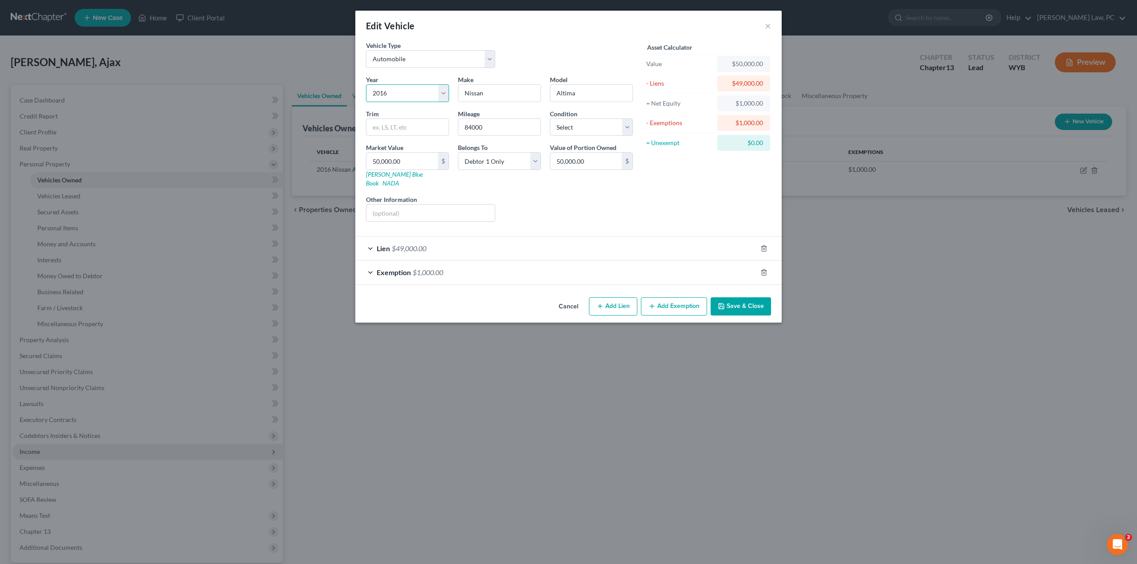
click at [402, 94] on select "Select 2026 2025 2024 2023 2022 2021 2020 2019 2018 2017 2016 2015 2014 2013 20…" at bounding box center [407, 93] width 83 height 18
select select "4"
click at [366, 84] on select "Select 2026 2025 2024 2023 2022 2021 2020 2019 2018 2017 2016 2015 2014 2013 20…" at bounding box center [407, 93] width 83 height 18
click at [749, 298] on button "Save & Close" at bounding box center [740, 306] width 60 height 19
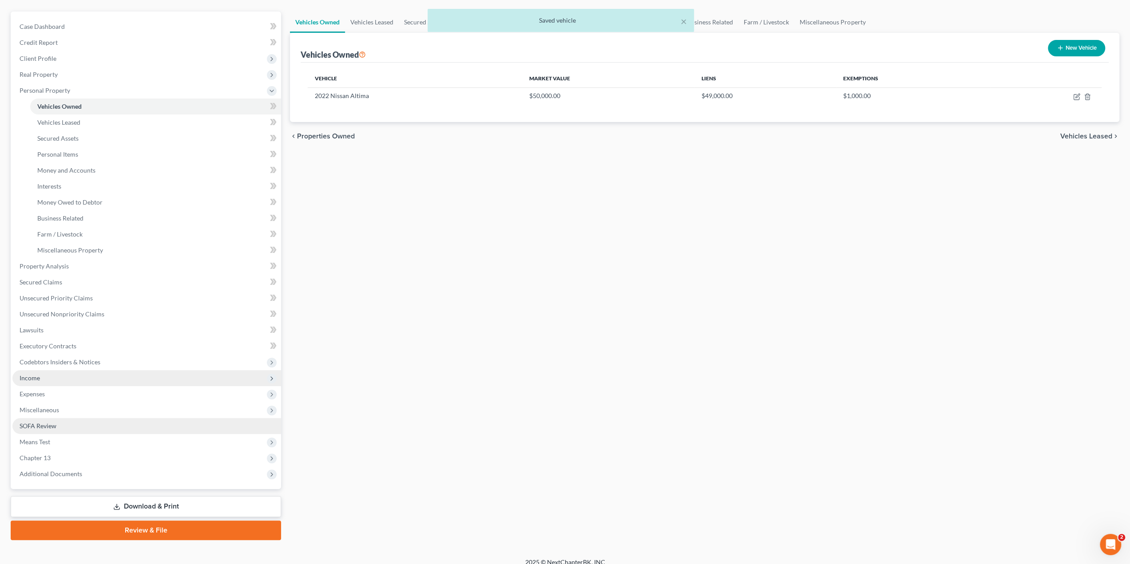
scroll to position [82, 0]
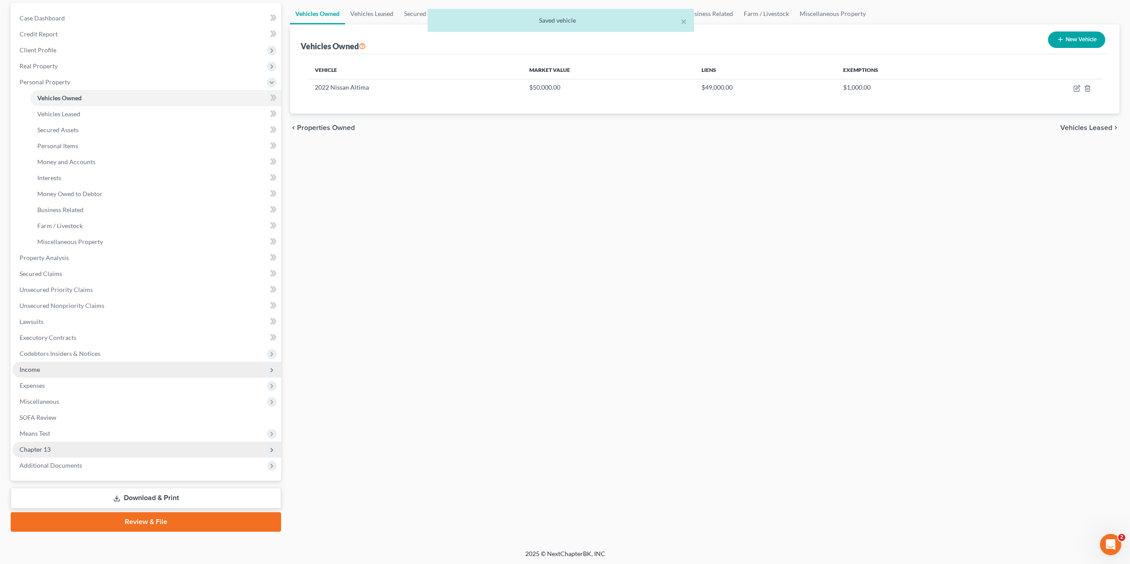
click at [60, 446] on span "Chapter 13" at bounding box center [146, 450] width 269 height 16
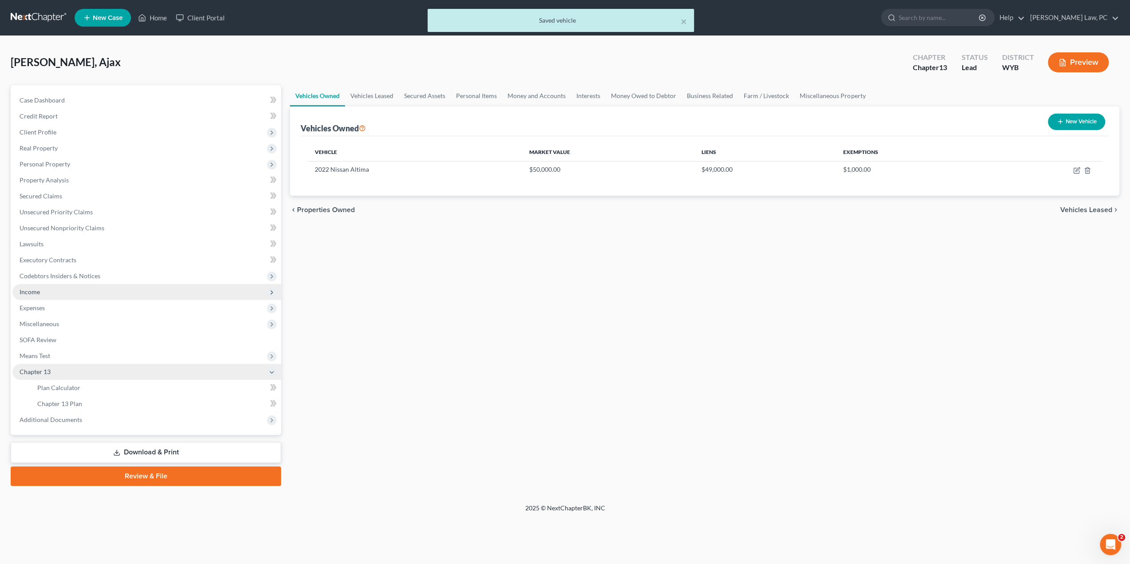
scroll to position [0, 0]
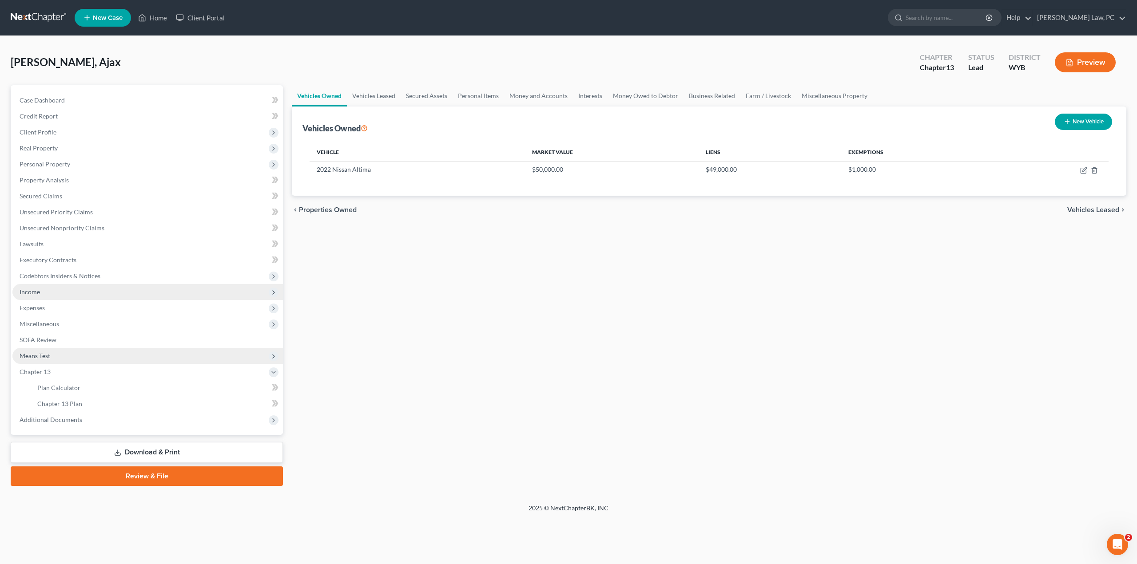
click at [44, 358] on span "Means Test" at bounding box center [35, 356] width 31 height 8
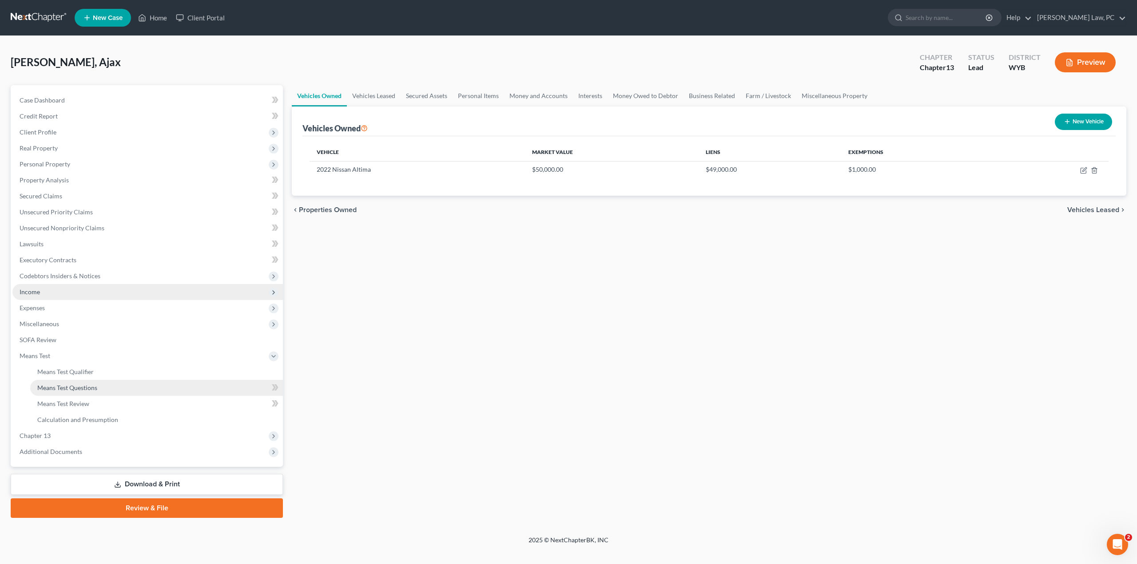
click at [68, 387] on span "Means Test Questions" at bounding box center [67, 388] width 60 height 8
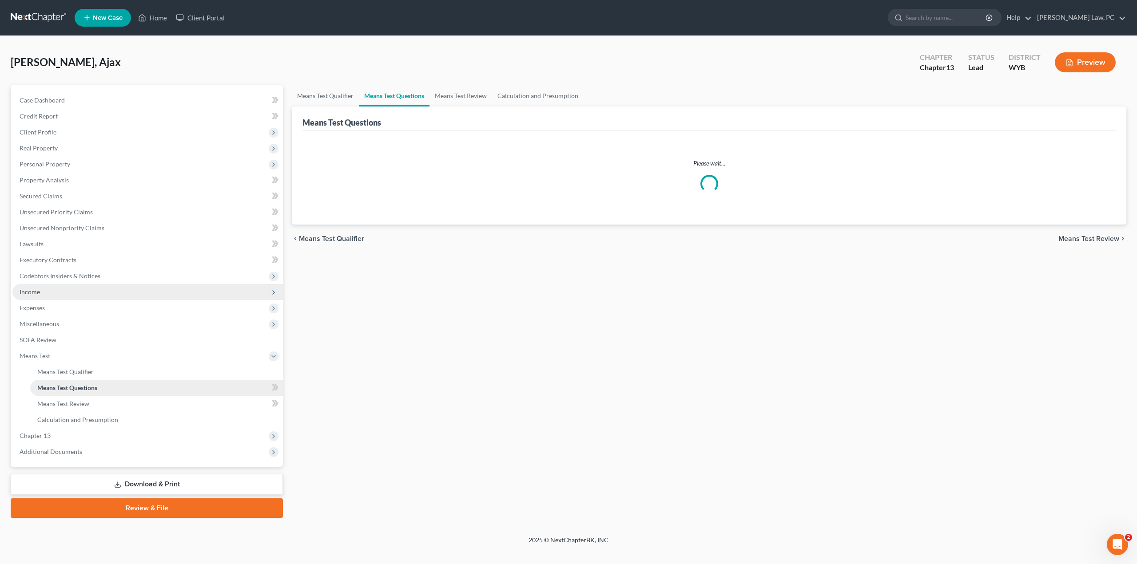
select select "2"
select select "1"
select select "60"
select select "1"
select select "36"
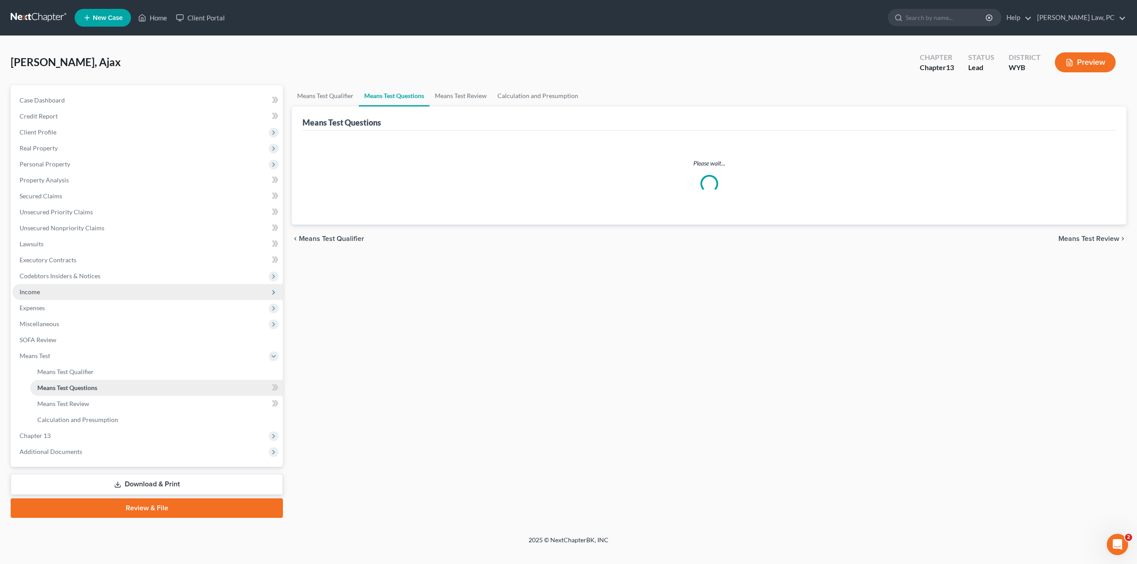
select select "0"
select select "60"
select select "1"
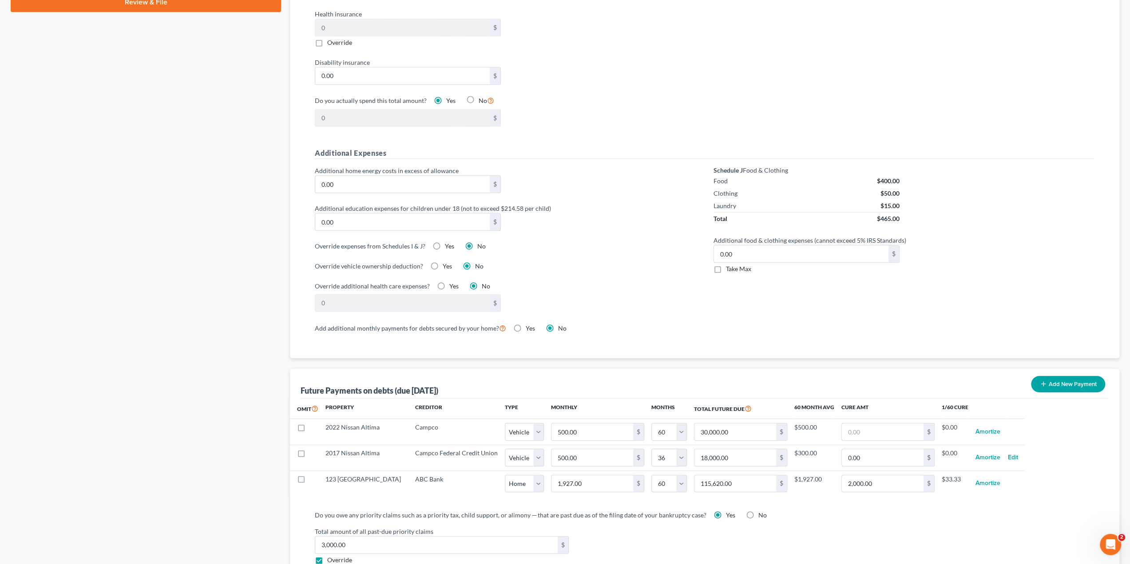
scroll to position [577, 0]
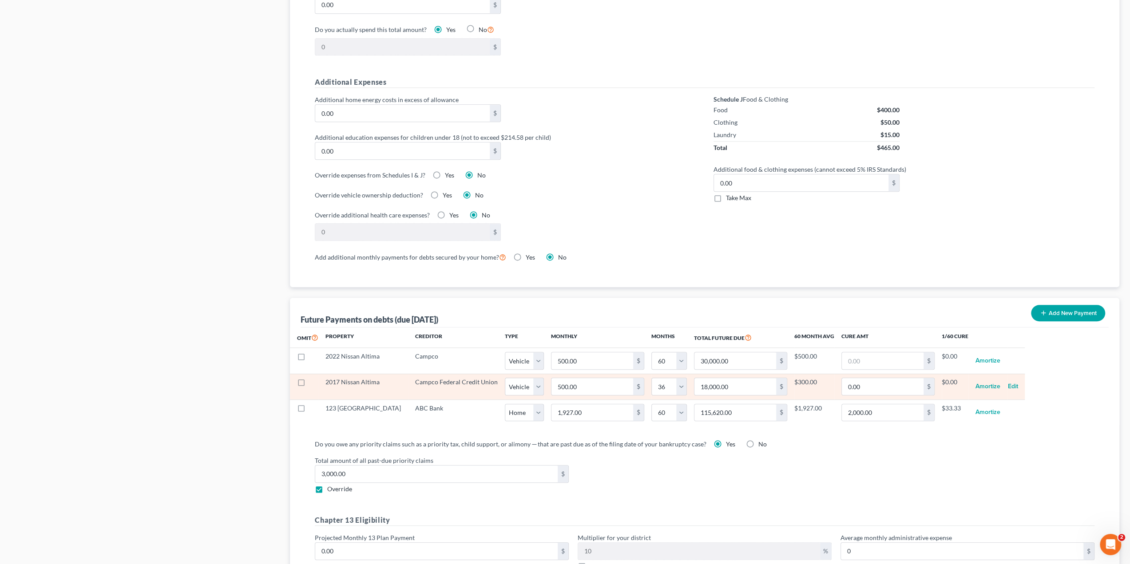
click at [309, 384] on label at bounding box center [309, 384] width 0 height 0
click at [313, 380] on input "checkbox" at bounding box center [316, 381] width 6 height 6
checkbox input "true"
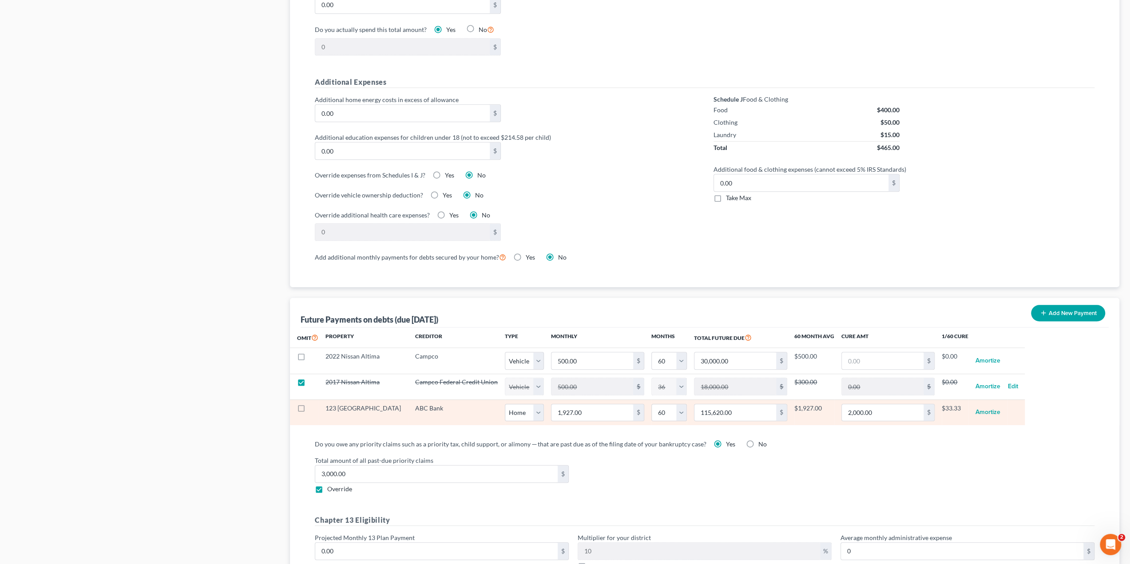
select select "1"
select select "36"
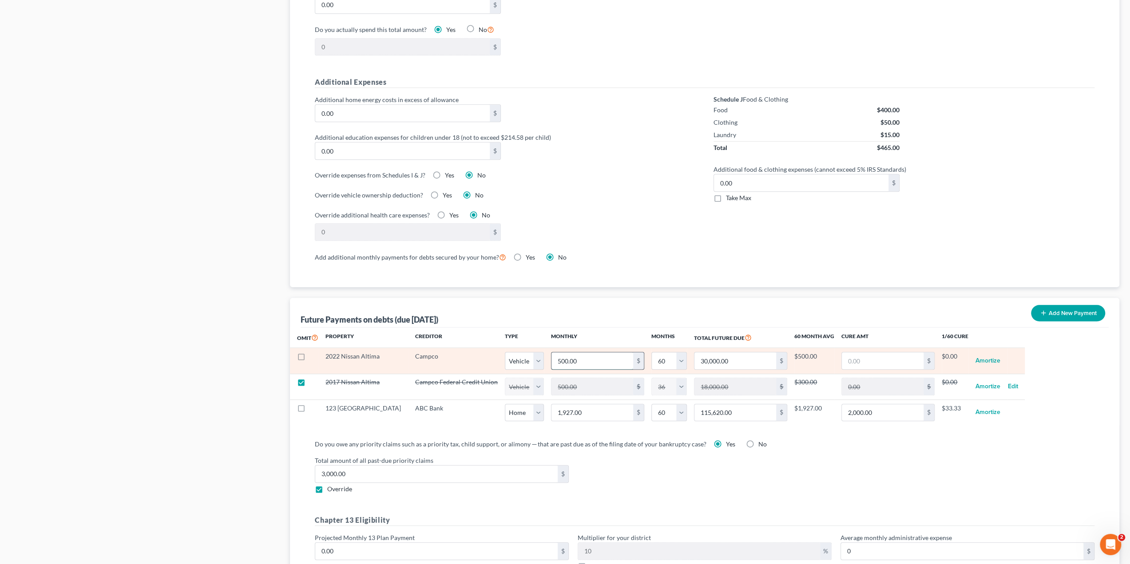
click at [563, 360] on input "500.00" at bounding box center [592, 360] width 82 height 17
type input "1"
type input "60.00"
type input "10"
type input "600.00"
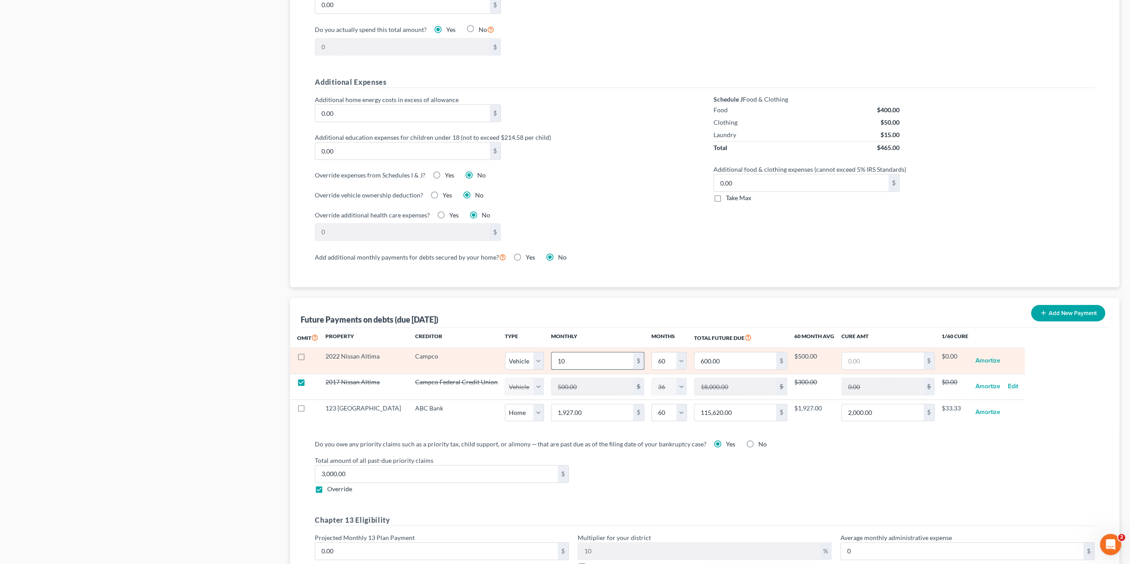
type input "105"
type input "6,300.00"
type input "1050"
type input "63,000.00"
type input "1,050"
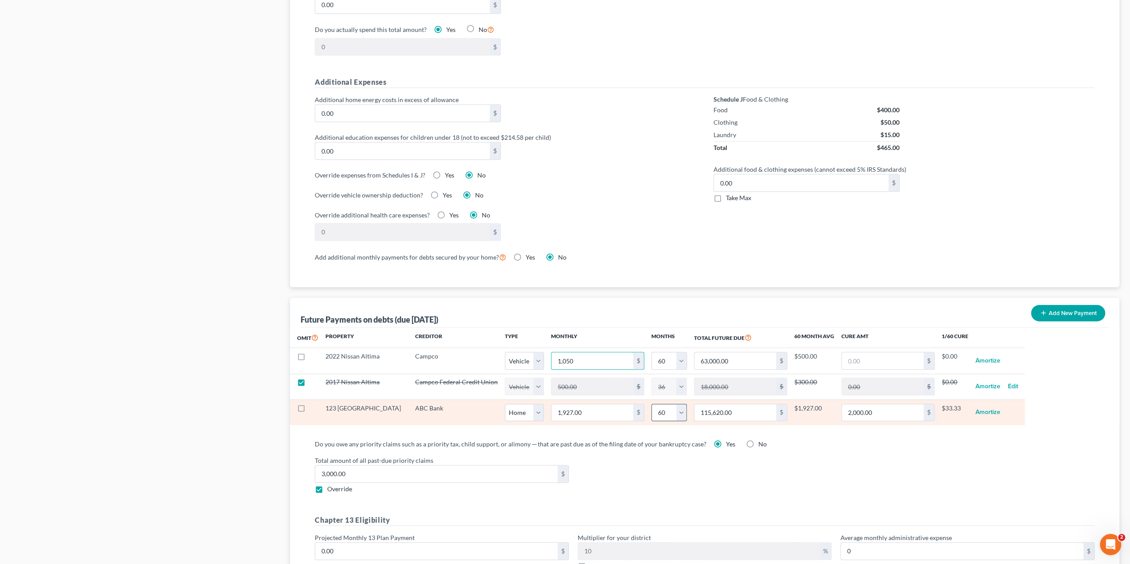
select select "1"
select select "60"
select select "1"
select select "60"
select select "1"
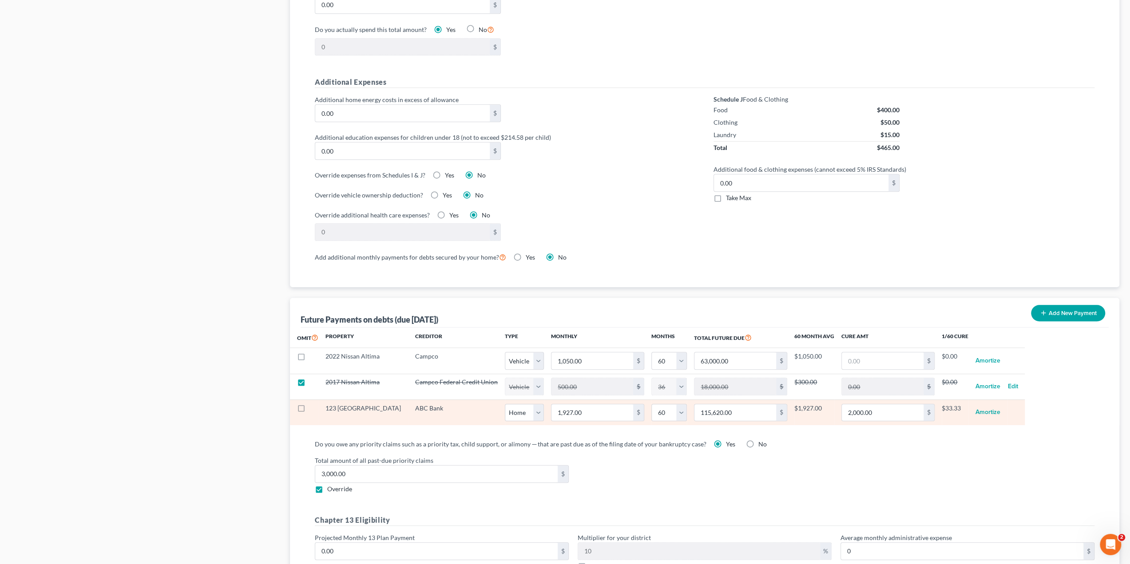
select select "60"
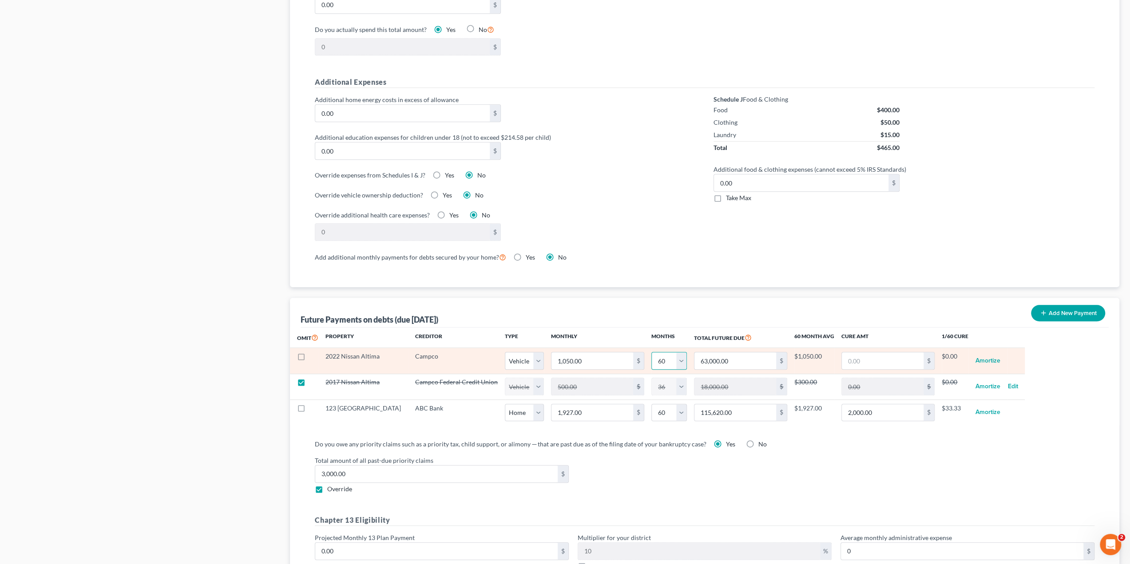
click at [658, 357] on select "0 1 2 3 4 5 6 7 8 9 10 11 12 13 14 15 16 17 18 19 20 21 22 23 24 25 26 27 28 29…" at bounding box center [669, 361] width 36 height 18
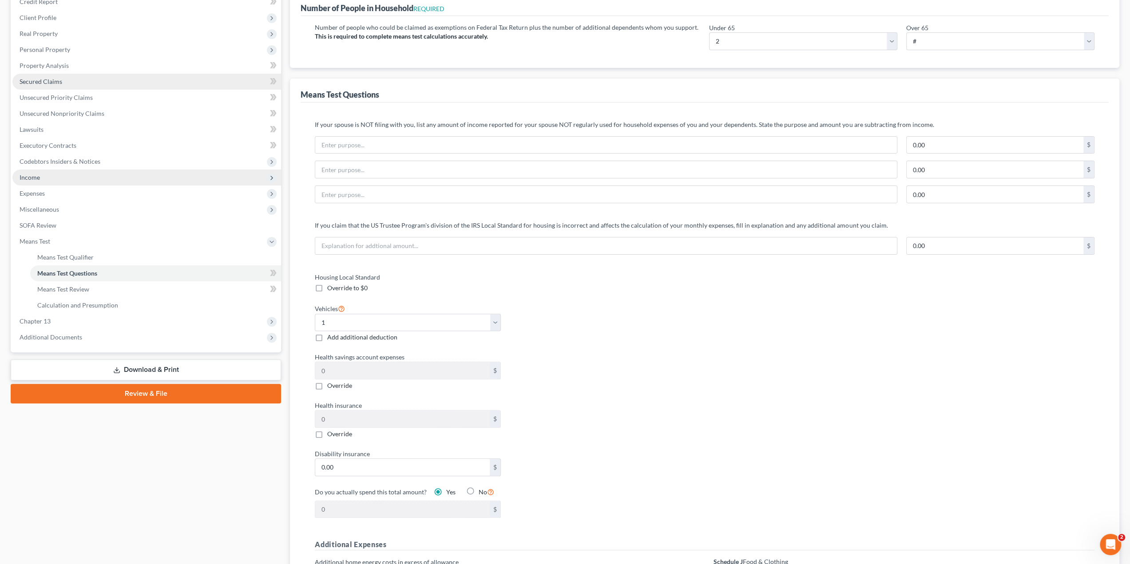
scroll to position [89, 0]
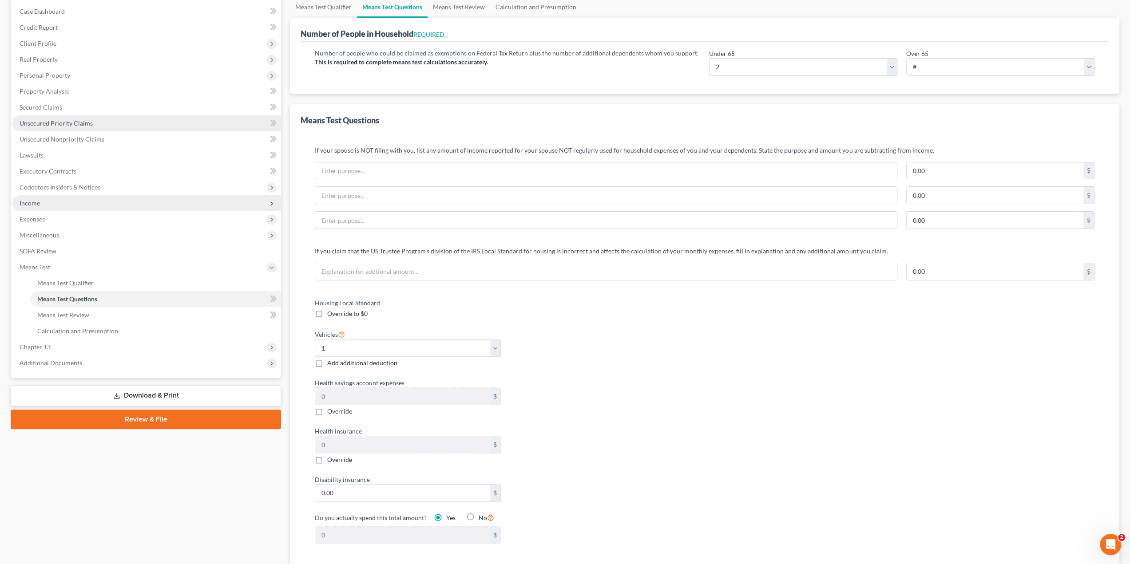
click at [56, 123] on span "Unsecured Priority Claims" at bounding box center [56, 123] width 73 height 8
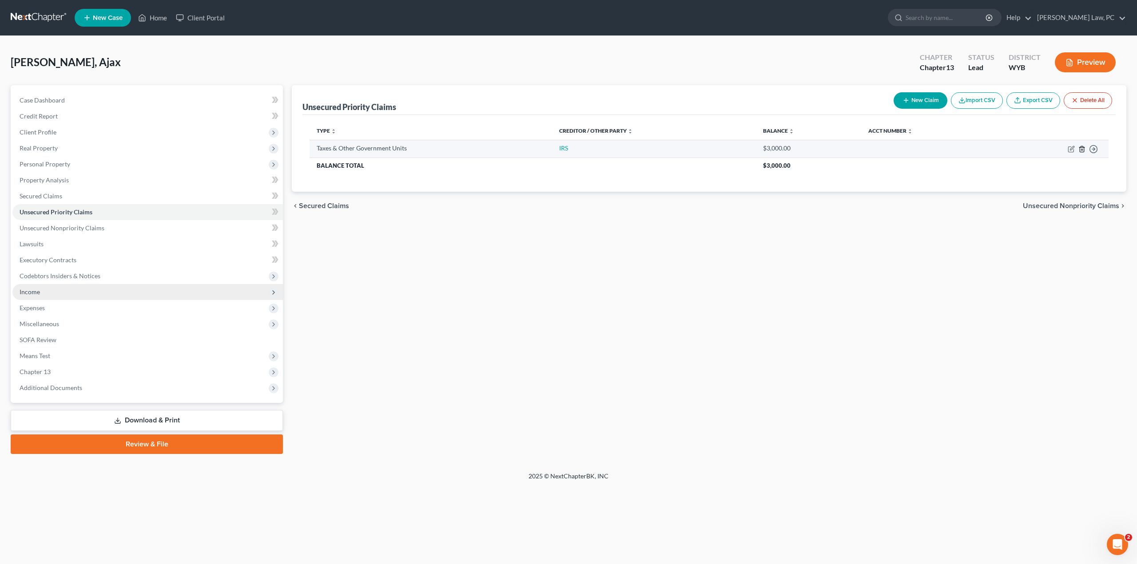
click at [1081, 148] on icon "button" at bounding box center [1081, 149] width 7 height 7
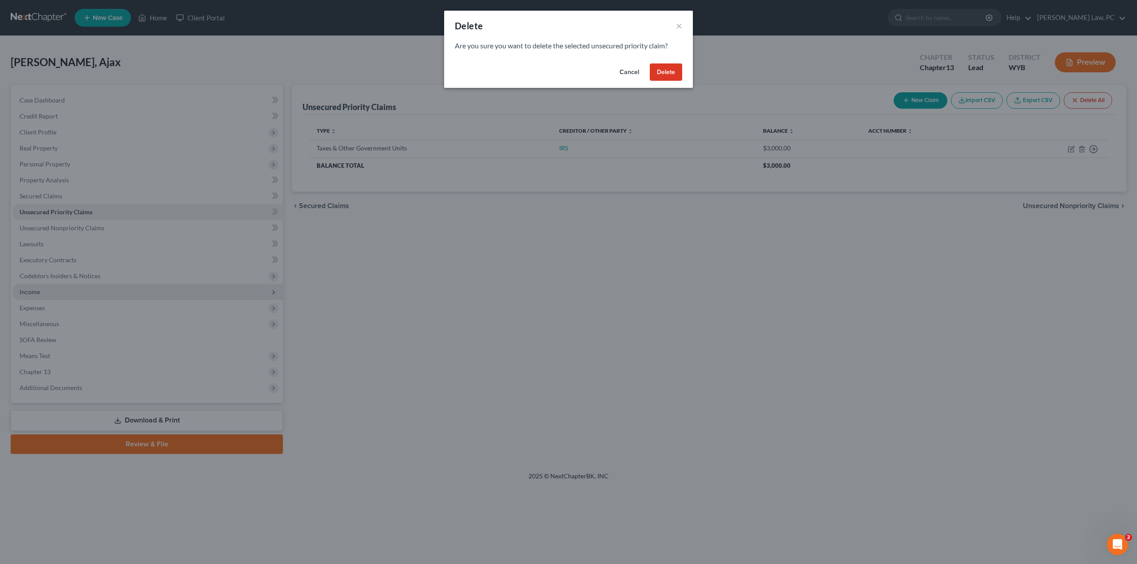
click at [668, 73] on button "Delete" at bounding box center [666, 72] width 32 height 18
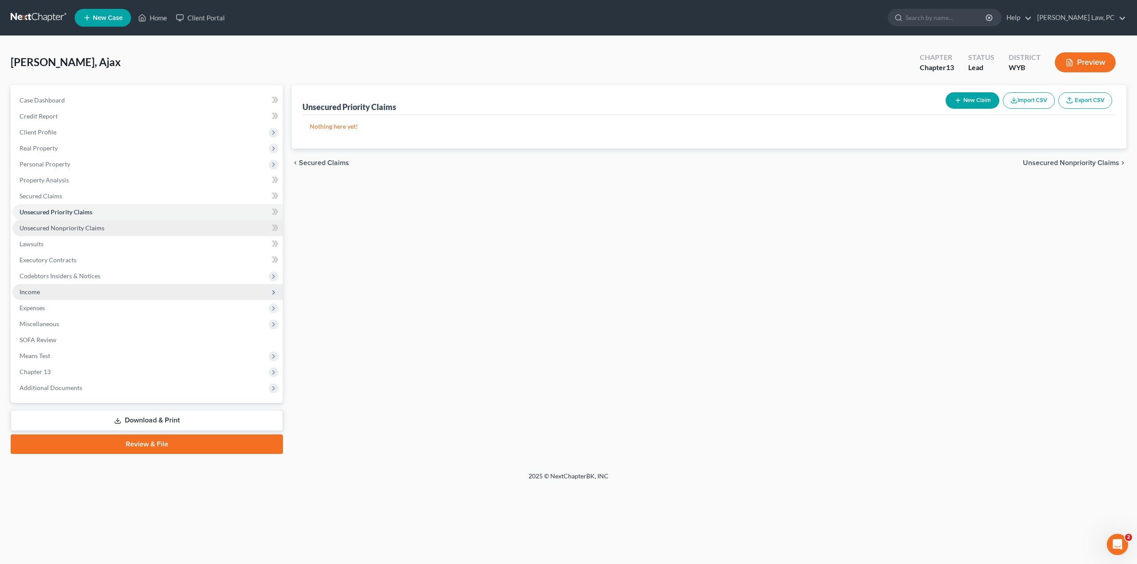
click at [65, 230] on span "Unsecured Nonpriority Claims" at bounding box center [62, 228] width 85 height 8
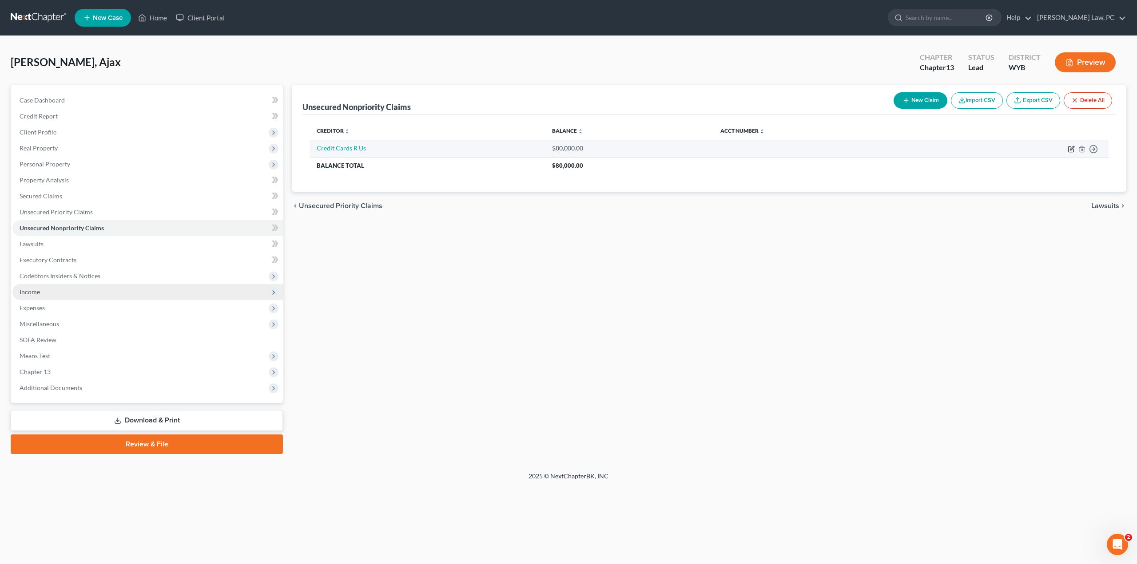
click at [1070, 150] on icon "button" at bounding box center [1071, 148] width 4 height 4
select select "0"
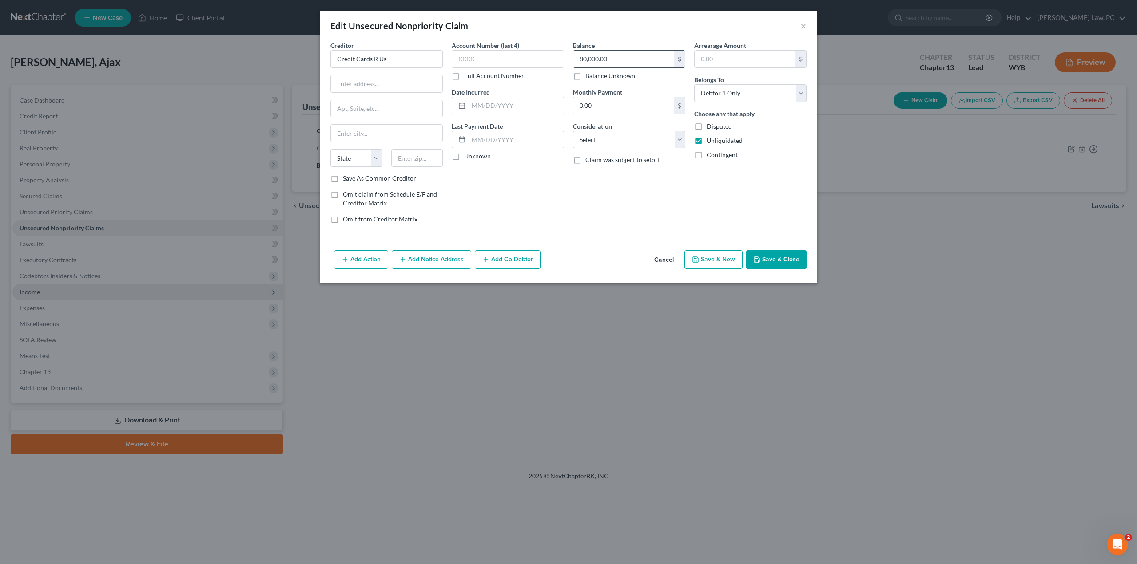
click at [615, 56] on input "80,000.00" at bounding box center [623, 59] width 101 height 17
click at [580, 210] on div "Balance 80,000.00 $ Balance Unknown Balance Undetermined 80,000.00 $ Balance Un…" at bounding box center [628, 136] width 121 height 190
click at [580, 202] on div "Balance 80,000.00 $ Balance Unknown Balance Undetermined 80,000.00 $ Balance Un…" at bounding box center [628, 136] width 121 height 190
click at [621, 63] on input "80,000.00" at bounding box center [623, 59] width 101 height 17
click at [584, 197] on div "Balance 80,000.00 $ Balance Unknown Balance Undetermined 80,000.00 $ Balance Un…" at bounding box center [628, 136] width 121 height 190
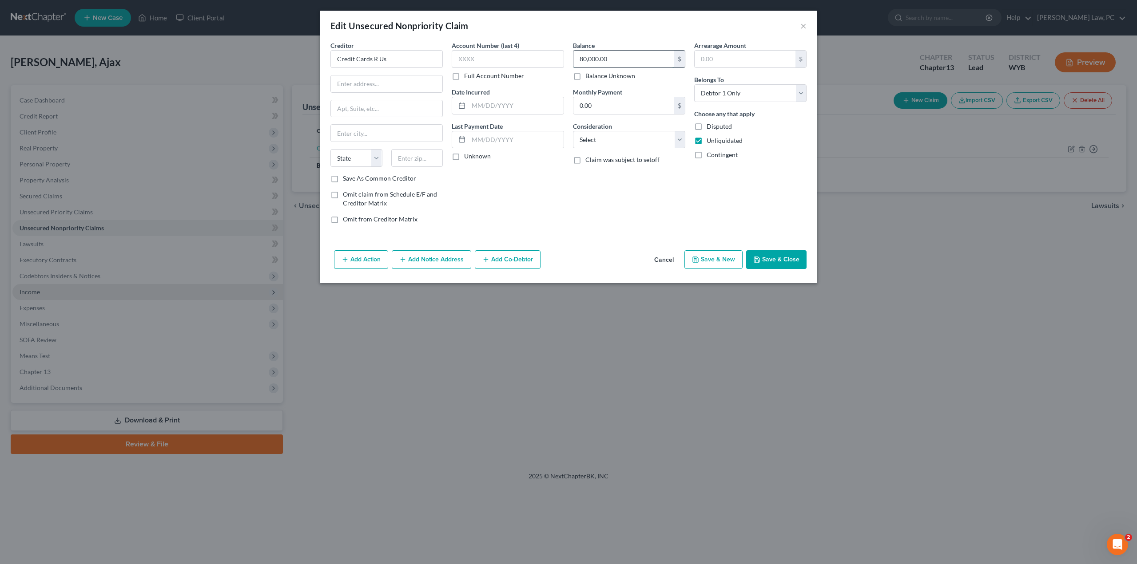
click at [615, 61] on input "80,000.00" at bounding box center [623, 59] width 101 height 17
click at [593, 214] on div "Balance 80,000.00 $ Balance Unknown Balance Undetermined 80,000.00 $ Balance Un…" at bounding box center [628, 136] width 121 height 190
click at [629, 64] on input "80,000.00" at bounding box center [623, 59] width 101 height 17
click at [651, 197] on div "Balance 80,000.00 $ Balance Unknown Balance Undetermined 80,000.00 $ Balance Un…" at bounding box center [628, 136] width 121 height 190
click at [619, 58] on input "80,000.00" at bounding box center [623, 59] width 101 height 17
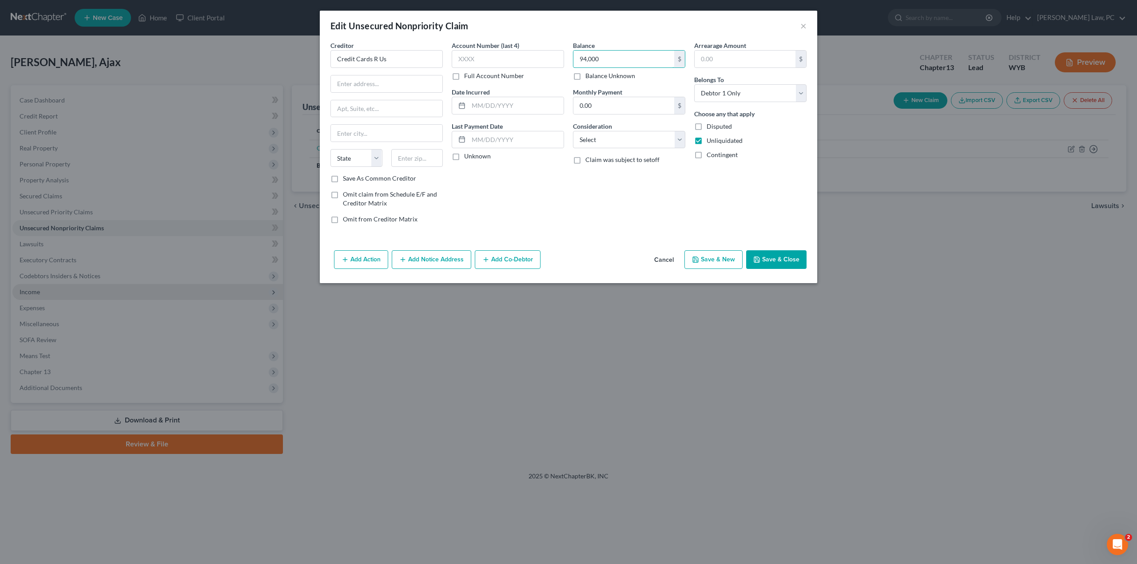
type input "94,000"
click at [770, 262] on button "Save & Close" at bounding box center [776, 259] width 60 height 19
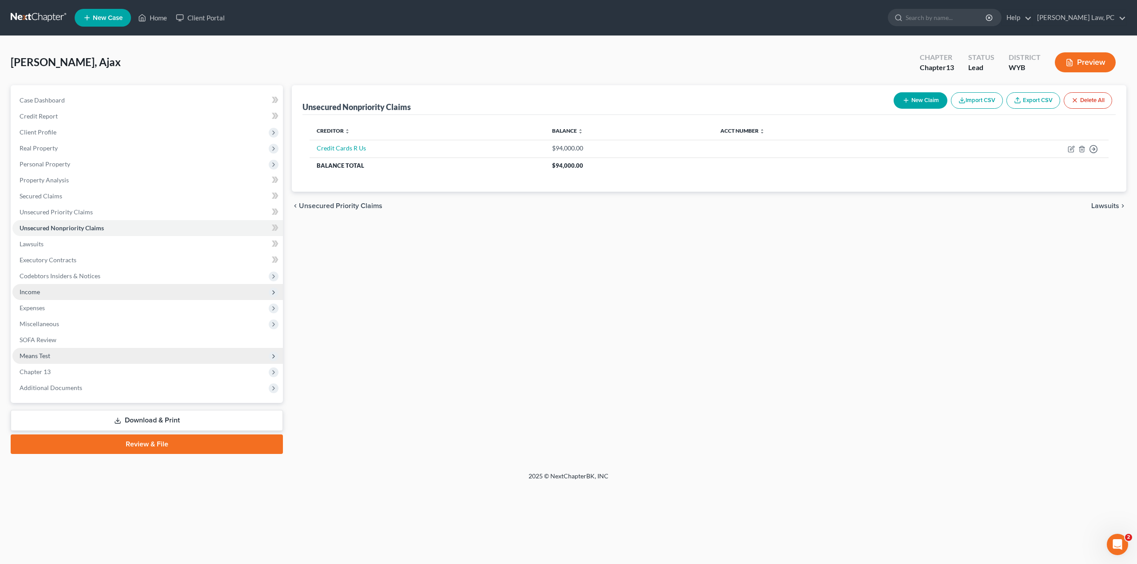
click at [123, 359] on span "Means Test" at bounding box center [147, 356] width 270 height 16
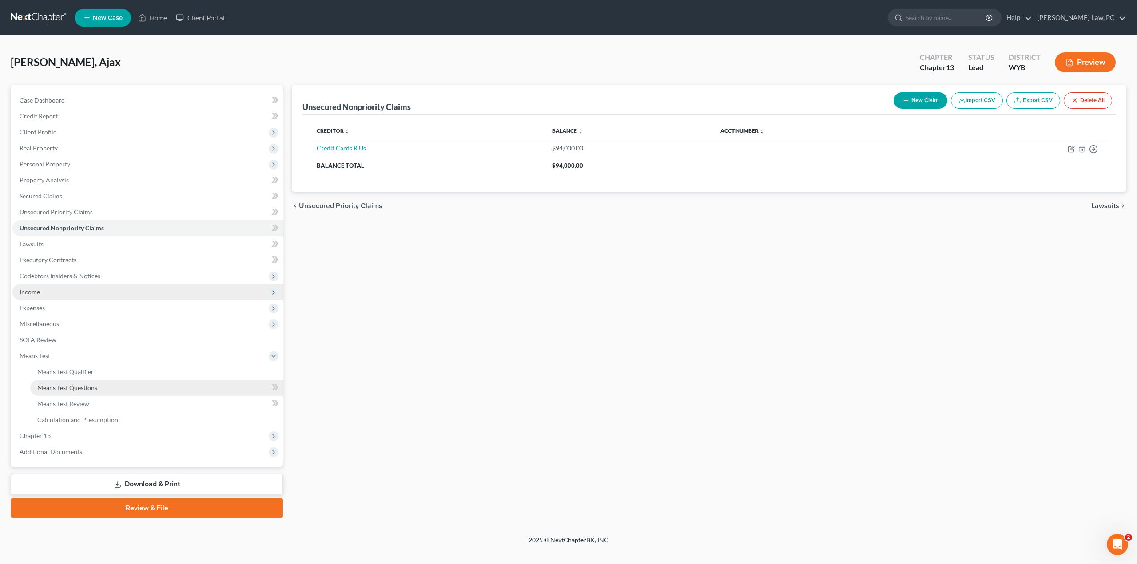
click at [113, 390] on link "Means Test Questions" at bounding box center [156, 388] width 253 height 16
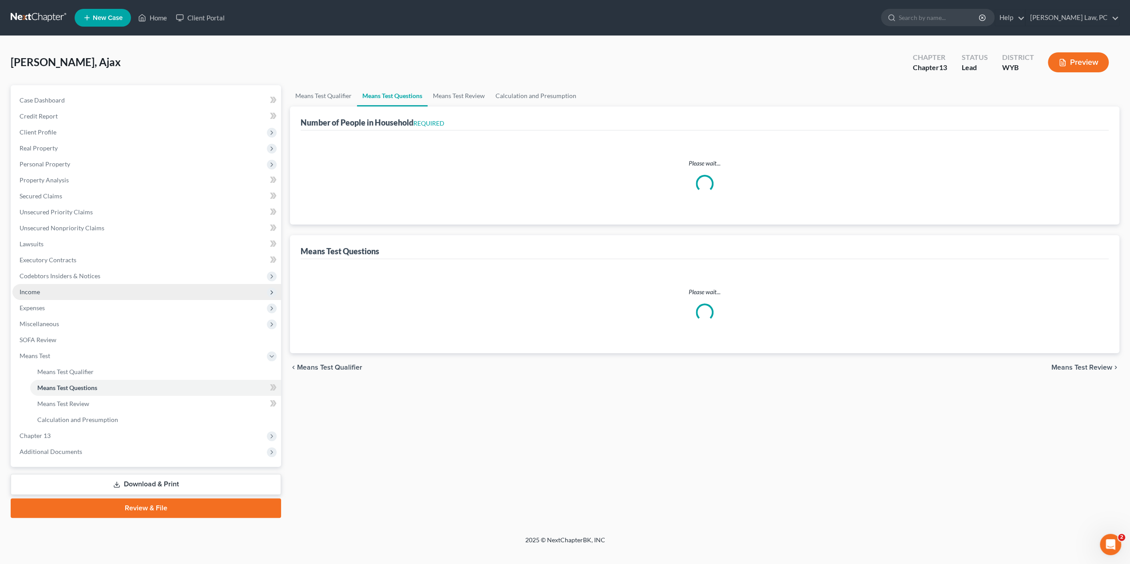
select select "1"
select select "60"
select select "1"
select select "36"
select select "0"
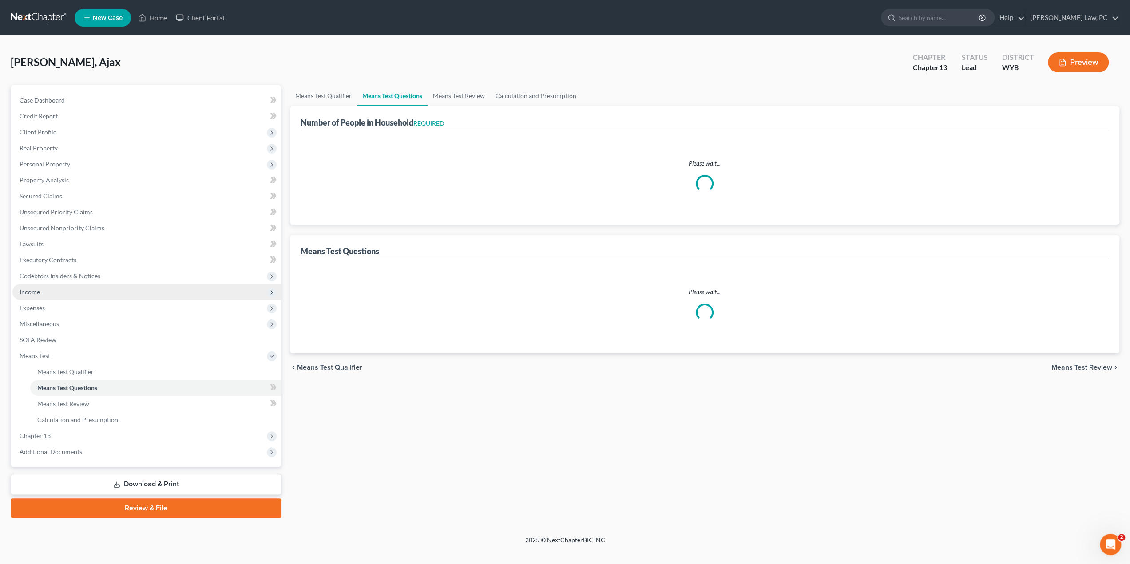
select select "60"
select select "1"
select select "2"
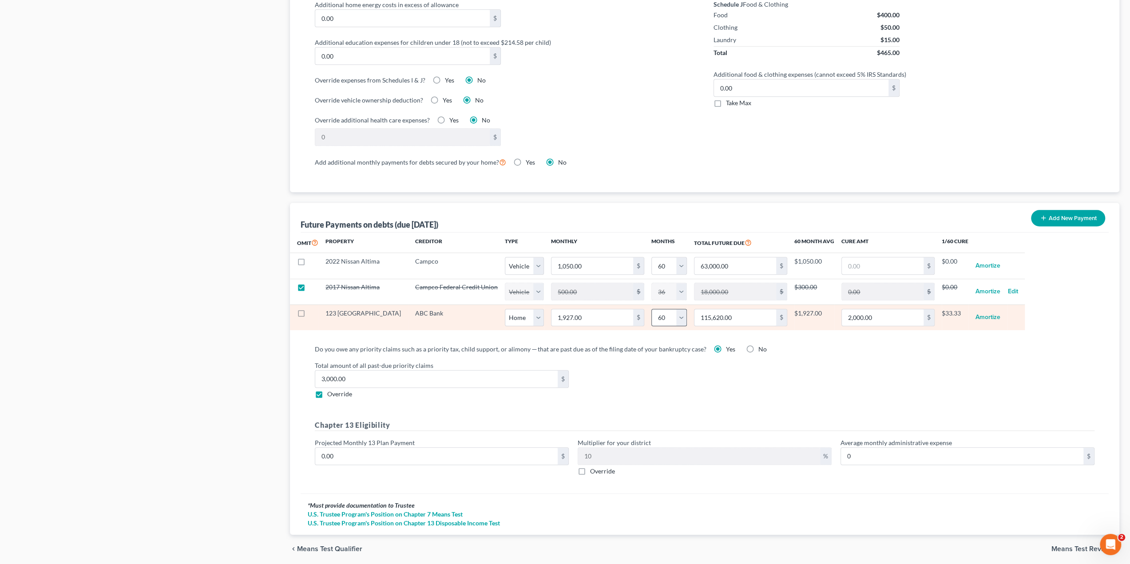
scroll to position [698, 0]
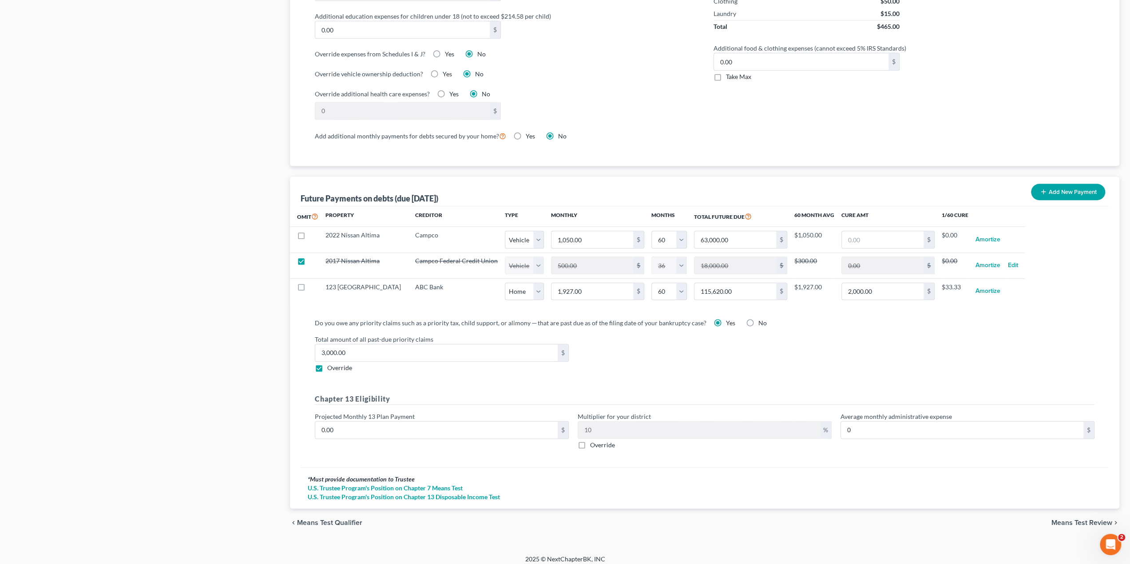
click at [327, 364] on label "Override" at bounding box center [339, 368] width 25 height 9
click at [331, 364] on input "Override" at bounding box center [334, 367] width 6 height 6
checkbox input "false"
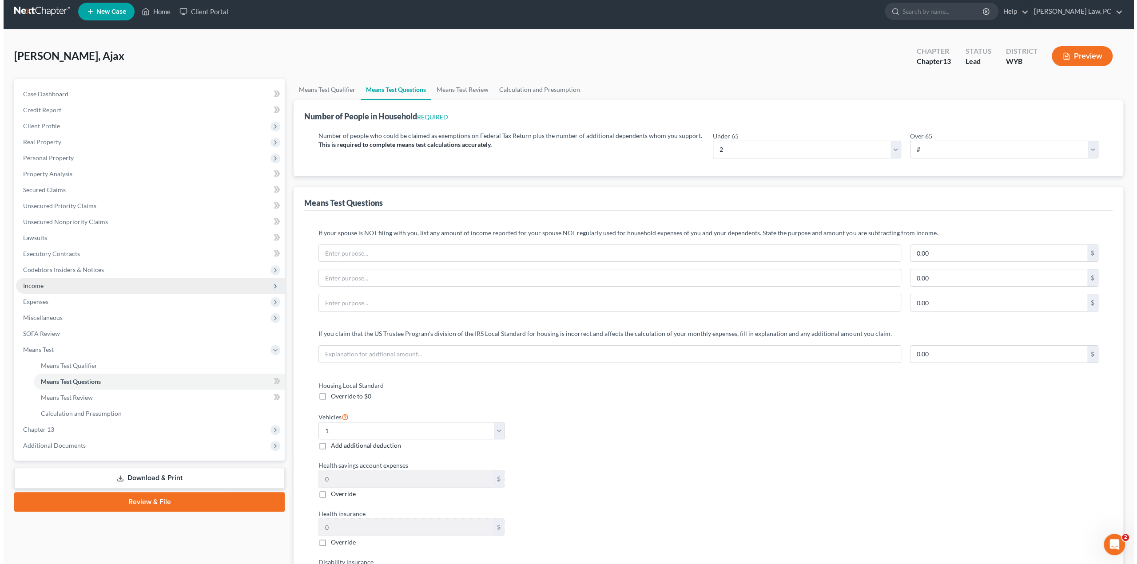
scroll to position [0, 0]
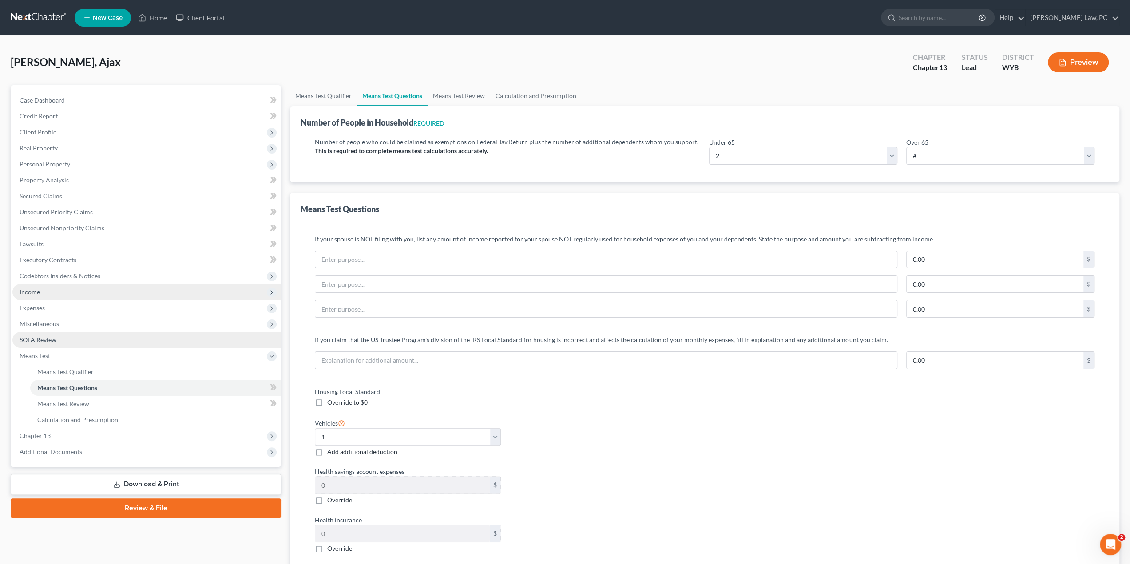
click at [38, 343] on link "SOFA Review" at bounding box center [146, 340] width 269 height 16
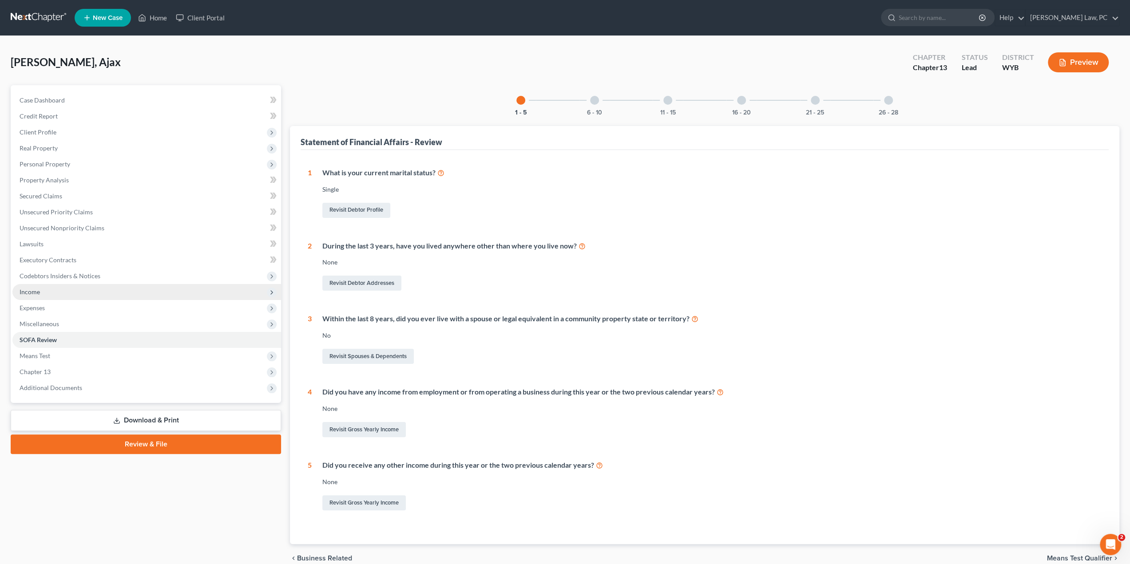
click at [48, 290] on span "Income" at bounding box center [146, 292] width 269 height 16
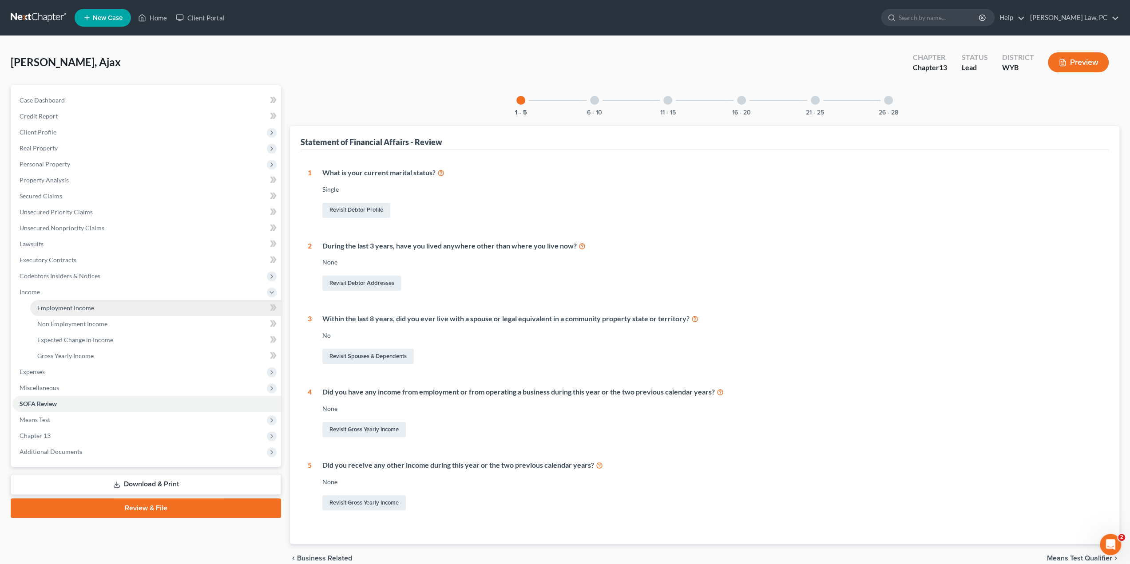
click at [57, 307] on span "Employment Income" at bounding box center [65, 308] width 57 height 8
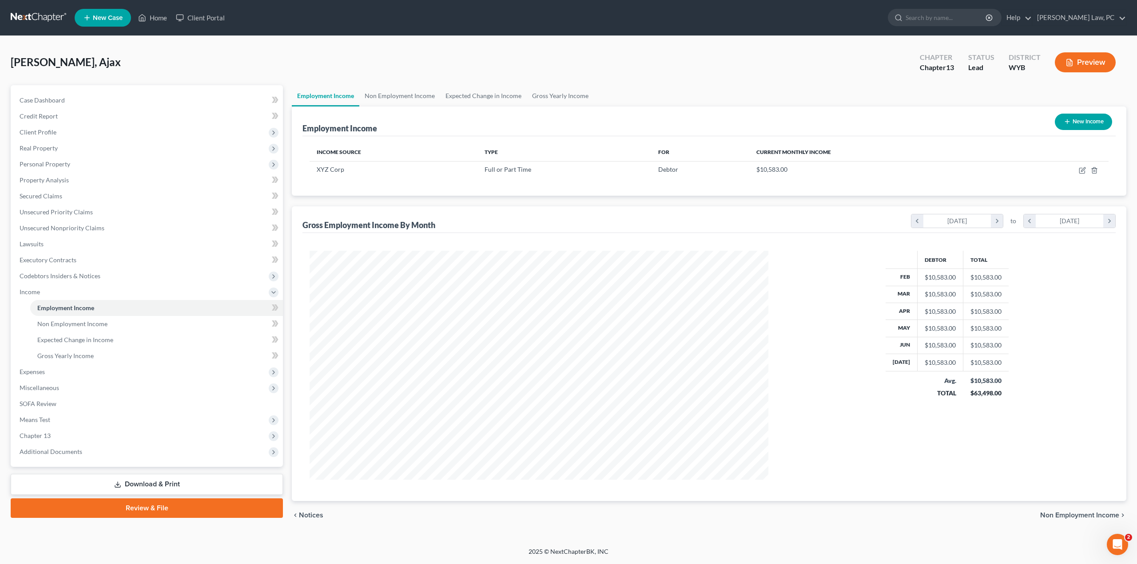
scroll to position [229, 476]
click at [1082, 170] on icon "button" at bounding box center [1081, 170] width 7 height 7
select select "0"
select select "2"
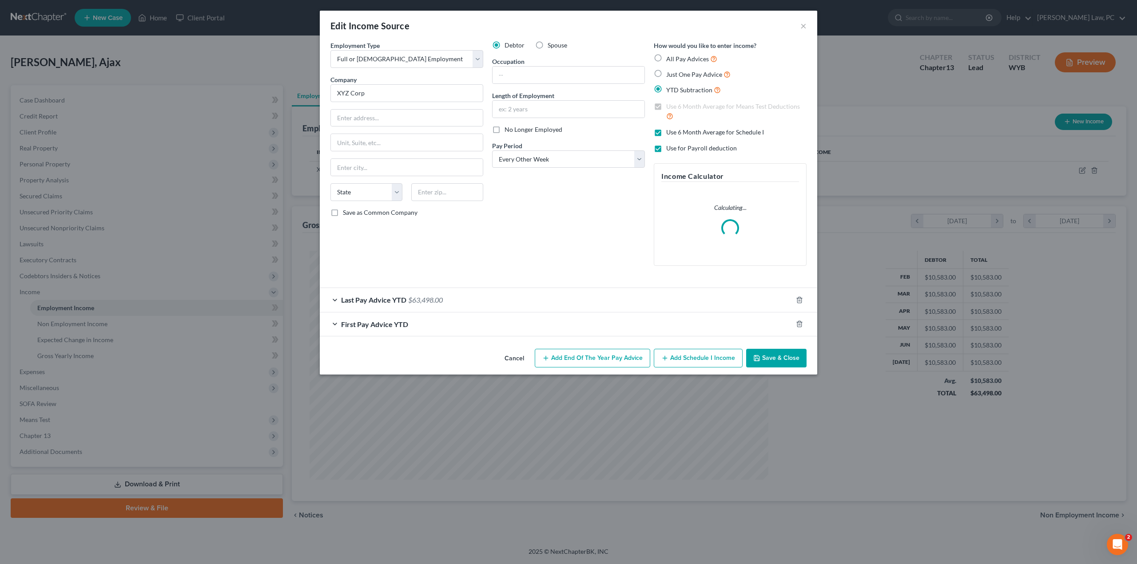
click at [378, 301] on span "Last Pay Advice YTD" at bounding box center [373, 300] width 65 height 8
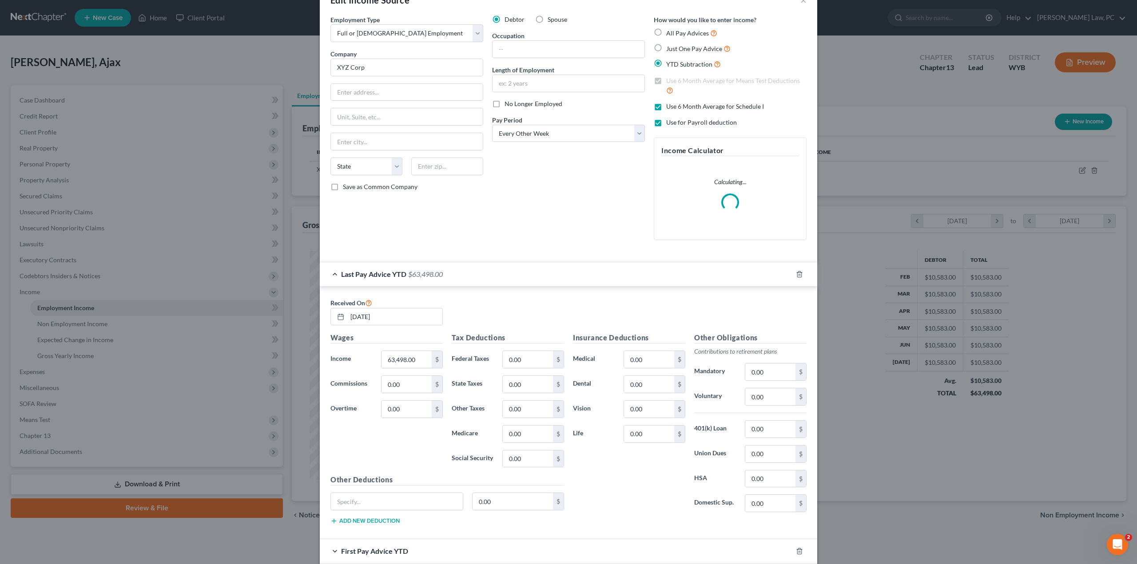
scroll to position [44, 0]
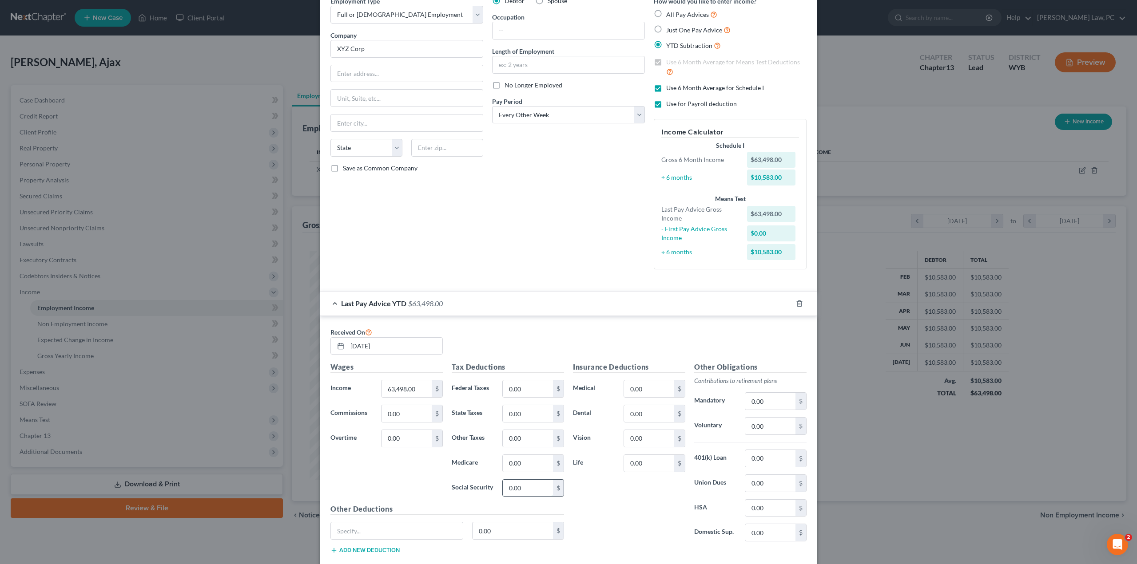
click at [529, 489] on input "0.00" at bounding box center [528, 488] width 50 height 17
type input "3,936"
click at [517, 461] on input "0.00" at bounding box center [528, 463] width 50 height 17
type input "920.71"
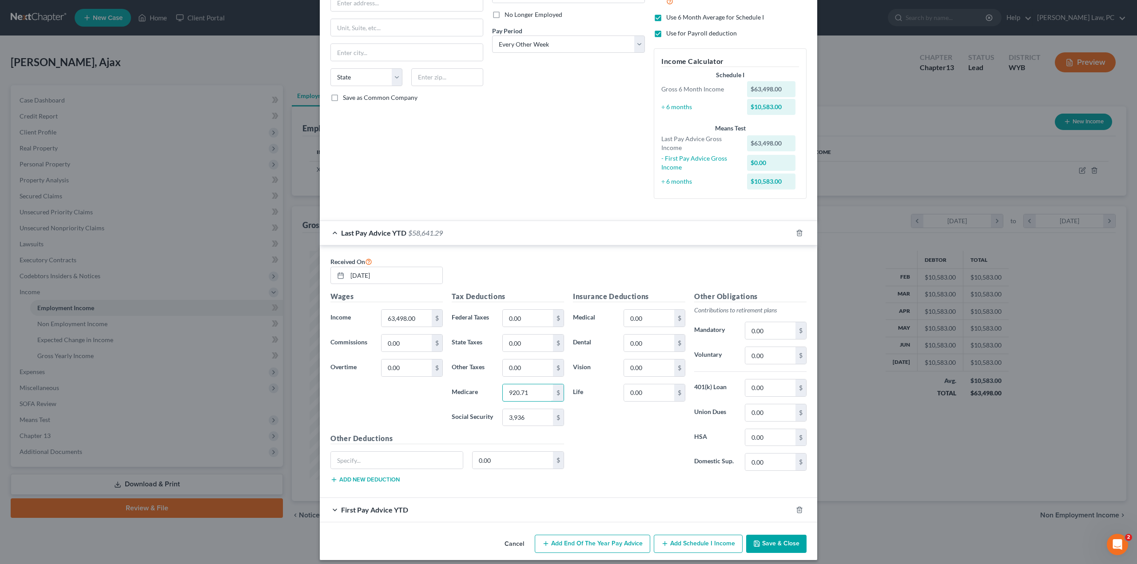
scroll to position [118, 0]
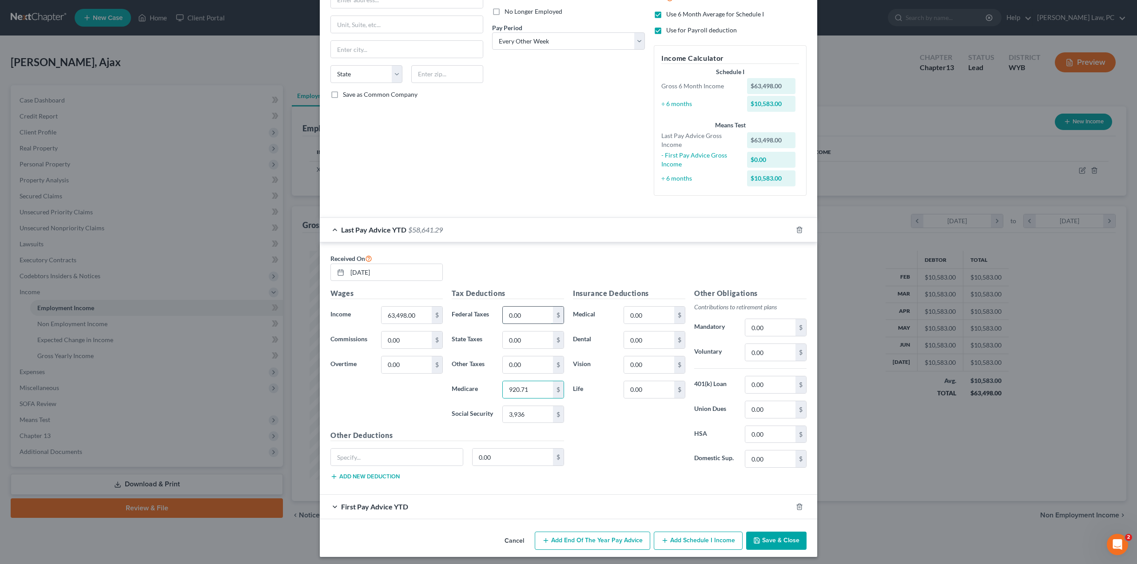
click at [520, 313] on input "0.00" at bounding box center [528, 315] width 50 height 17
type input "9,132"
click at [613, 444] on div "Insurance Deductions Medical 0.00 $ Dental 0.00 $ Vision 0.00 $ Life 0.00 $" at bounding box center [628, 381] width 121 height 187
click at [649, 313] on input "0.00" at bounding box center [649, 315] width 50 height 17
type input "1,680"
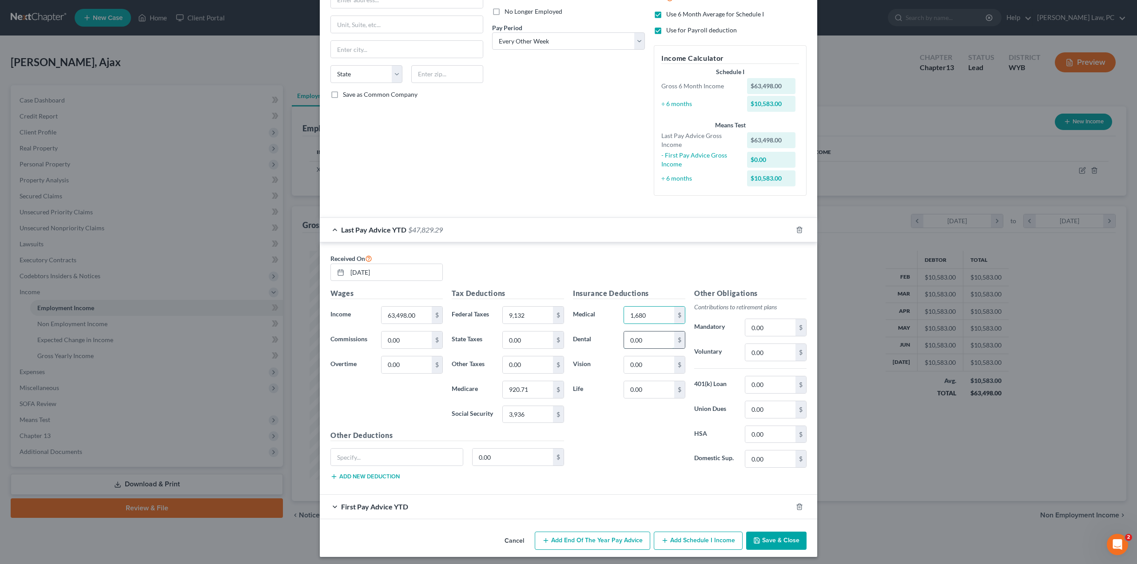
click at [642, 342] on input "0.00" at bounding box center [649, 340] width 50 height 17
type input "474"
click at [643, 357] on input "0.00" at bounding box center [649, 364] width 50 height 17
type input "115"
click at [764, 354] on input "0.00" at bounding box center [770, 352] width 50 height 17
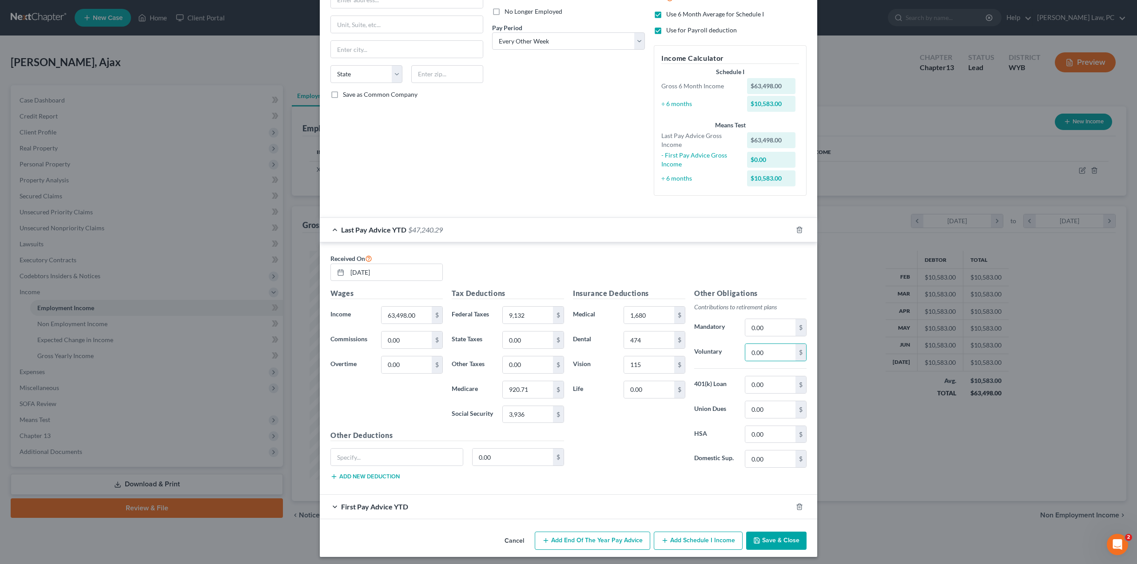
click at [763, 539] on button "Save & Close" at bounding box center [776, 541] width 60 height 19
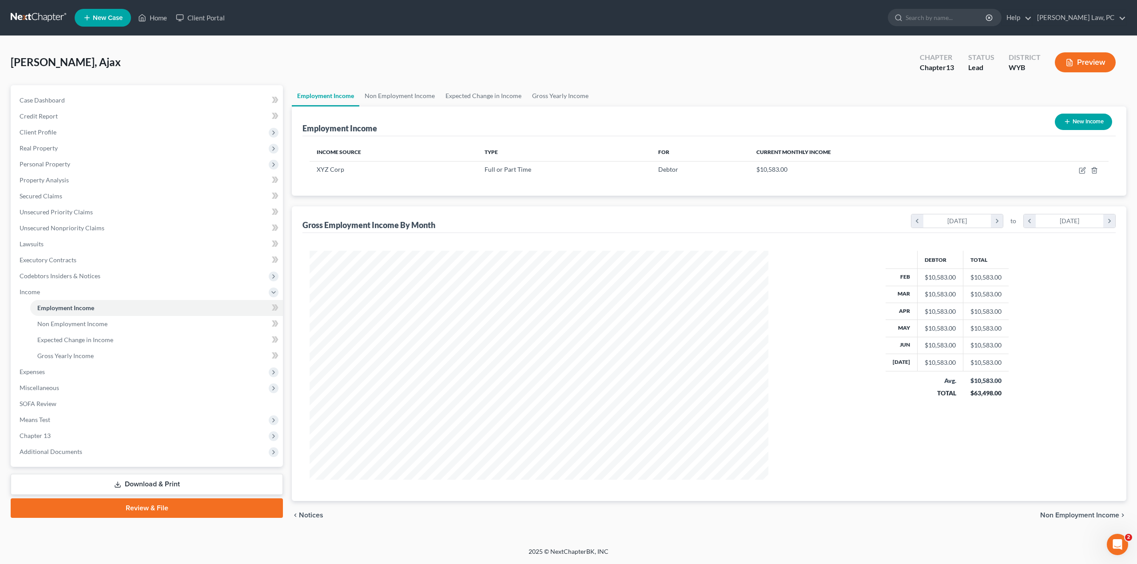
click at [143, 483] on link "Download & Print" at bounding box center [147, 484] width 272 height 21
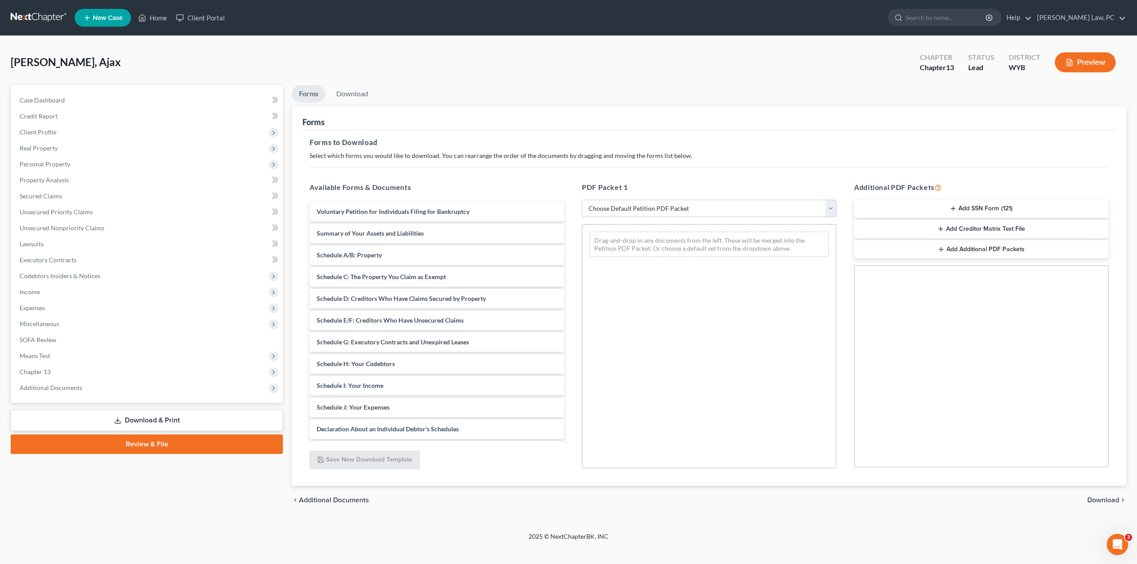
click at [690, 206] on select "Choose Default Petition PDF Packet Complete Bankruptcy Petition (all forms and …" at bounding box center [709, 209] width 254 height 18
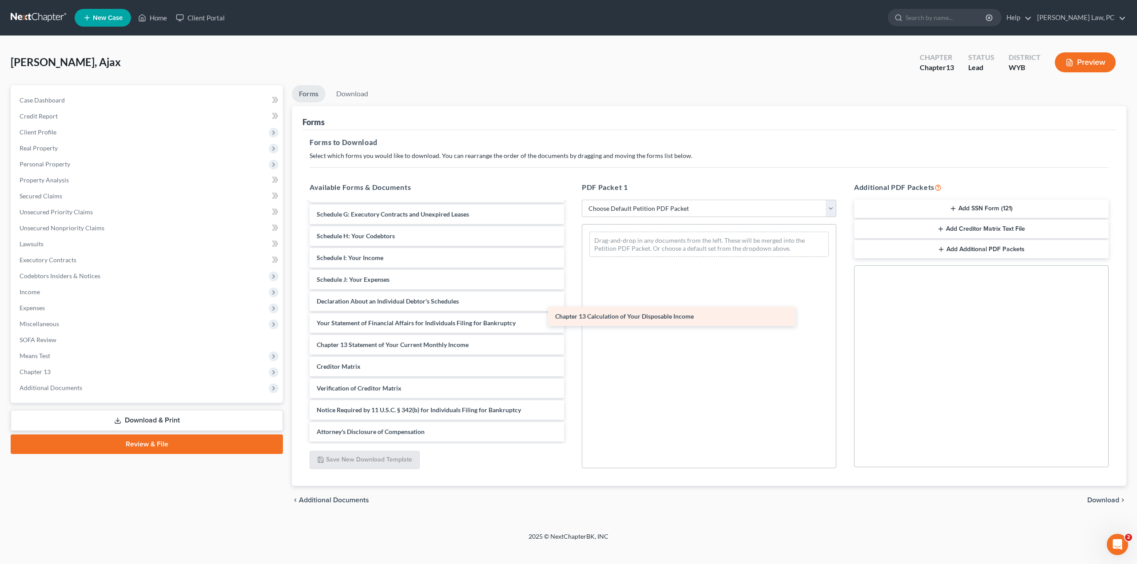
scroll to position [128, 0]
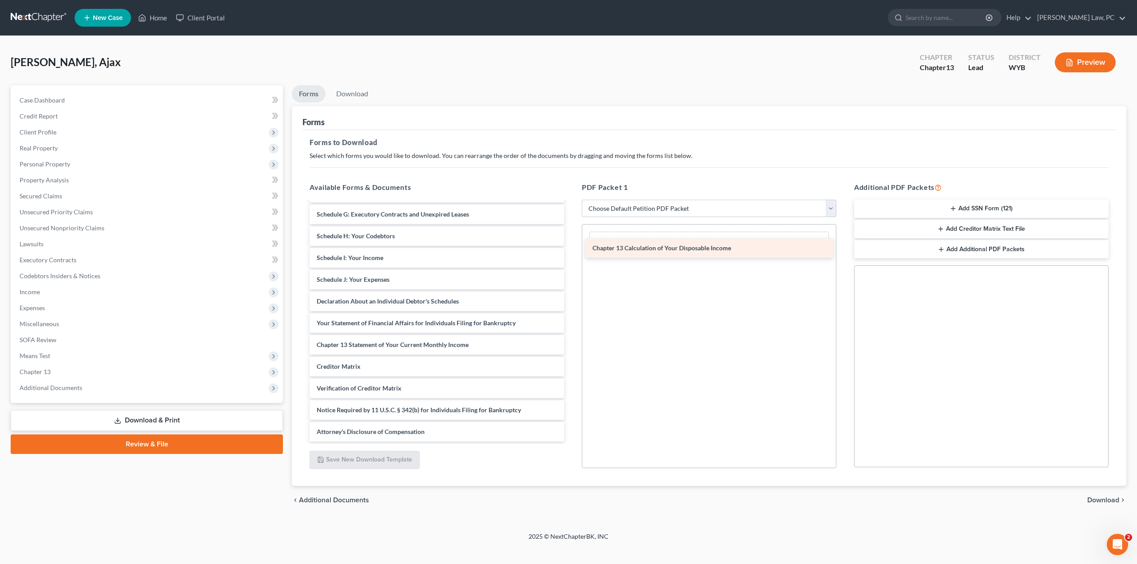
drag, startPoint x: 396, startPoint y: 345, endPoint x: 672, endPoint y: 249, distance: 291.9
click at [571, 249] on div "Chapter 13 Calculation of Your Disposable Income Voluntary Petition for Individ…" at bounding box center [436, 258] width 269 height 368
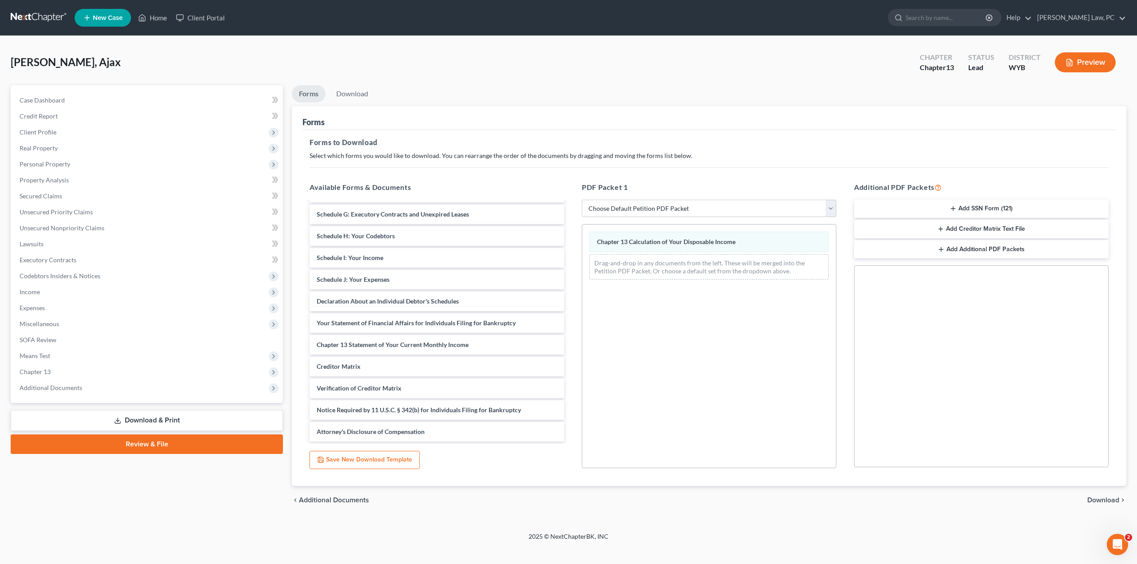
click at [1100, 498] on span "Download" at bounding box center [1103, 500] width 32 height 7
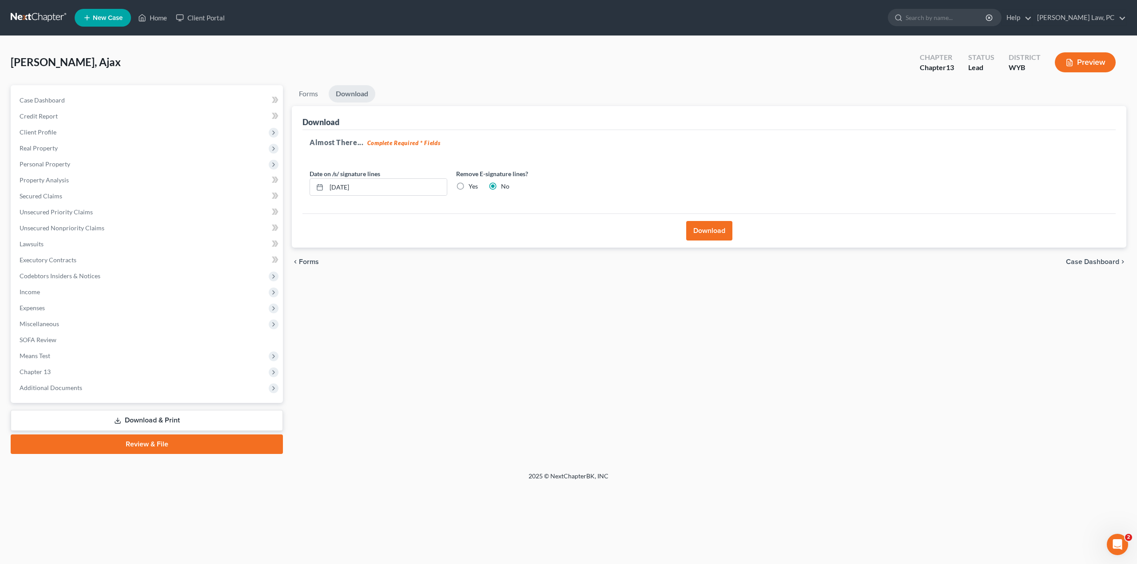
click at [468, 184] on label "Yes" at bounding box center [472, 186] width 9 height 9
click at [472, 184] on input "Yes" at bounding box center [475, 185] width 6 height 6
radio input "true"
radio input "false"
click at [706, 231] on button "Download" at bounding box center [709, 231] width 46 height 20
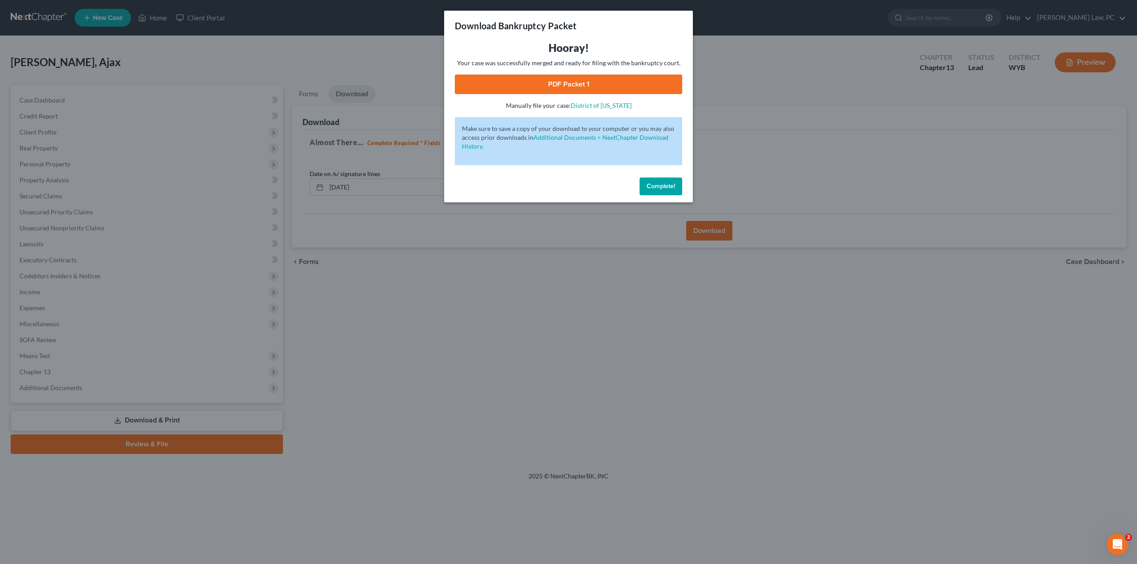
click at [571, 81] on link "PDF Packet 1" at bounding box center [568, 85] width 227 height 20
click at [668, 182] on button "Complete!" at bounding box center [660, 187] width 43 height 18
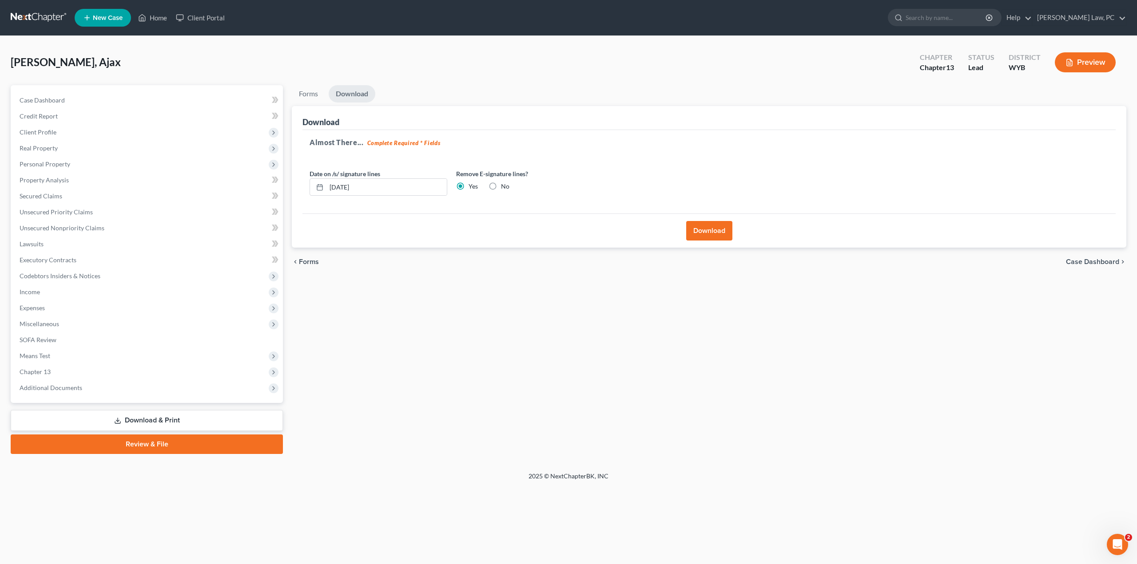
click at [539, 396] on div "Forms Download Forms Forms to Download Select which forms you would like to dow…" at bounding box center [708, 269] width 843 height 369
